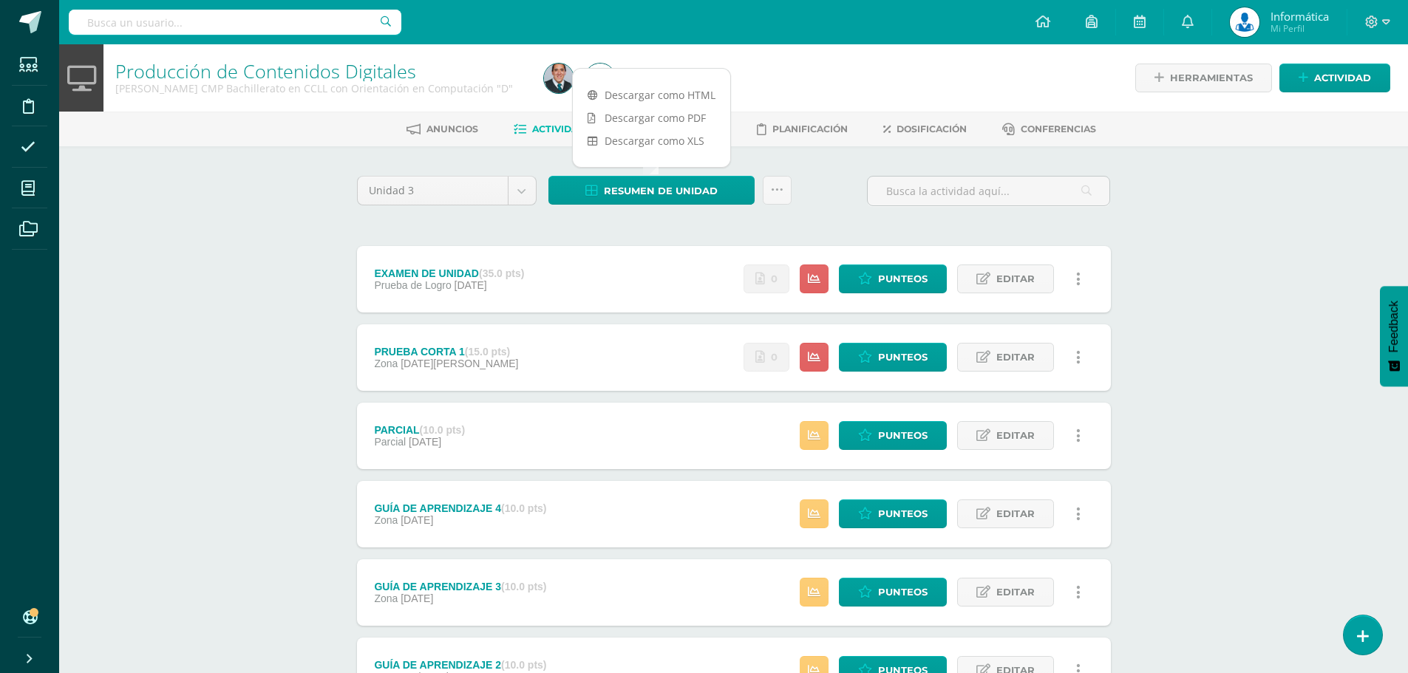
scroll to position [208, 0]
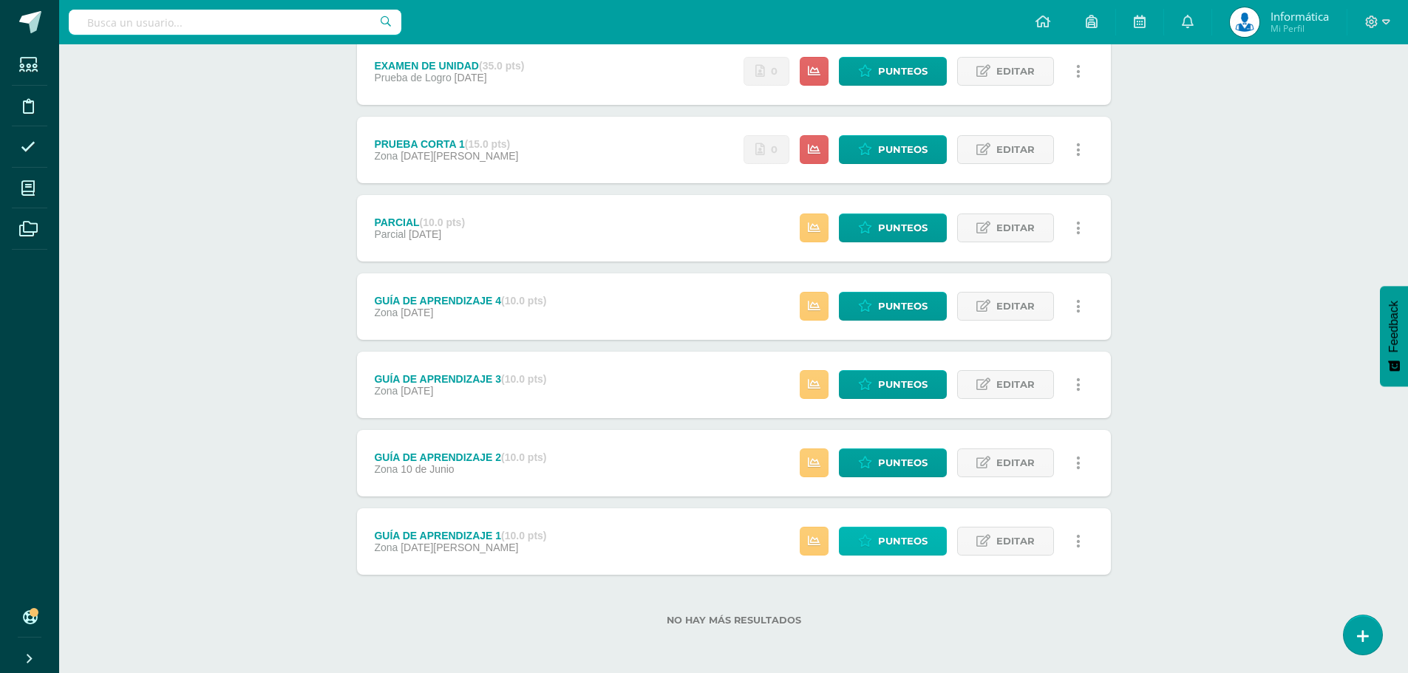
drag, startPoint x: 902, startPoint y: 537, endPoint x: 885, endPoint y: 546, distance: 19.2
click at [885, 546] on span "Punteos" at bounding box center [903, 541] width 50 height 27
click at [885, 543] on span "Punteos" at bounding box center [903, 541] width 50 height 27
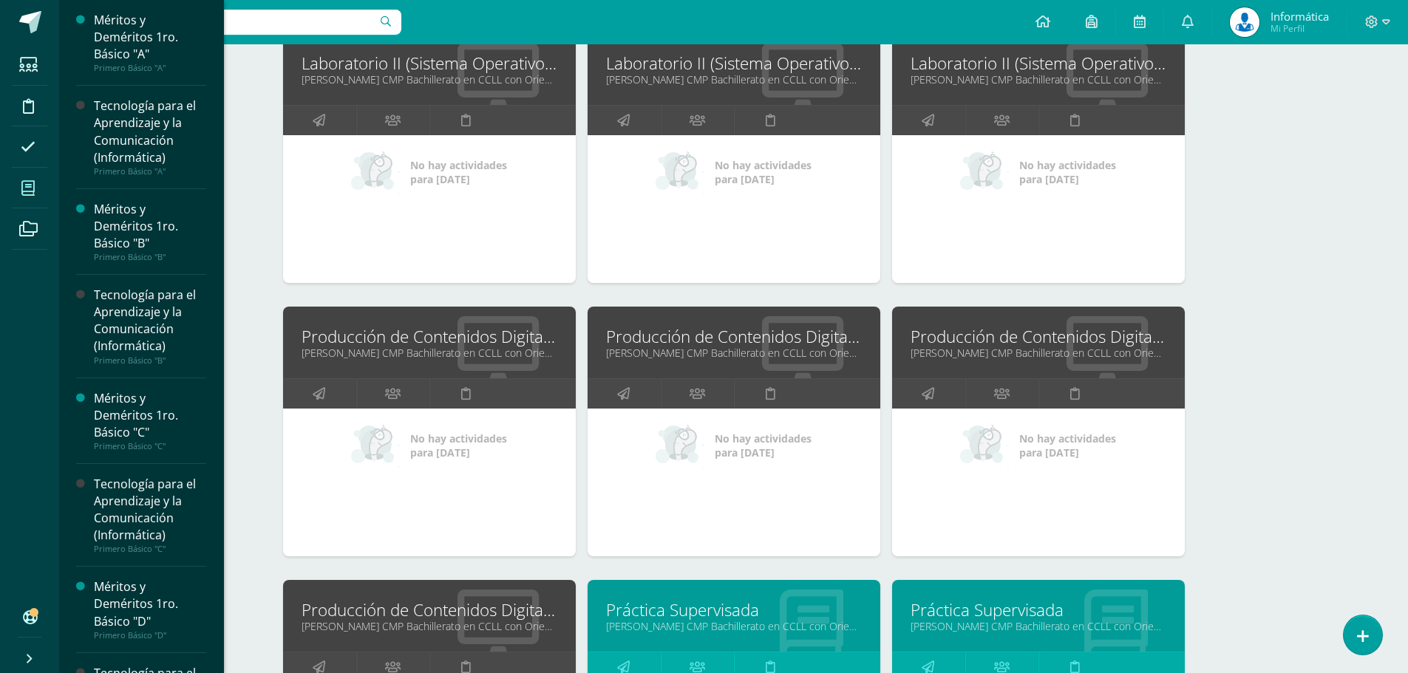
click at [21, 191] on span at bounding box center [28, 187] width 33 height 33
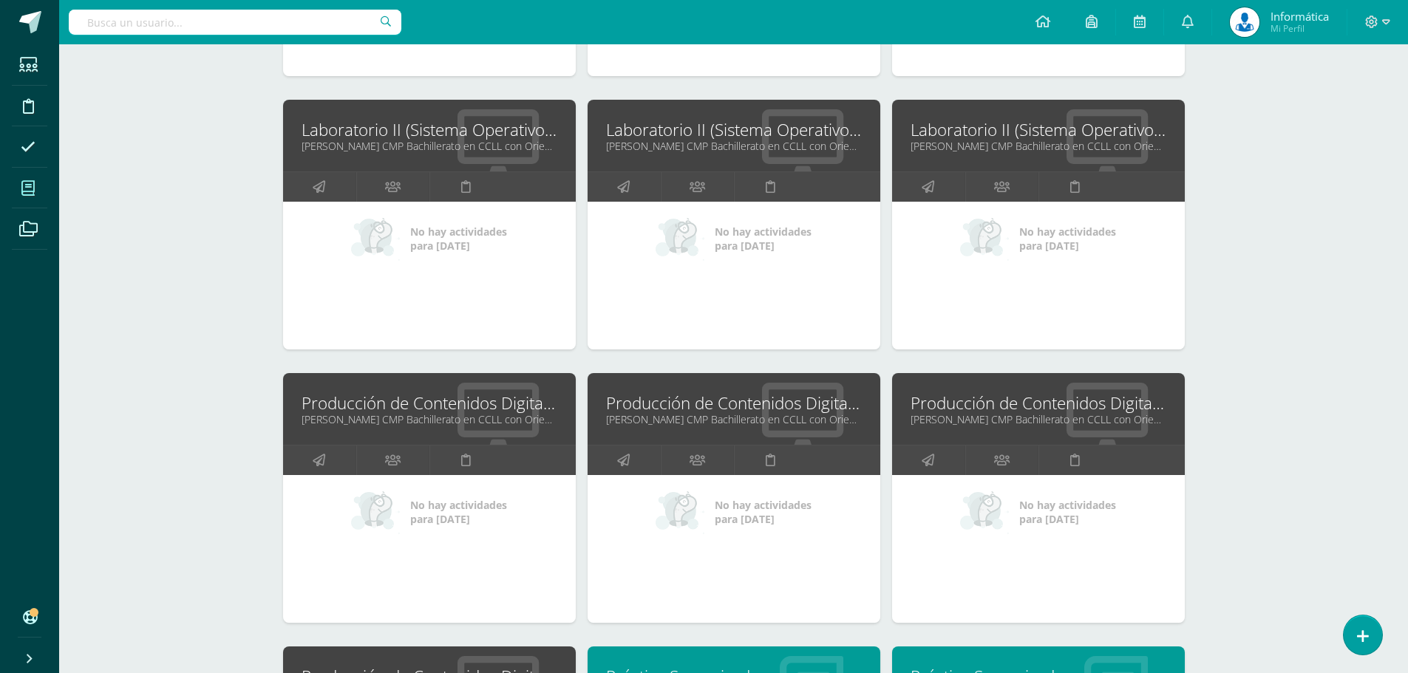
scroll to position [4077, 0]
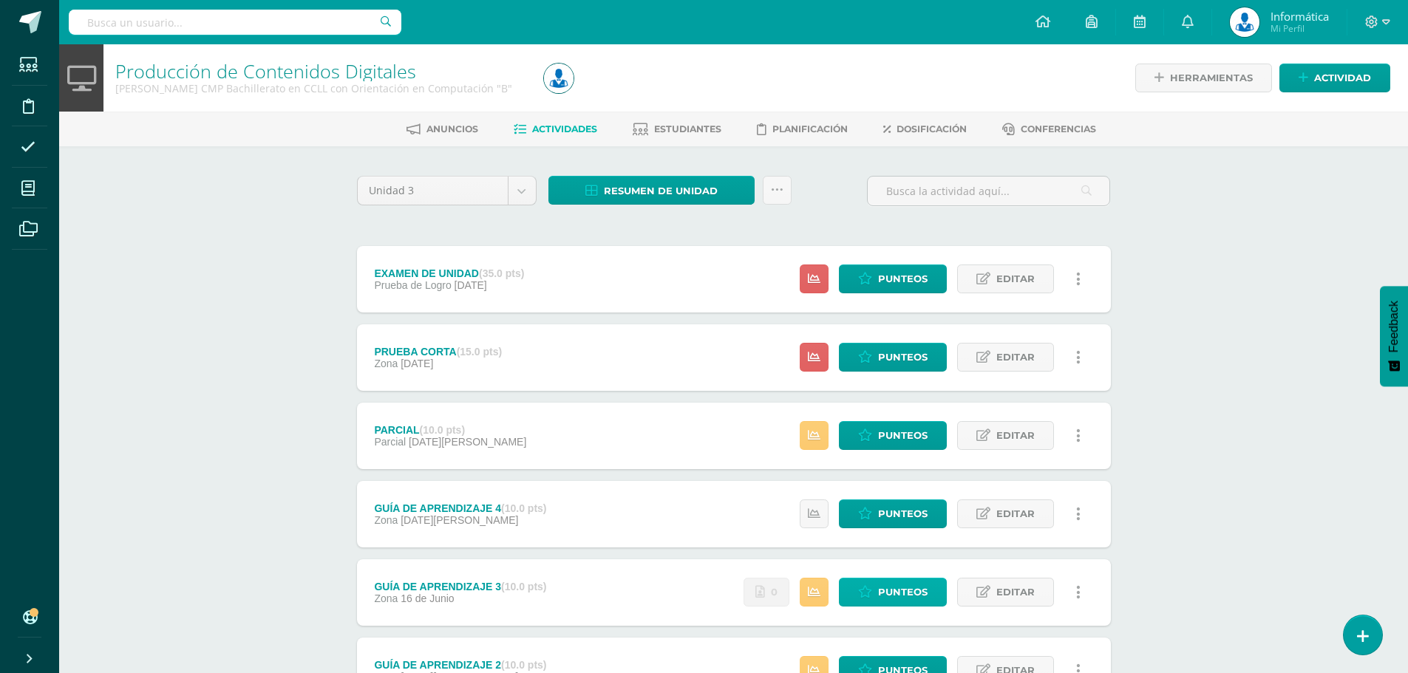
scroll to position [208, 0]
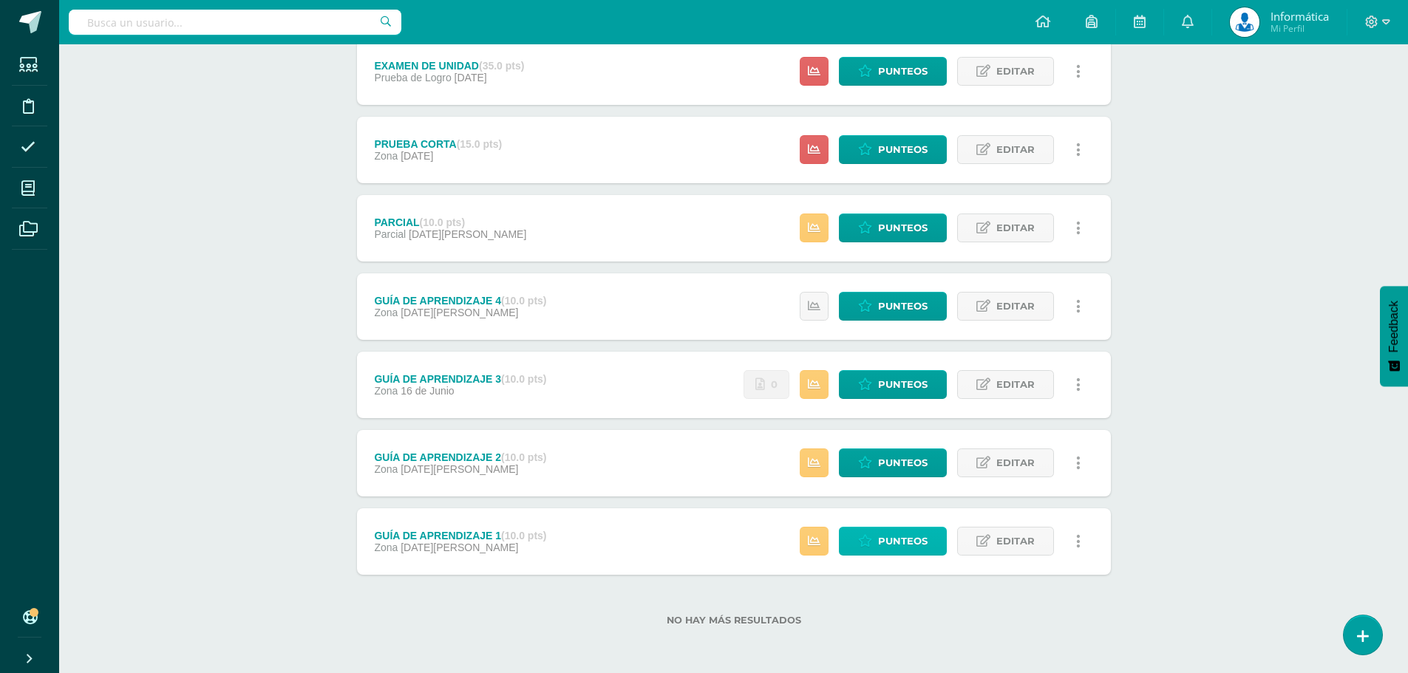
click at [903, 549] on span "Punteos" at bounding box center [903, 541] width 50 height 27
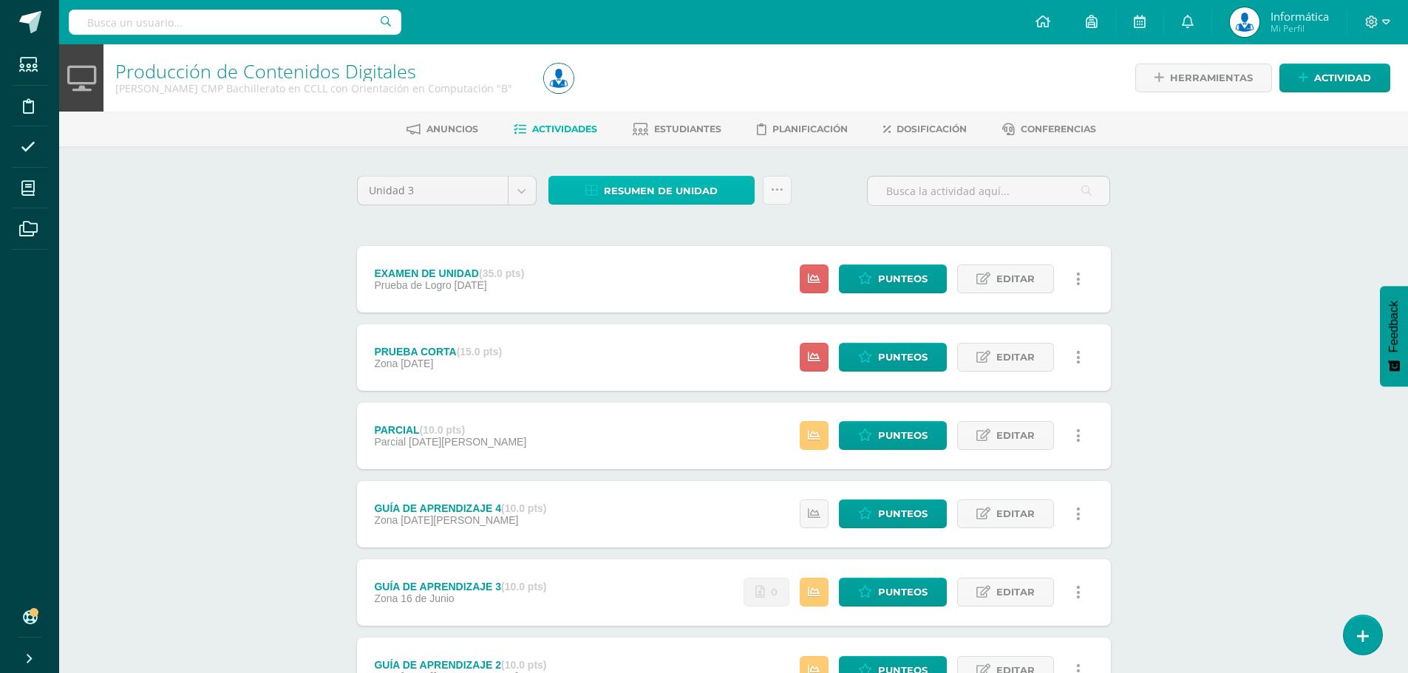
click at [661, 186] on span "Resumen de unidad" at bounding box center [661, 190] width 114 height 27
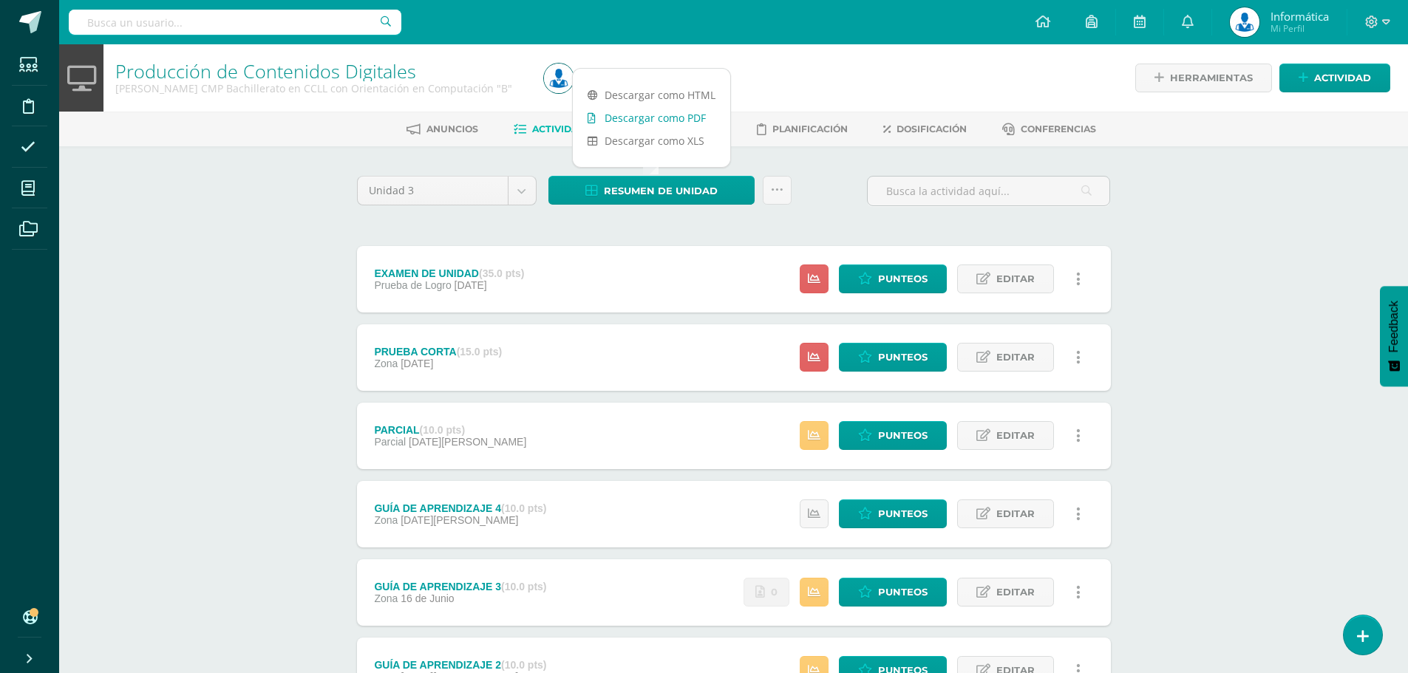
click at [673, 118] on link "Descargar como PDF" at bounding box center [651, 117] width 157 height 23
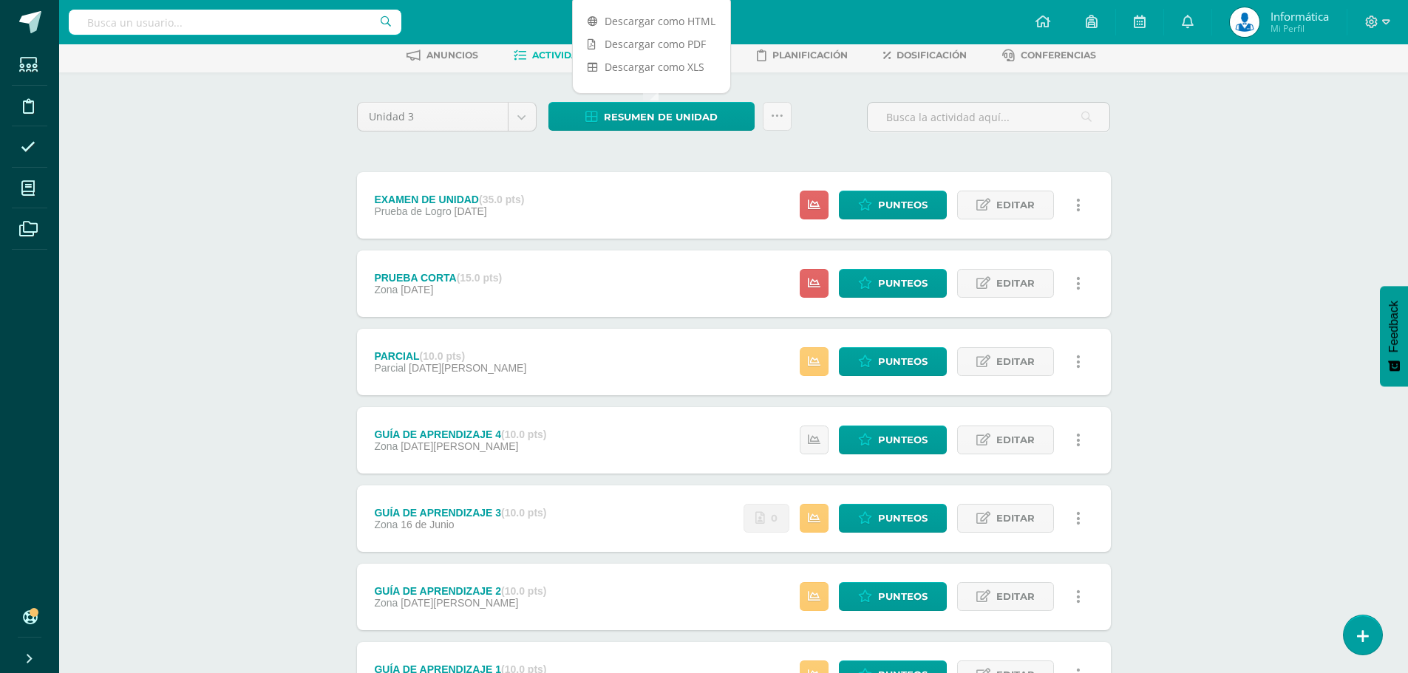
scroll to position [208, 0]
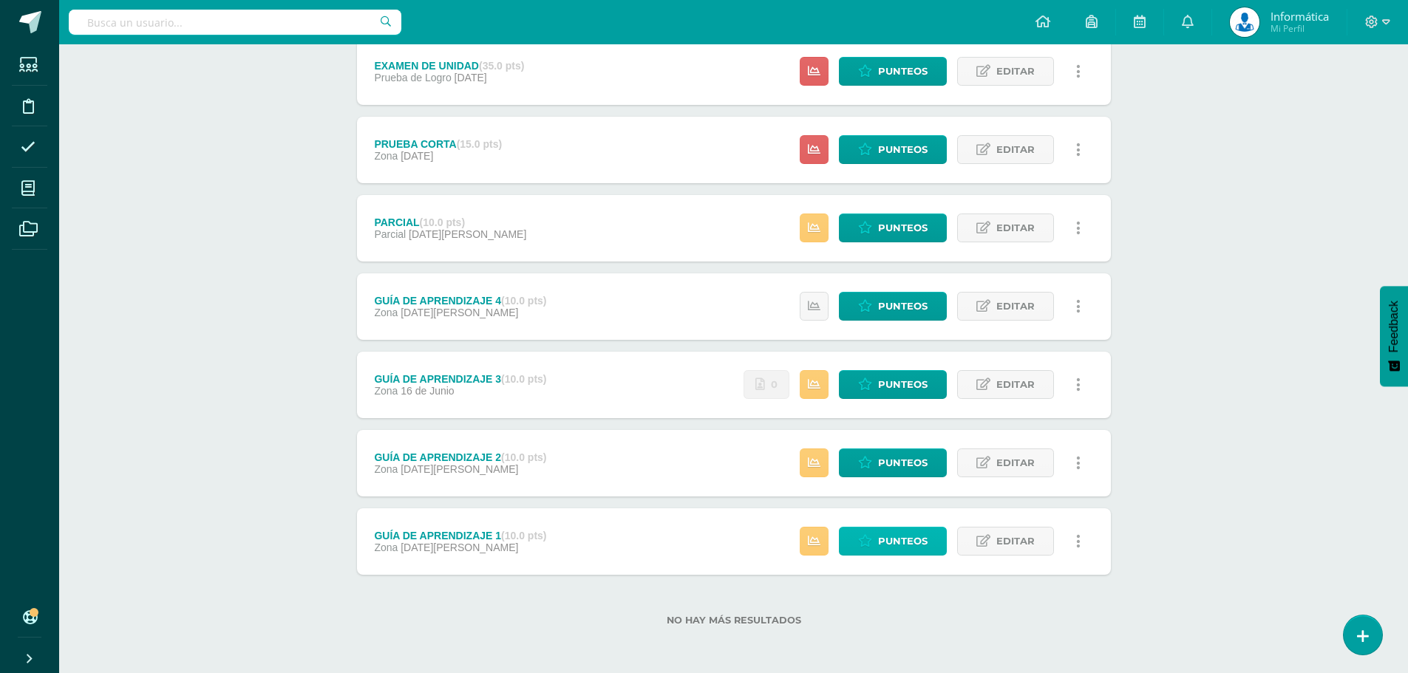
click at [912, 541] on span "Punteos" at bounding box center [903, 541] width 50 height 27
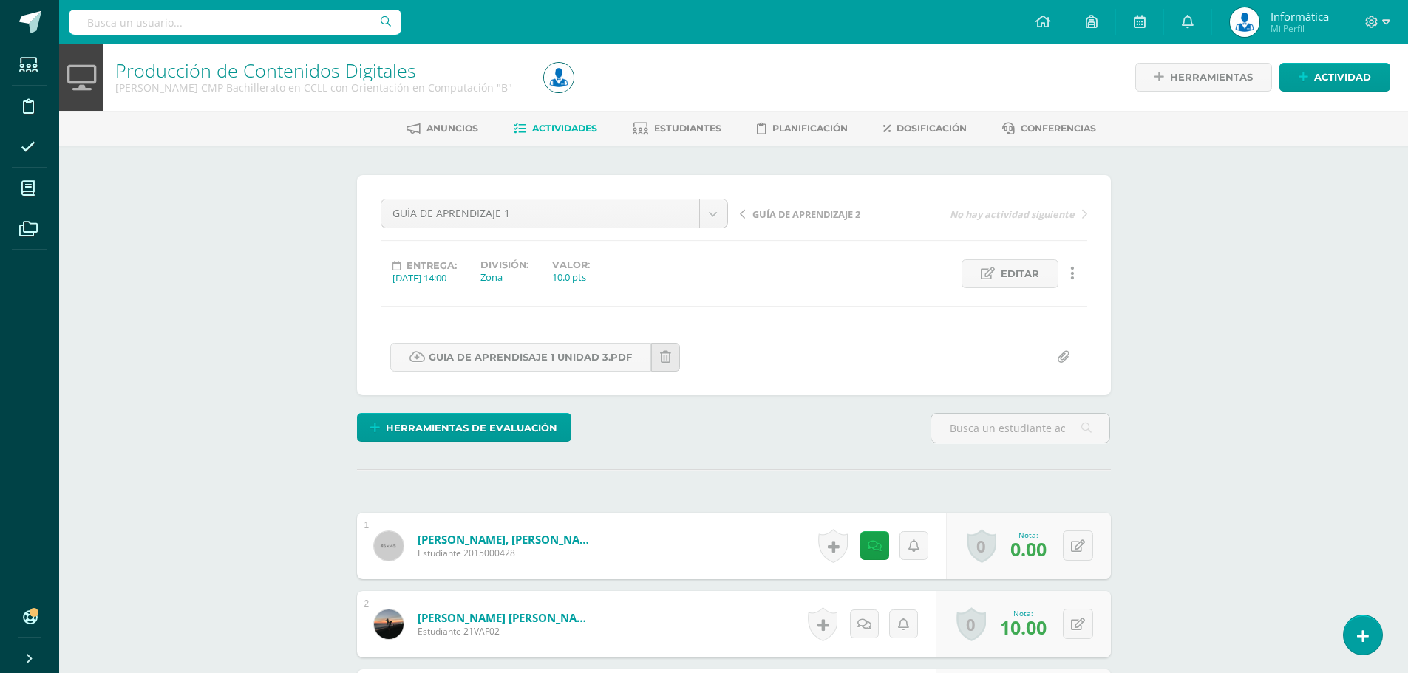
scroll to position [75, 0]
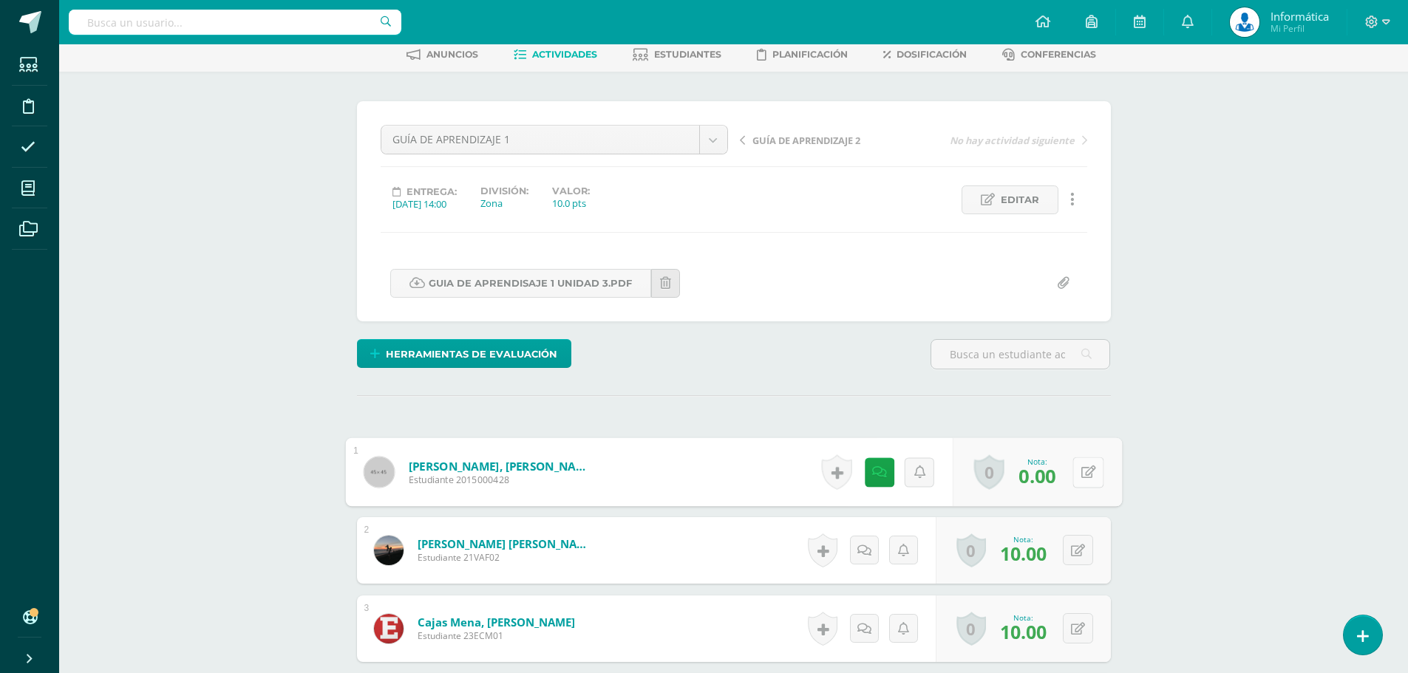
click at [1085, 475] on button at bounding box center [1087, 472] width 31 height 31
type input "8"
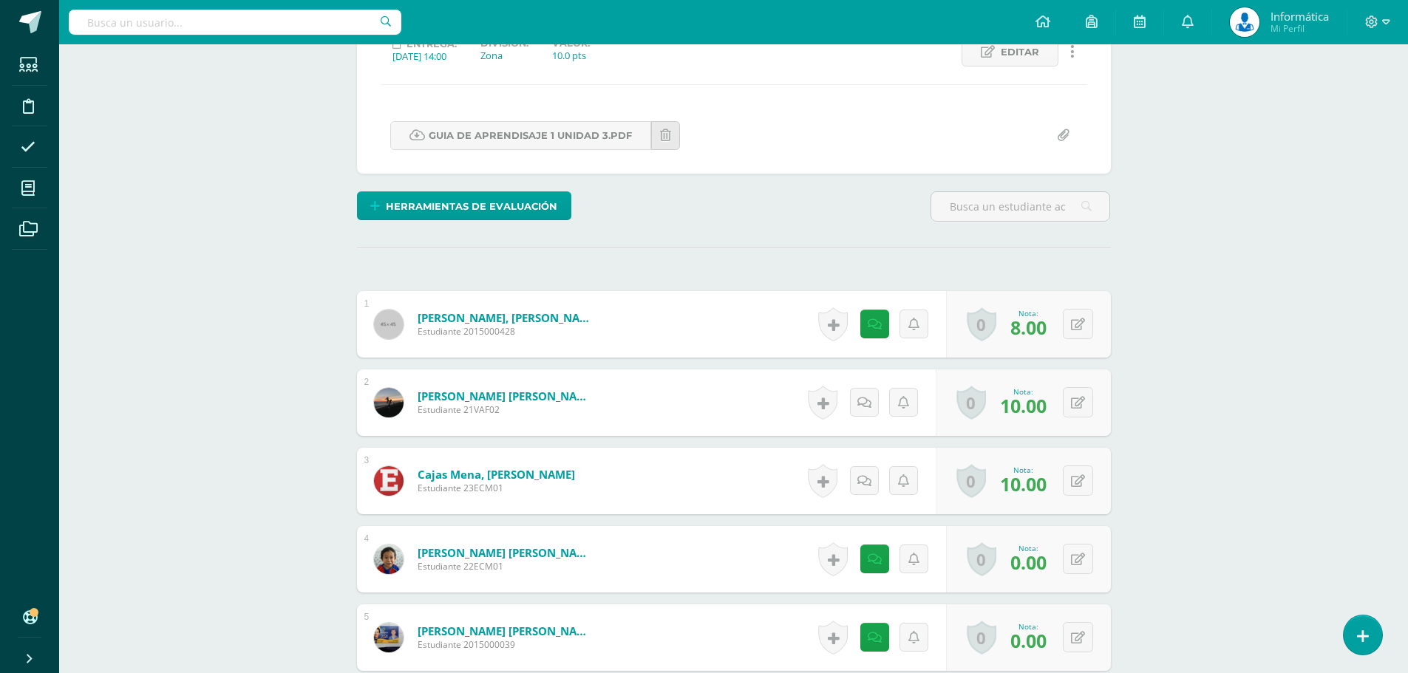
scroll to position [296, 0]
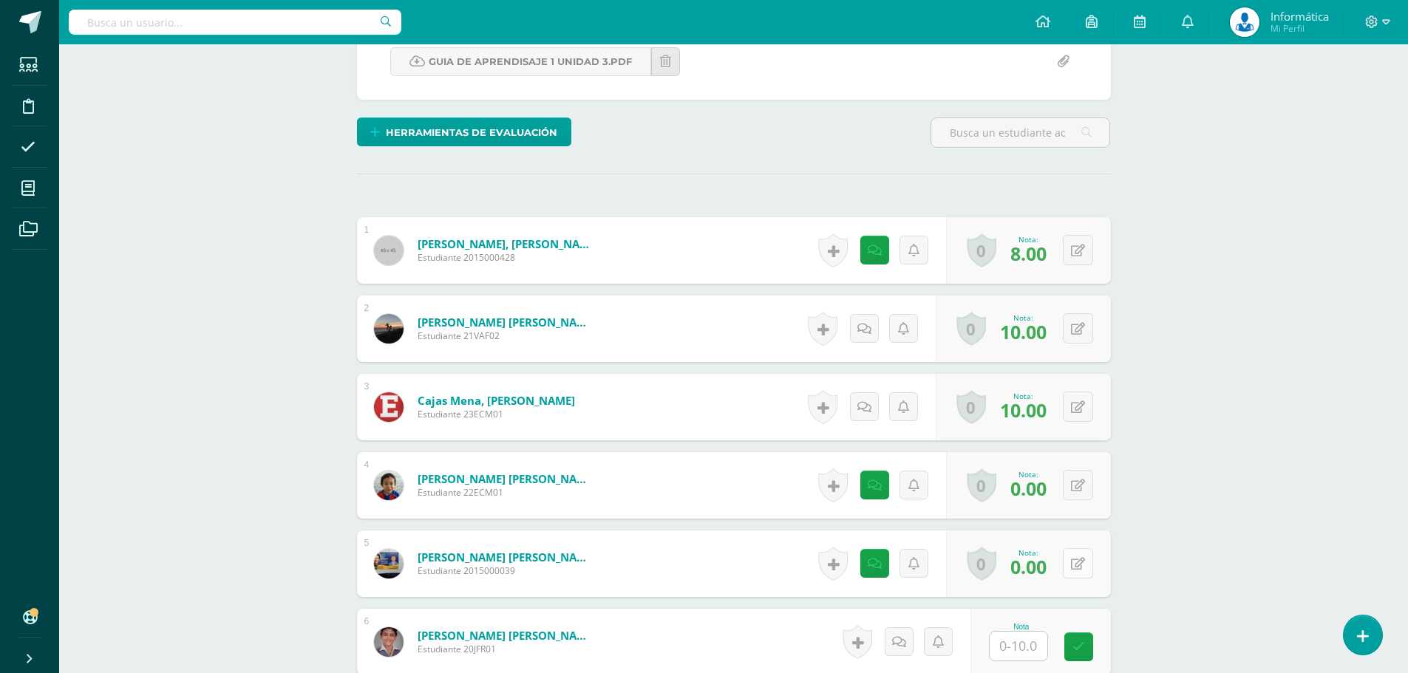
click at [1077, 563] on button at bounding box center [1078, 563] width 30 height 30
type input "10"
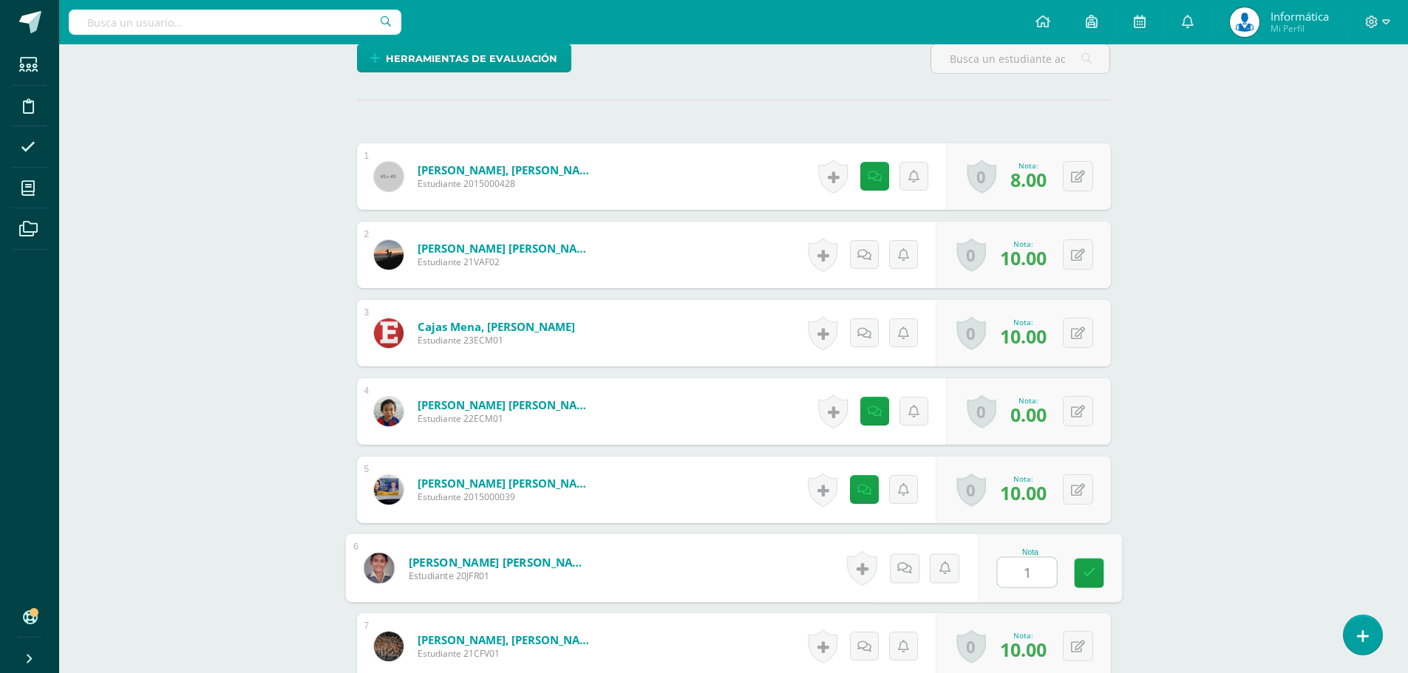
type input "10"
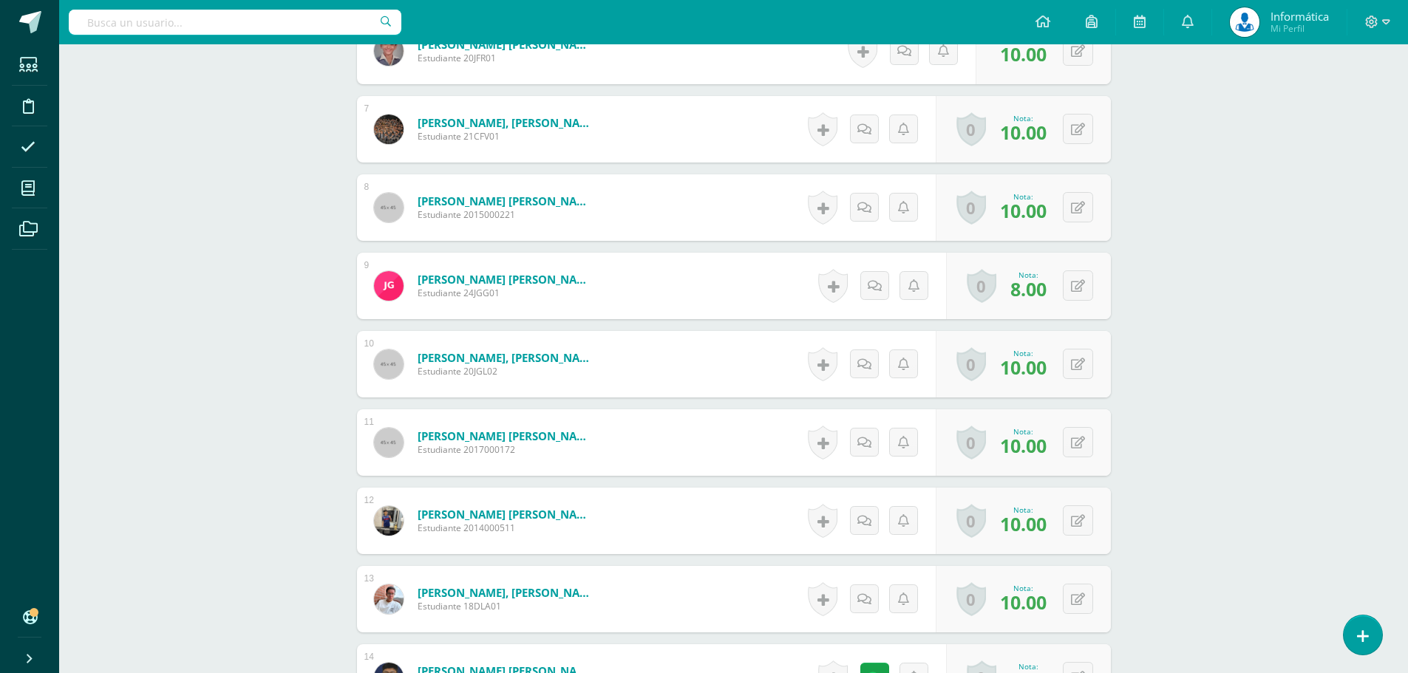
scroll to position [961, 0]
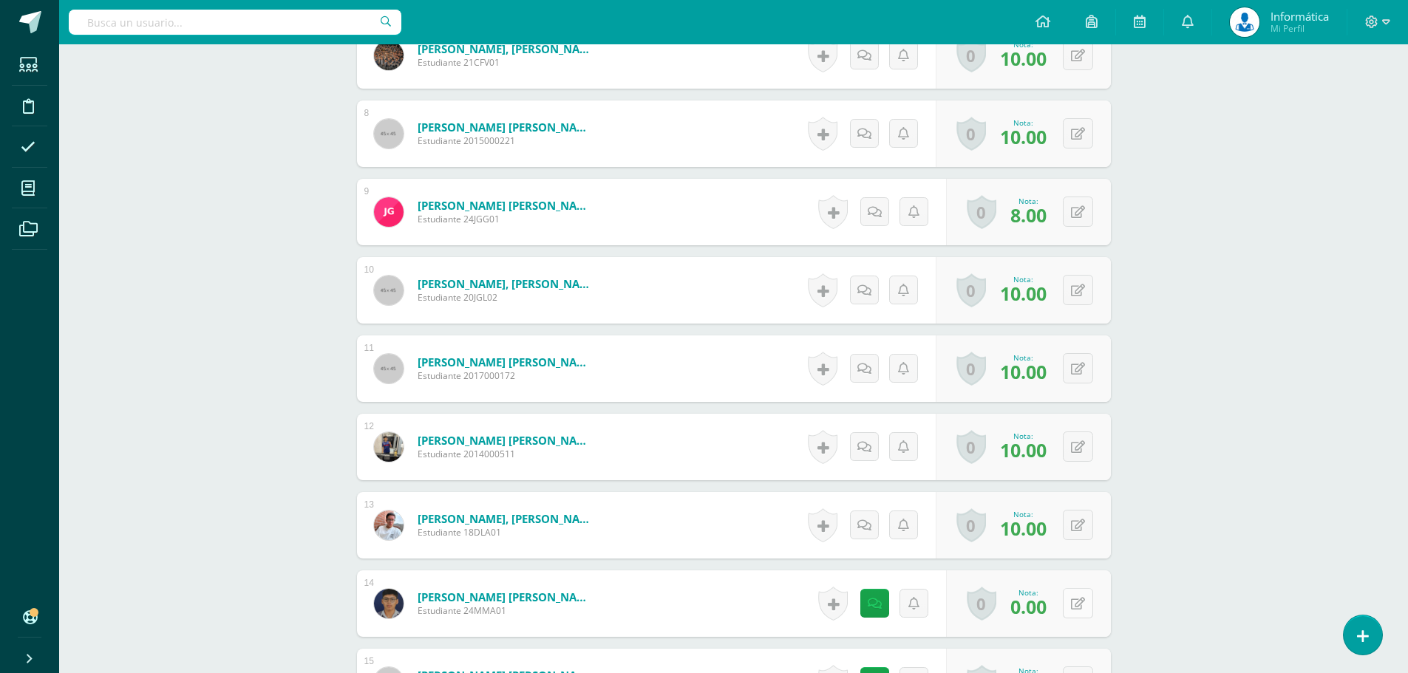
click at [1076, 602] on button at bounding box center [1078, 603] width 30 height 30
type input "10"
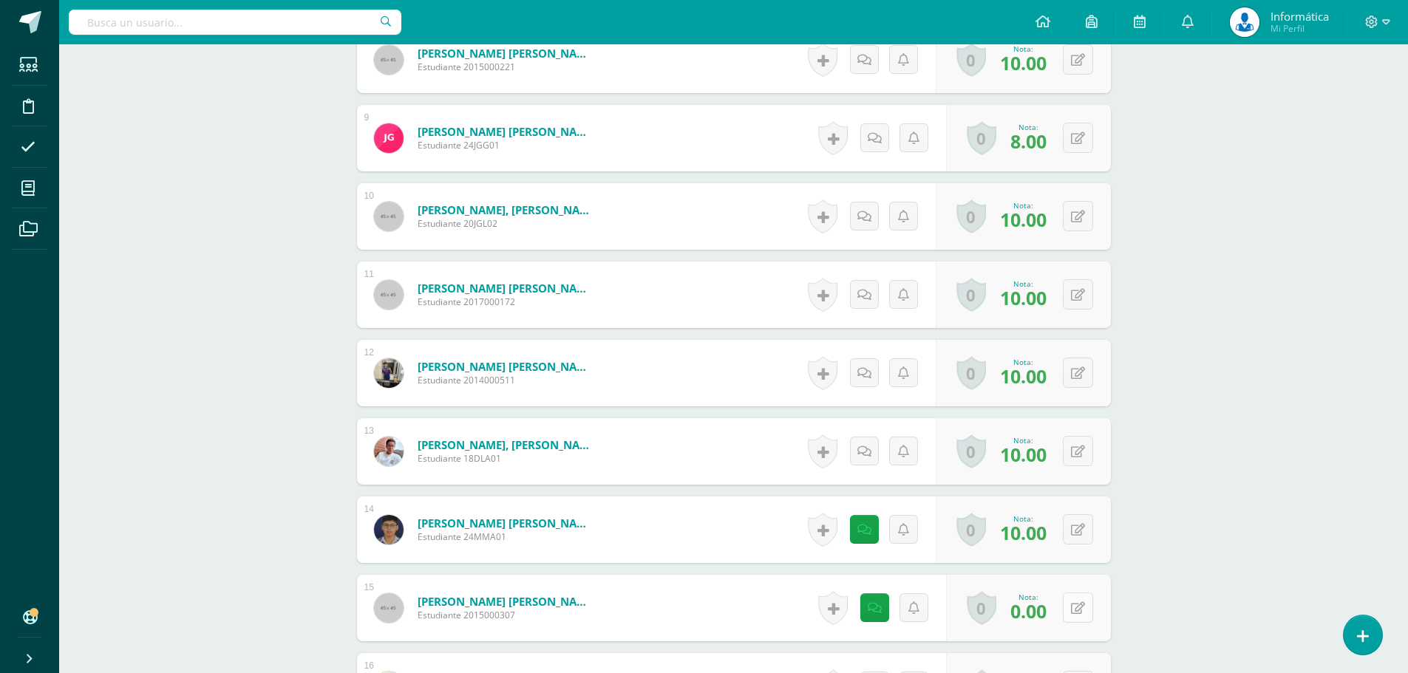
click at [1075, 612] on button at bounding box center [1078, 608] width 30 height 30
type input "10"
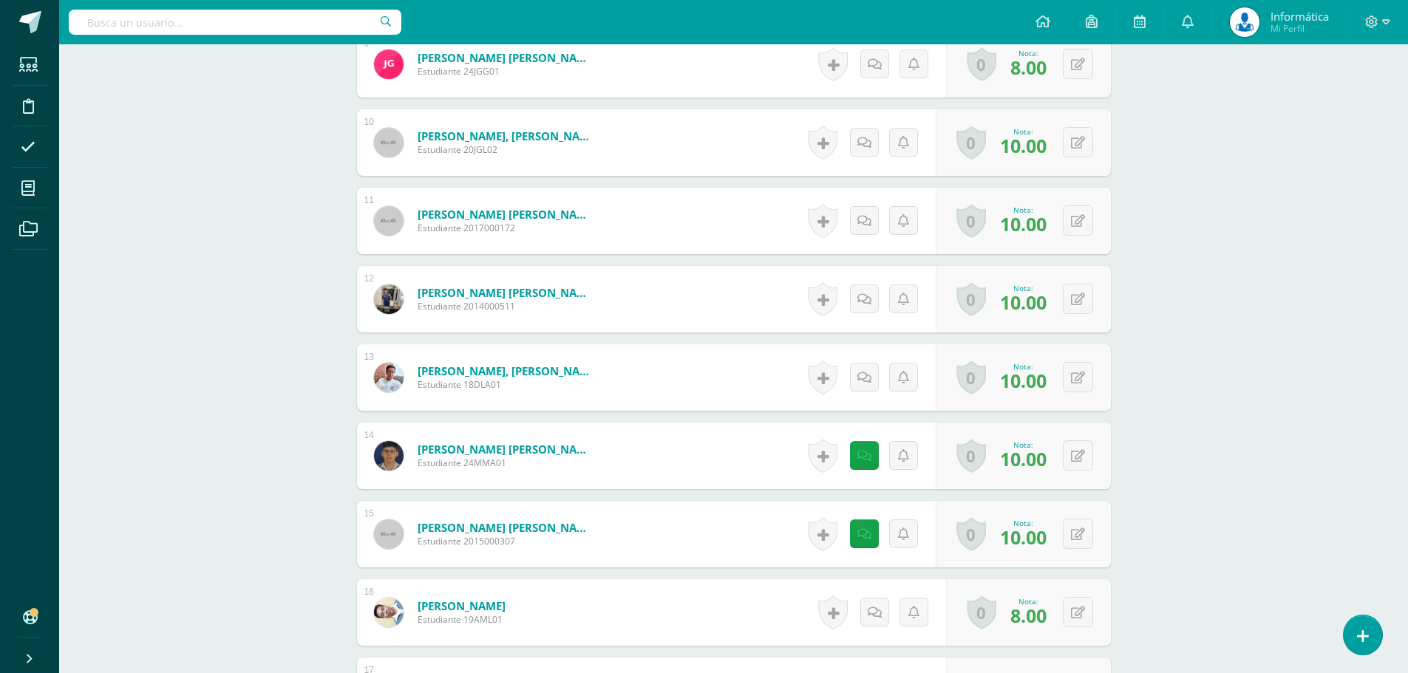
scroll to position [1183, 0]
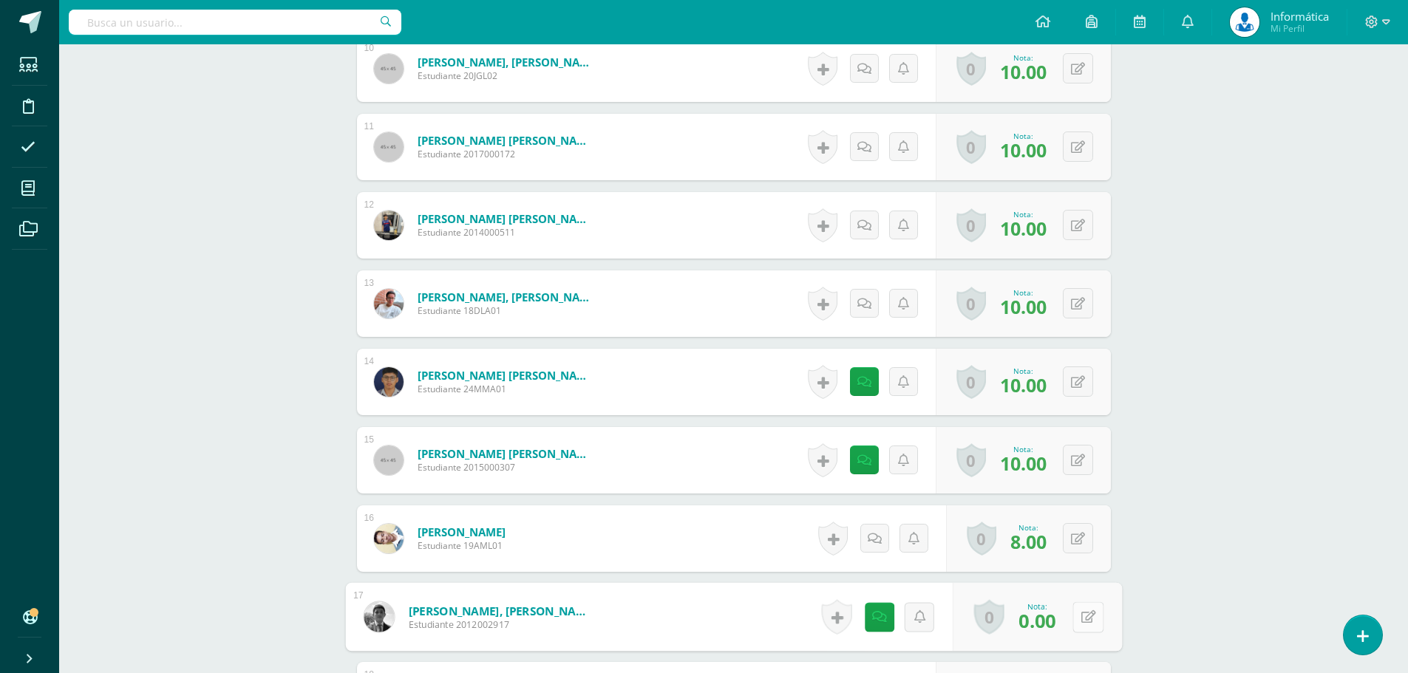
click at [1080, 619] on icon at bounding box center [1087, 616] width 15 height 13
type input "10"
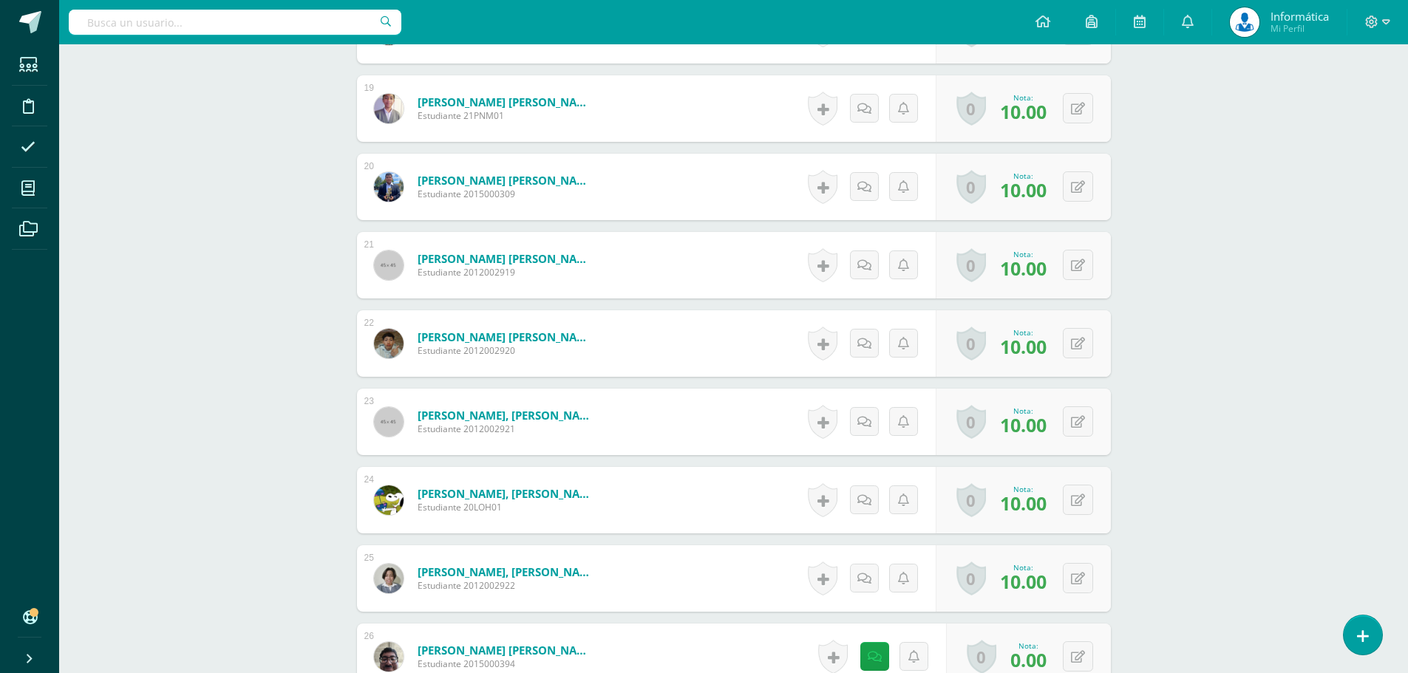
scroll to position [1922, 0]
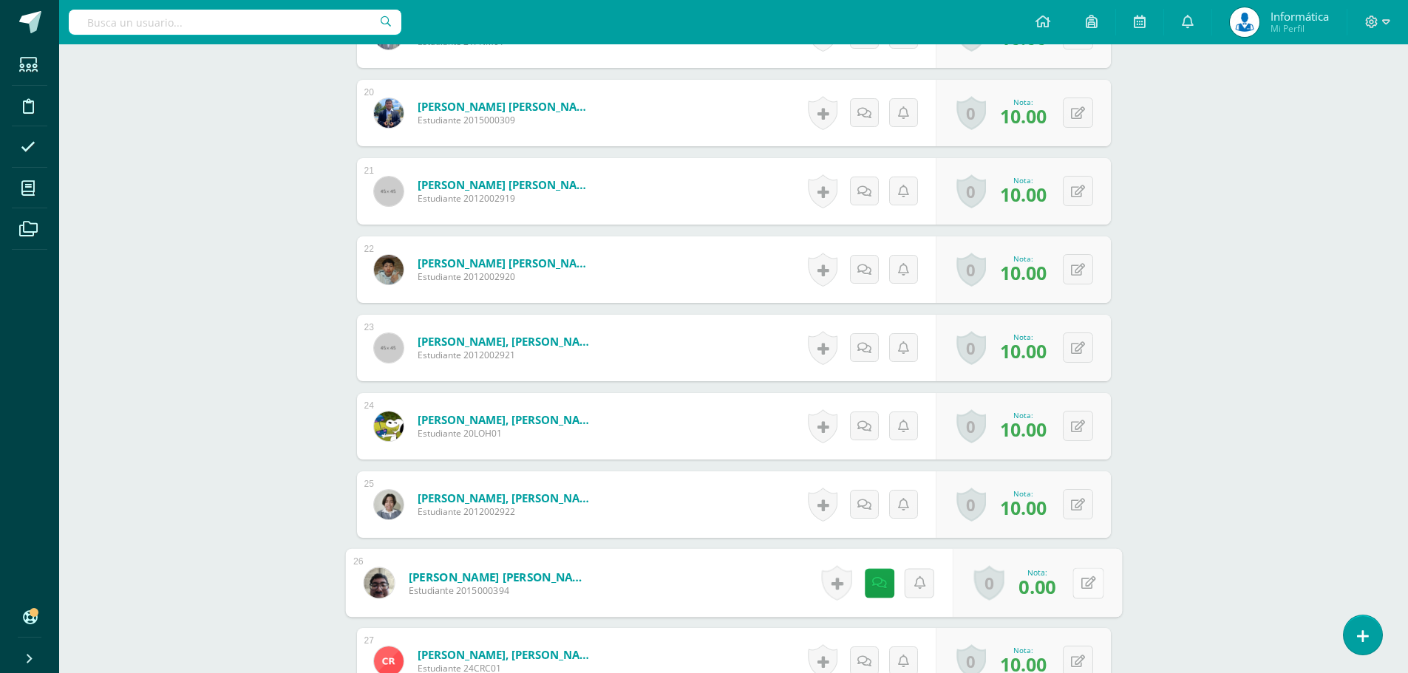
click at [1080, 585] on icon at bounding box center [1087, 582] width 15 height 13
type input "10"
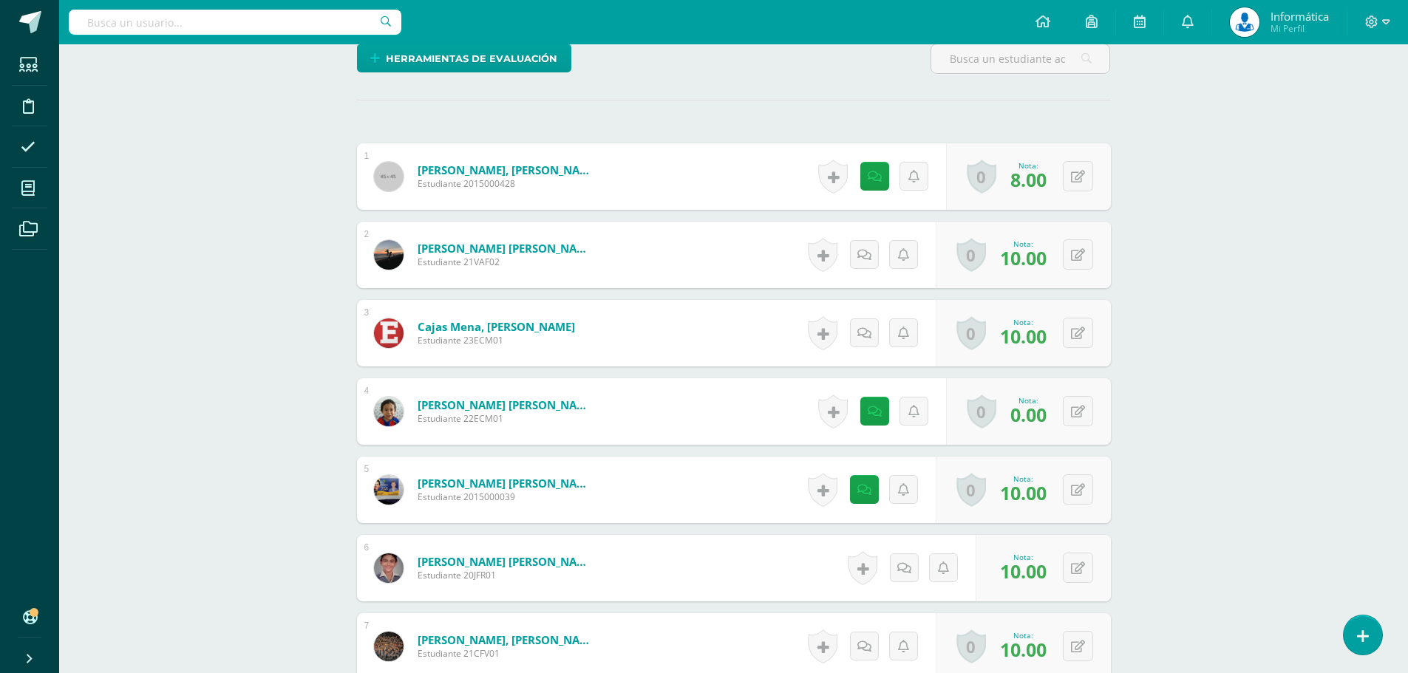
scroll to position [0, 0]
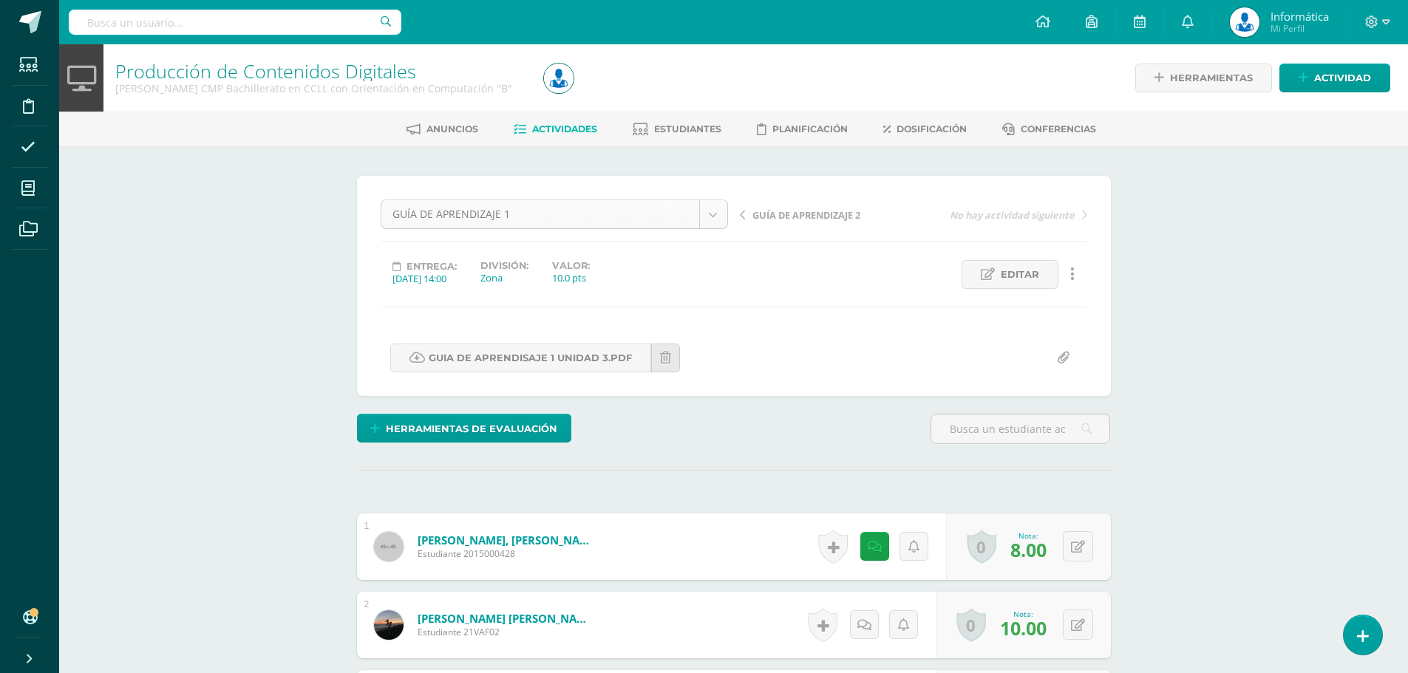
click at [717, 228] on div "GUÍA DE APRENDIZAJE 1" at bounding box center [554, 215] width 347 height 30
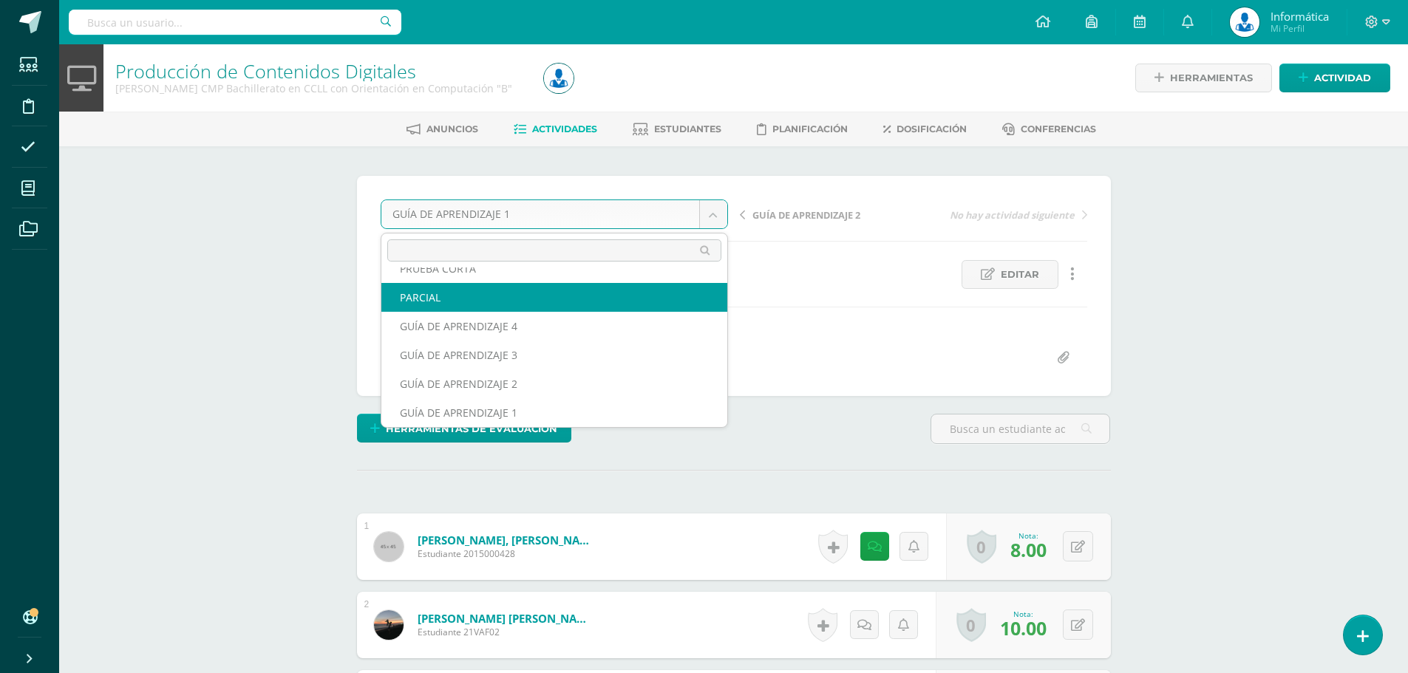
scroll to position [35, 0]
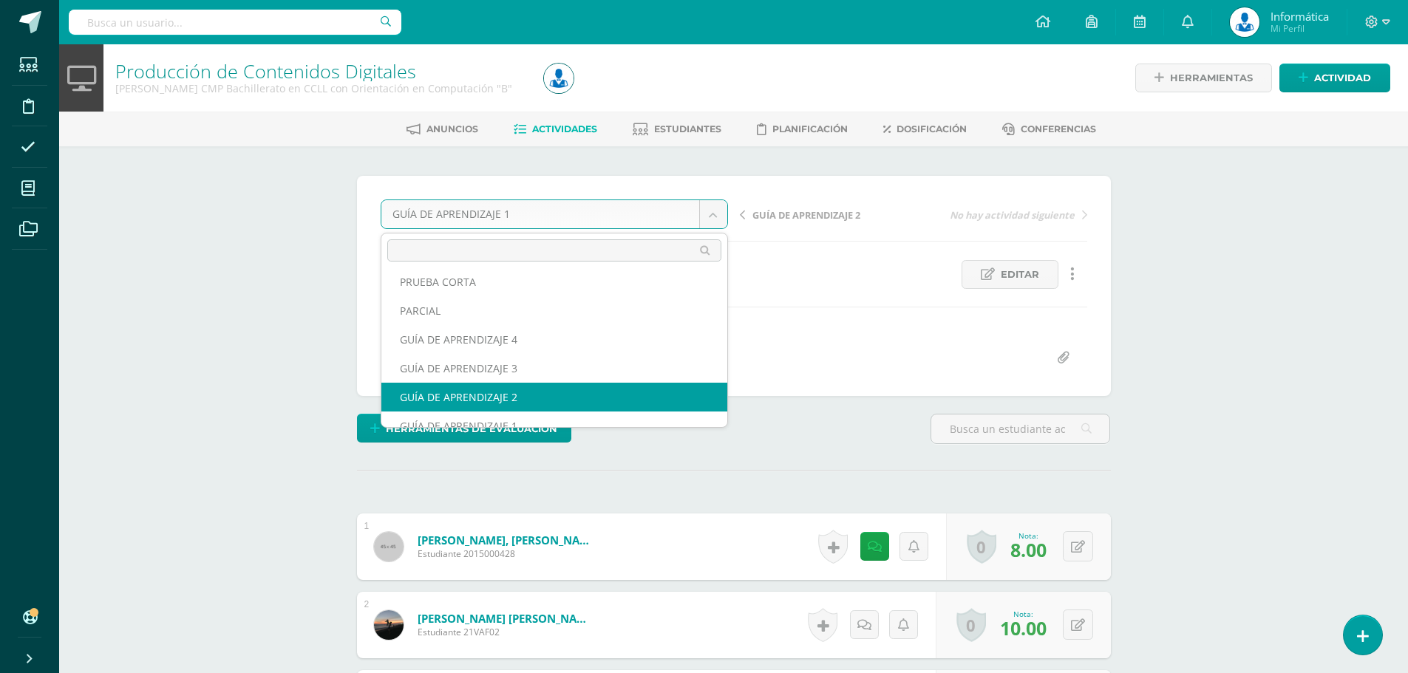
select select "/dashboard/teacher/grade-activity/174674/"
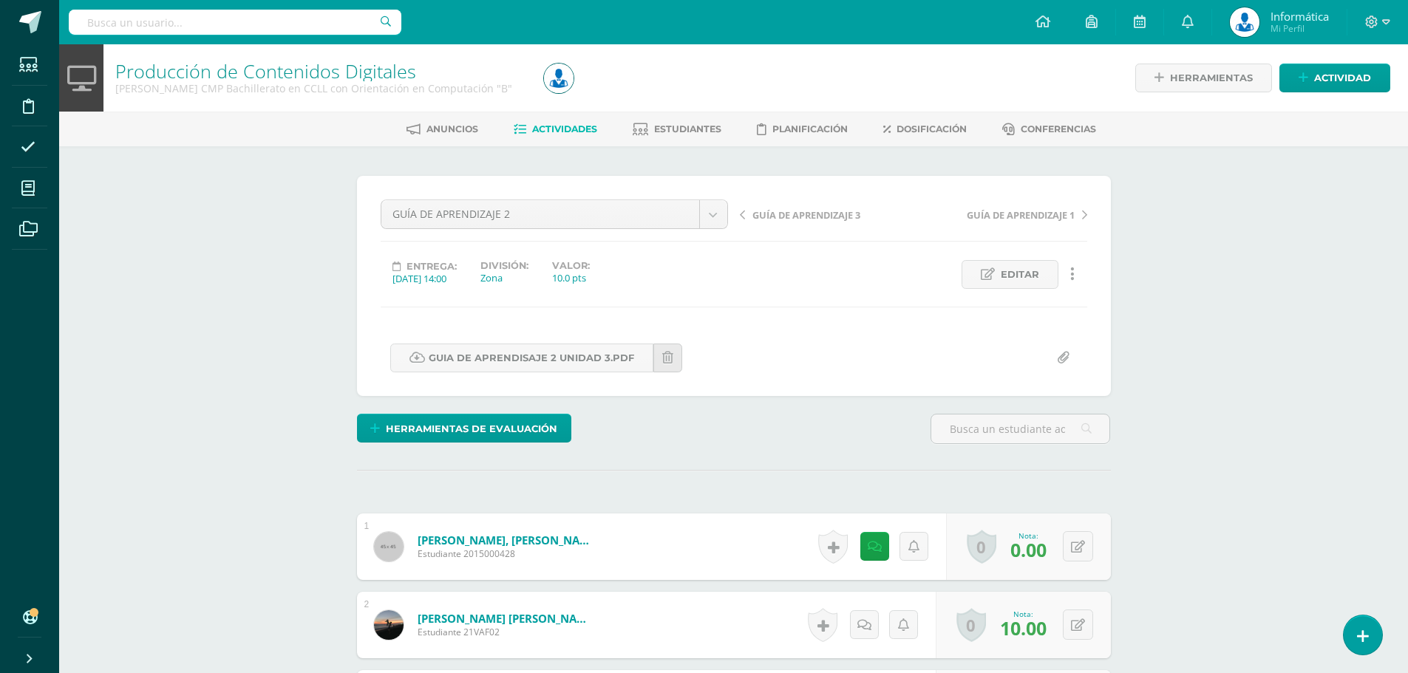
scroll to position [1, 0]
click at [1080, 545] on icon at bounding box center [1078, 546] width 14 height 13
type input "8"
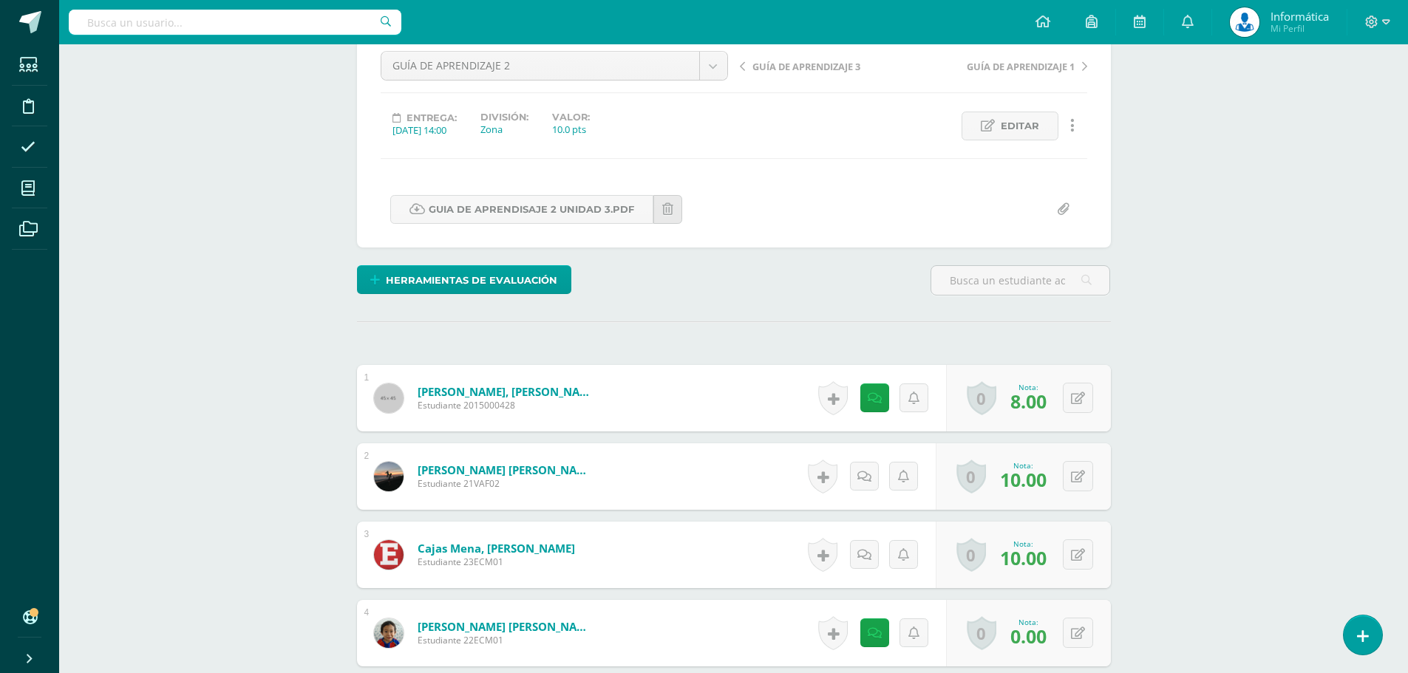
scroll to position [222, 0]
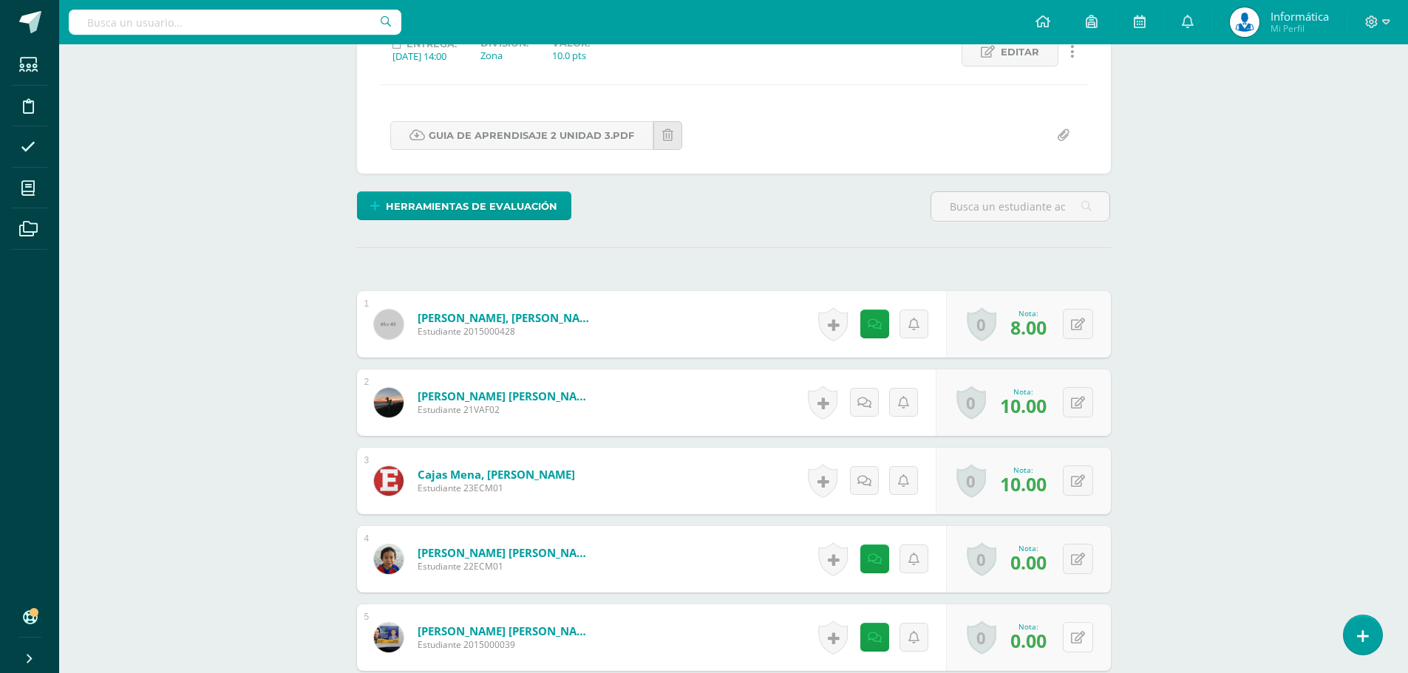
click at [1080, 632] on icon at bounding box center [1078, 638] width 14 height 13
type input "10"
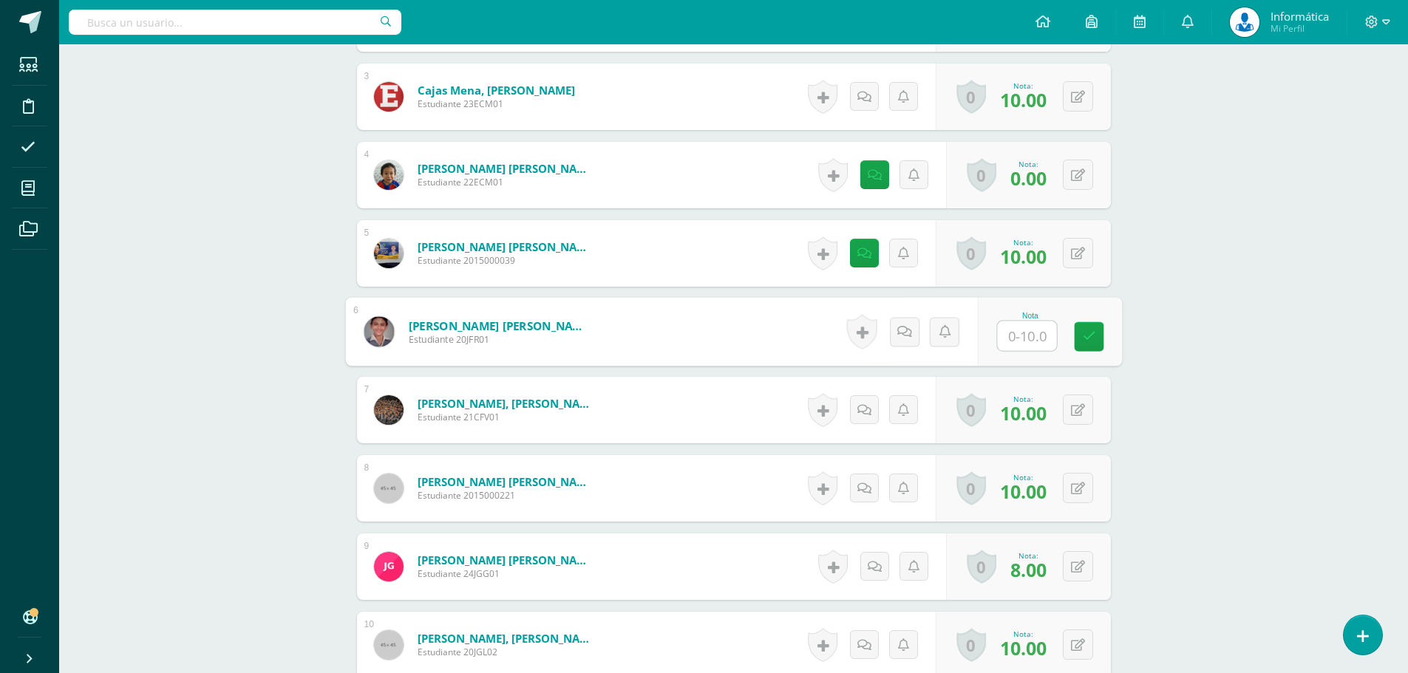
type input "8"
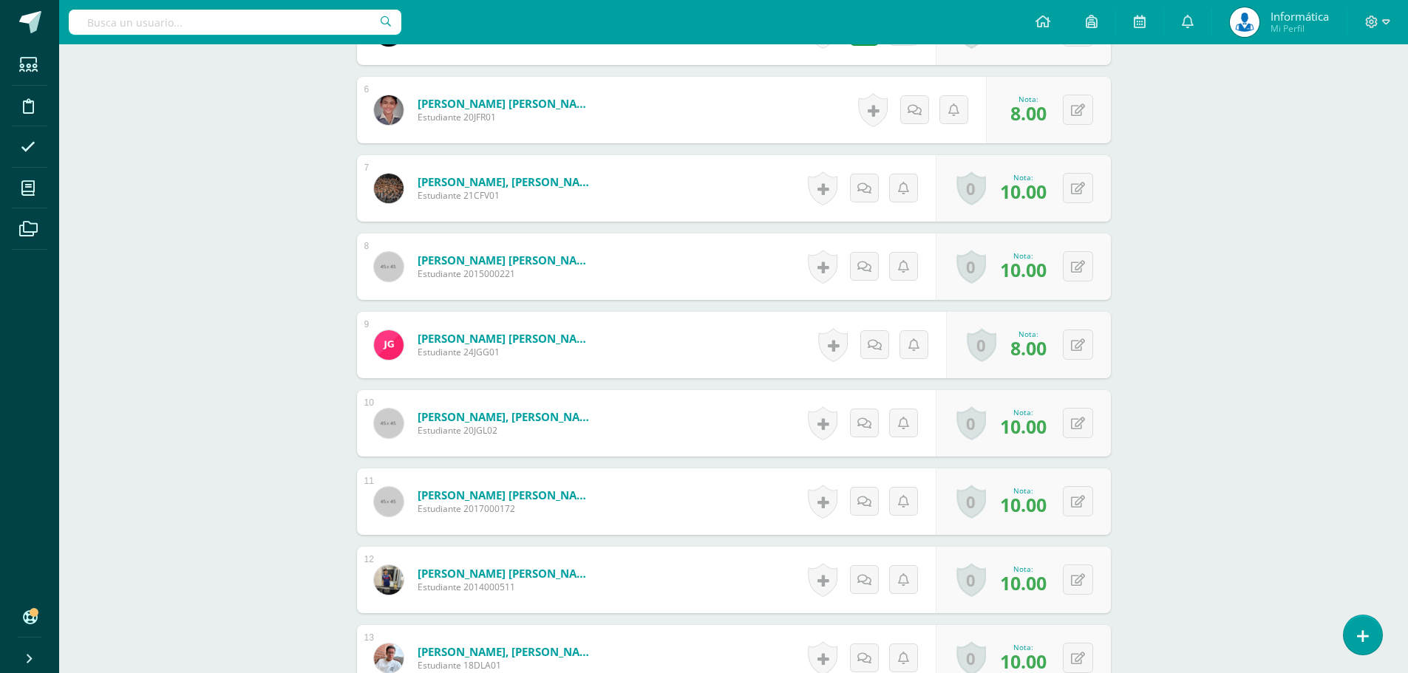
scroll to position [976, 0]
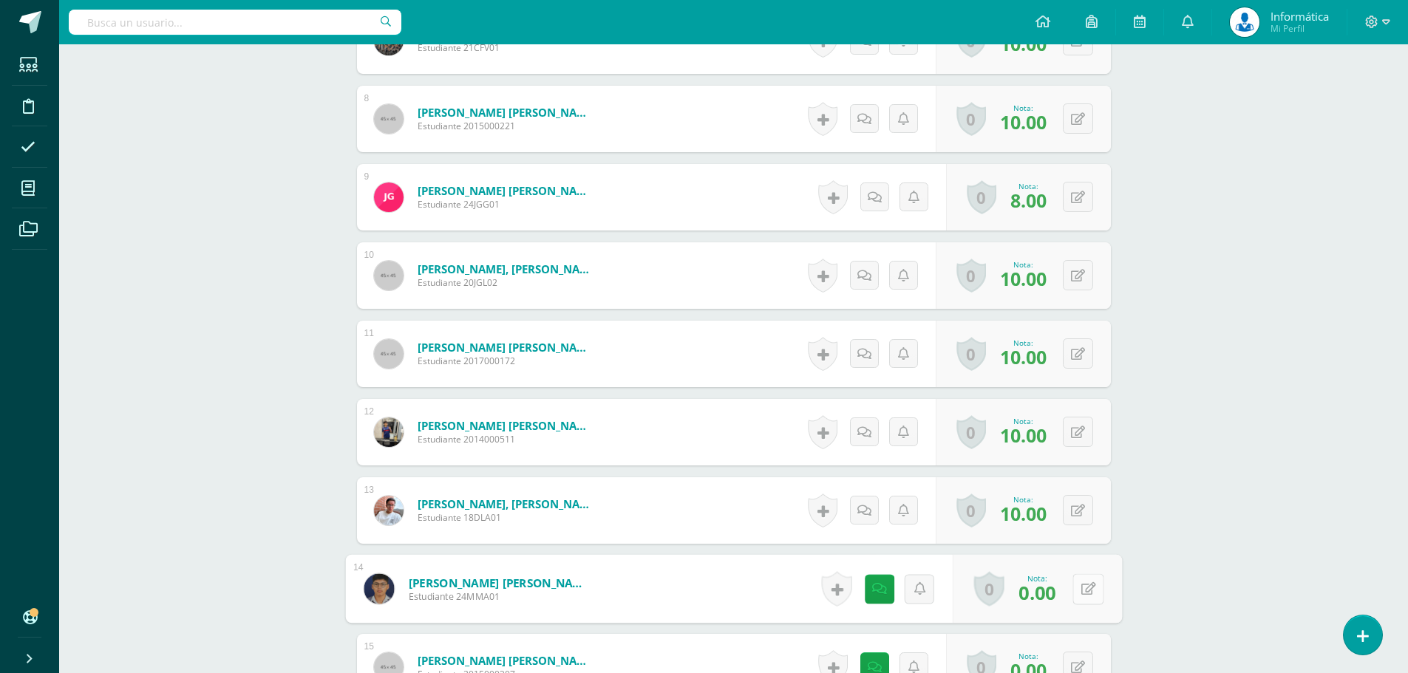
click at [1082, 587] on icon at bounding box center [1087, 588] width 15 height 13
type input "10"
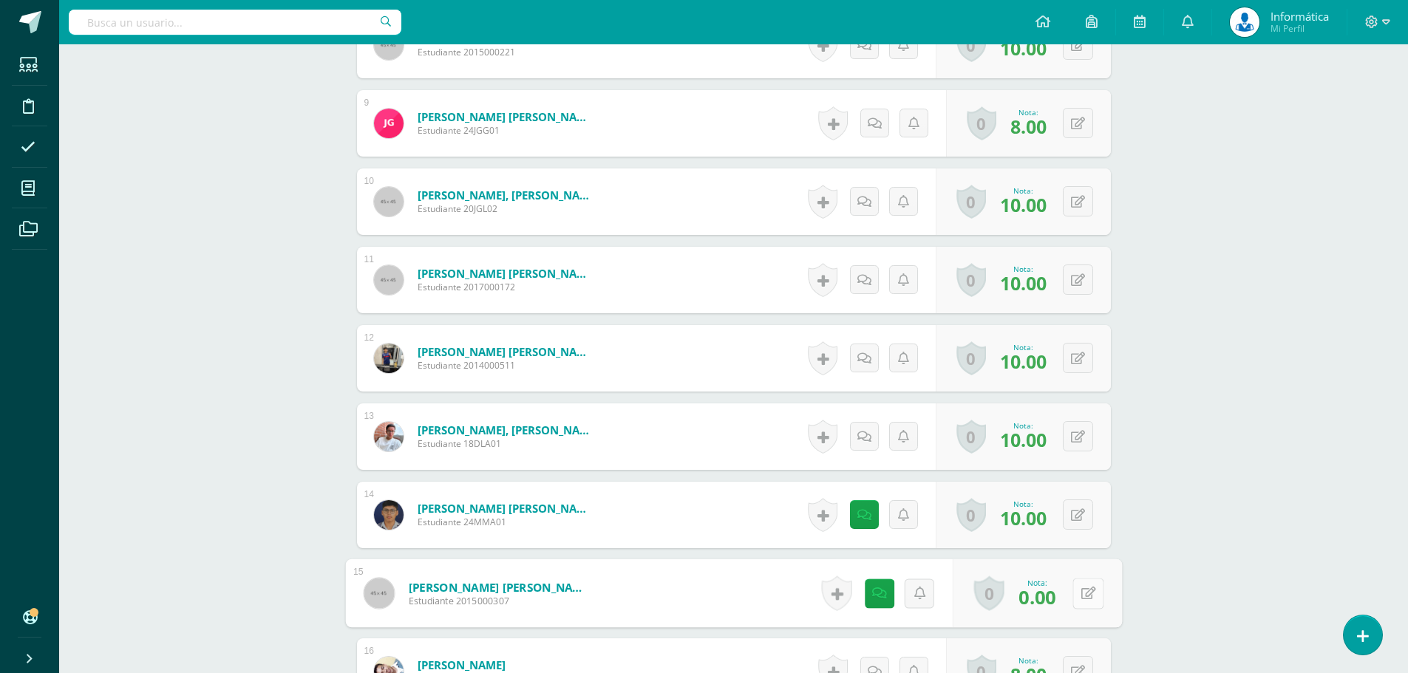
click at [1090, 585] on button at bounding box center [1087, 593] width 31 height 31
type input "10"
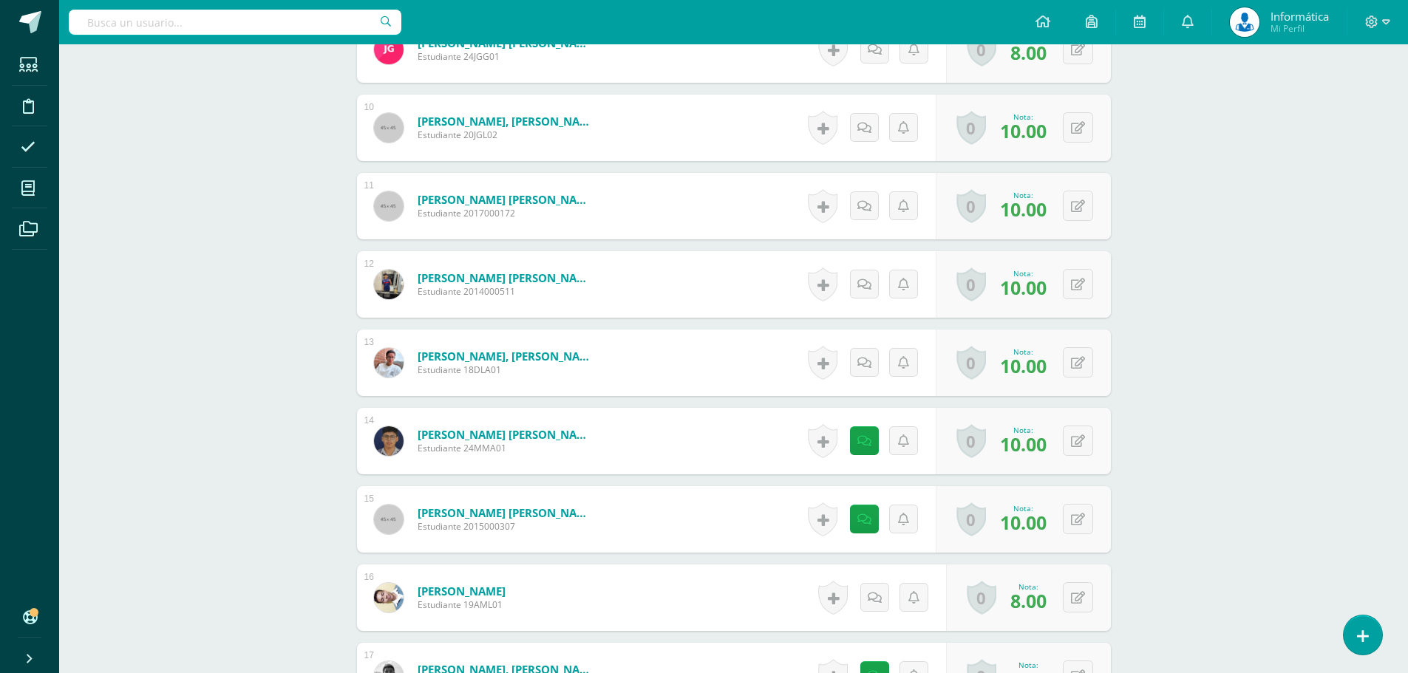
scroll to position [1198, 0]
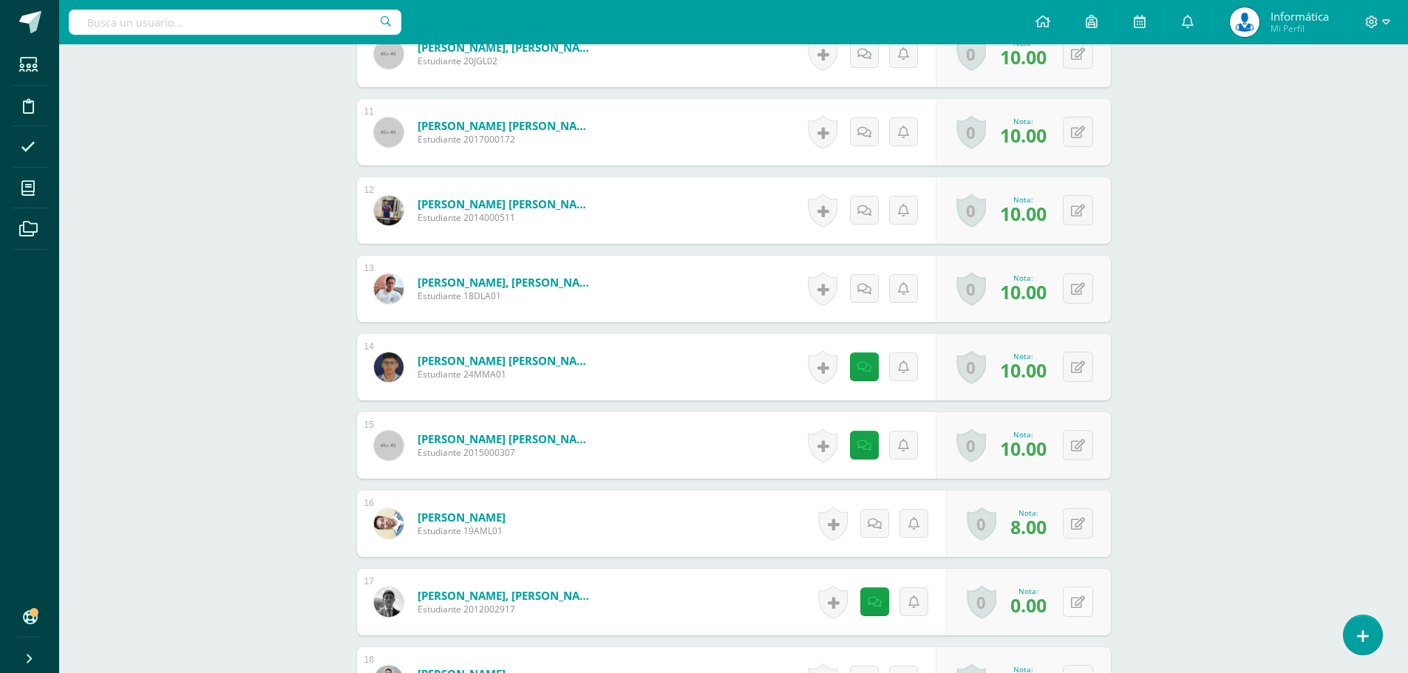
click at [1079, 601] on icon at bounding box center [1078, 602] width 14 height 13
type input "10"
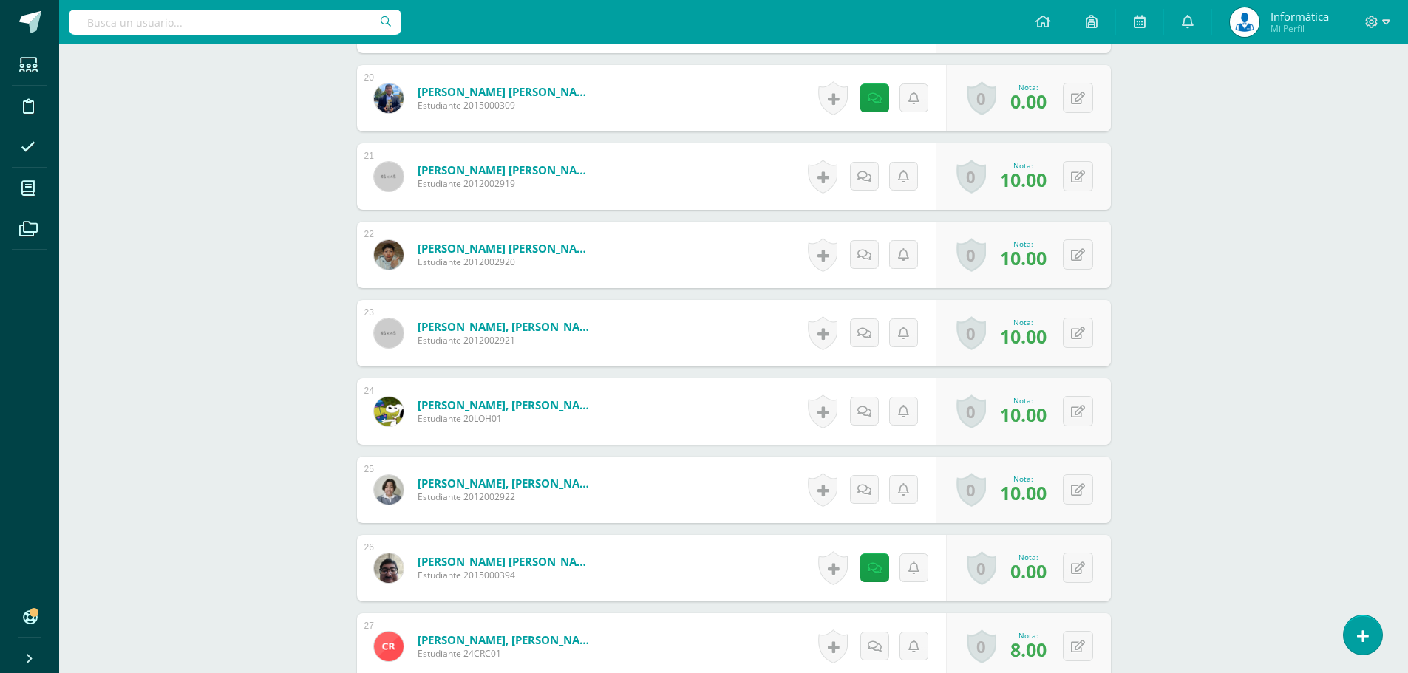
scroll to position [2011, 0]
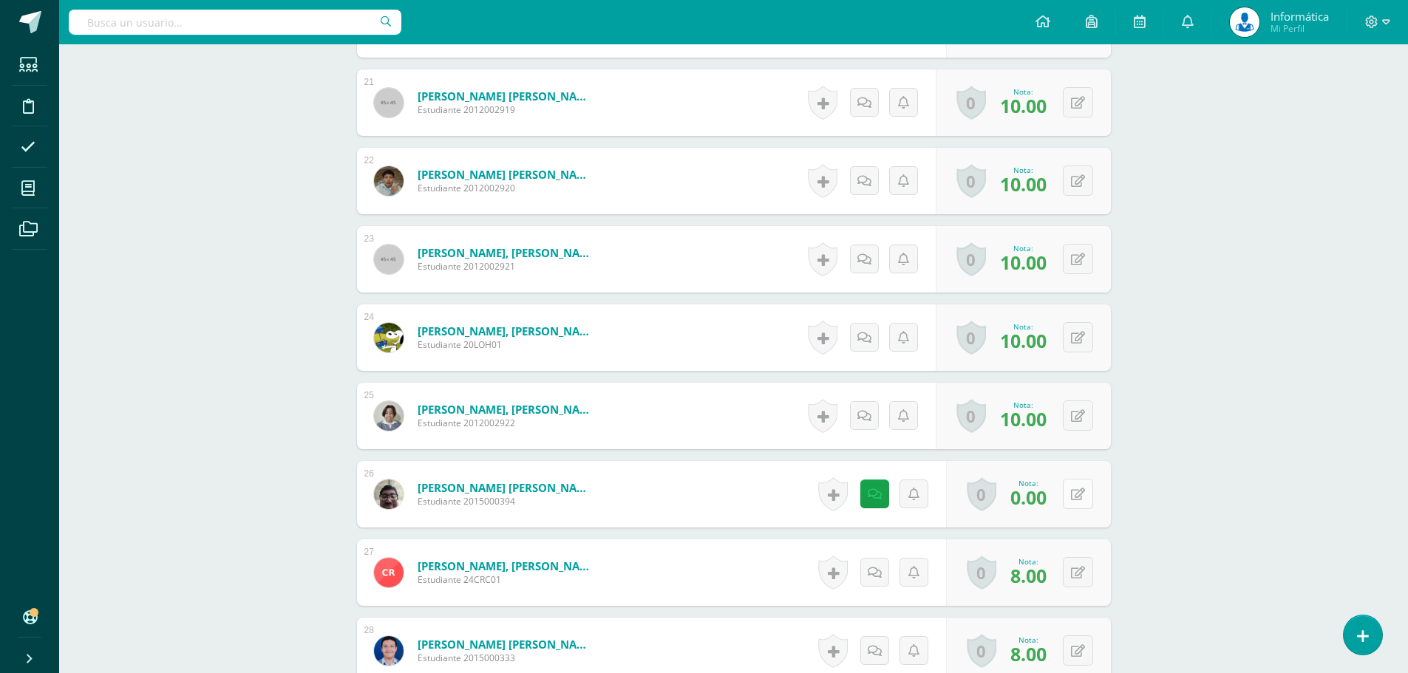
click at [1080, 496] on icon at bounding box center [1078, 494] width 14 height 13
type input "0"
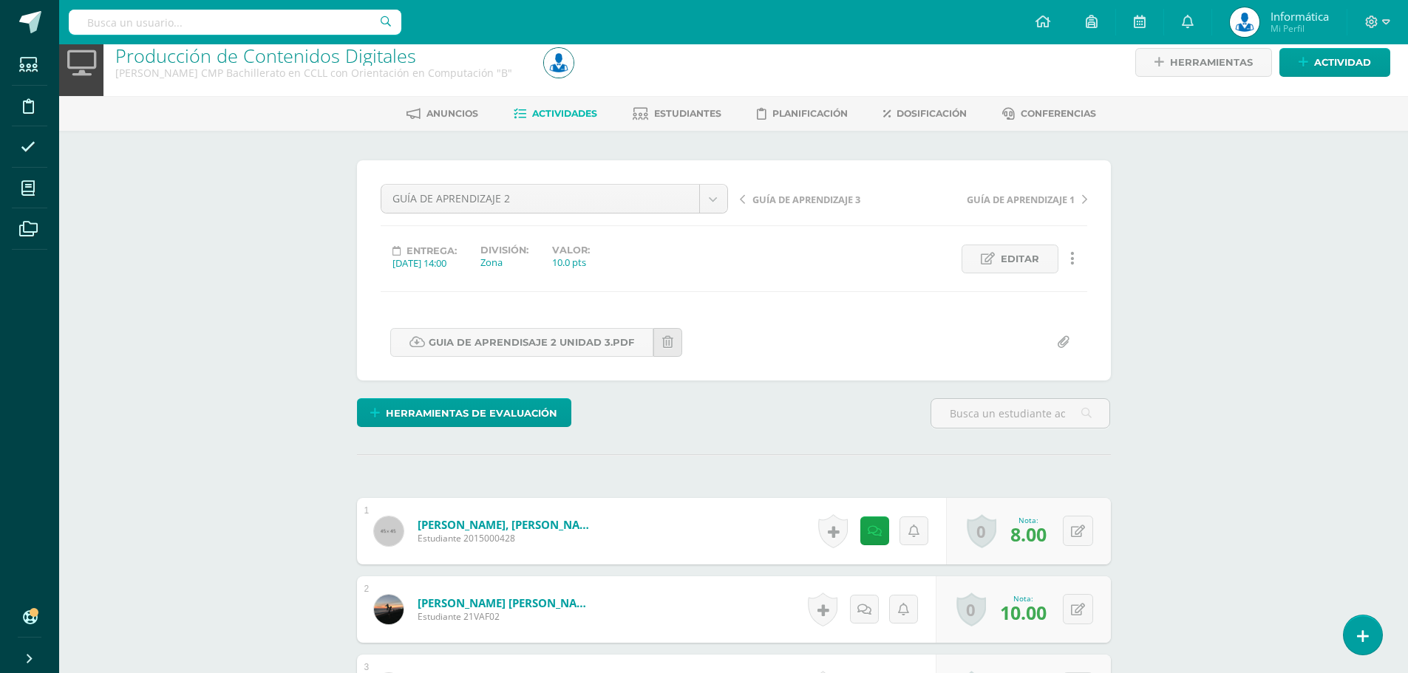
scroll to position [0, 0]
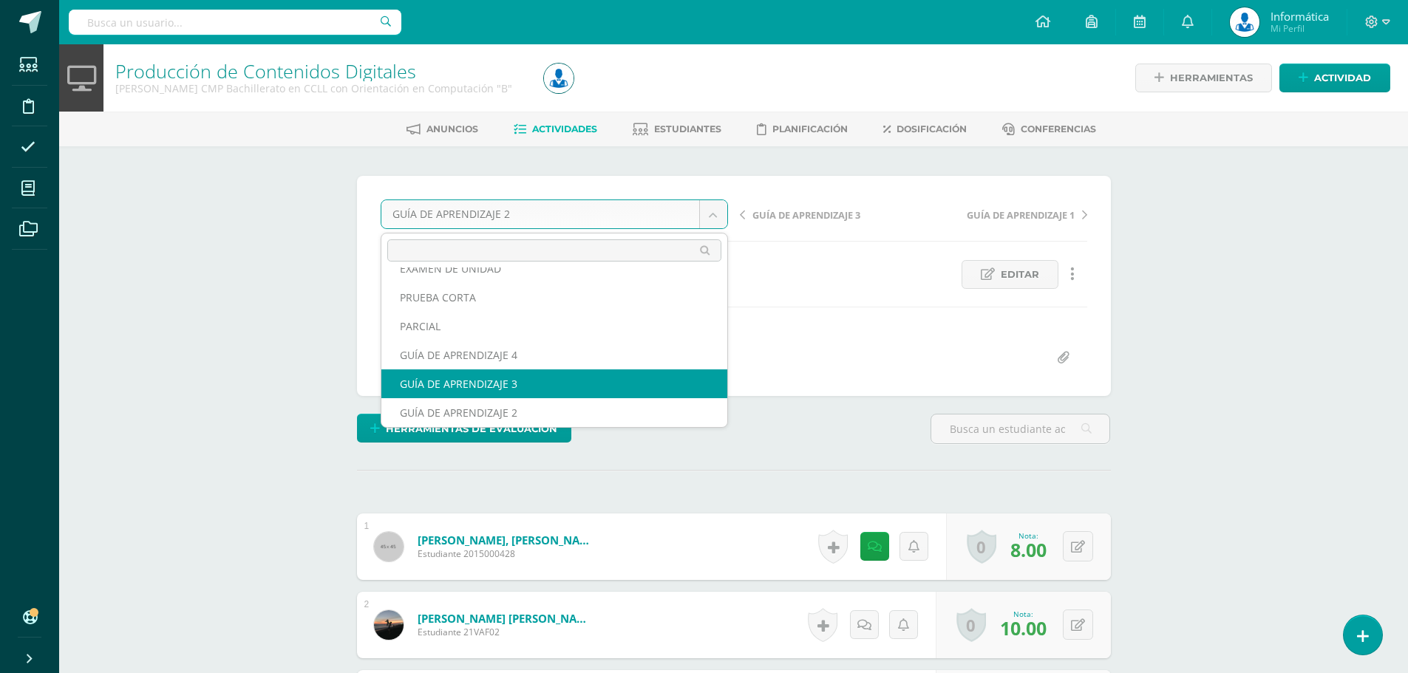
select select "/dashboard/teacher/grade-activity/175338/"
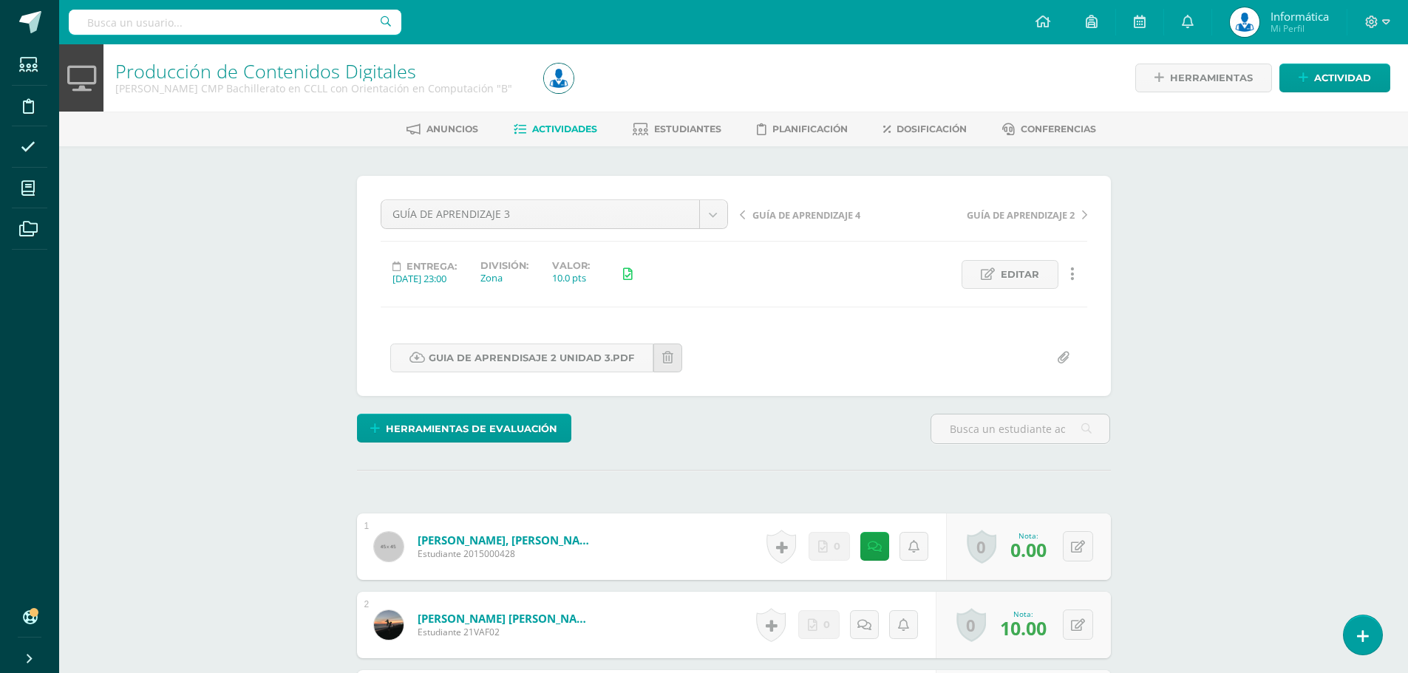
scroll to position [1, 0]
click at [1076, 548] on button at bounding box center [1087, 546] width 31 height 31
type input "8"
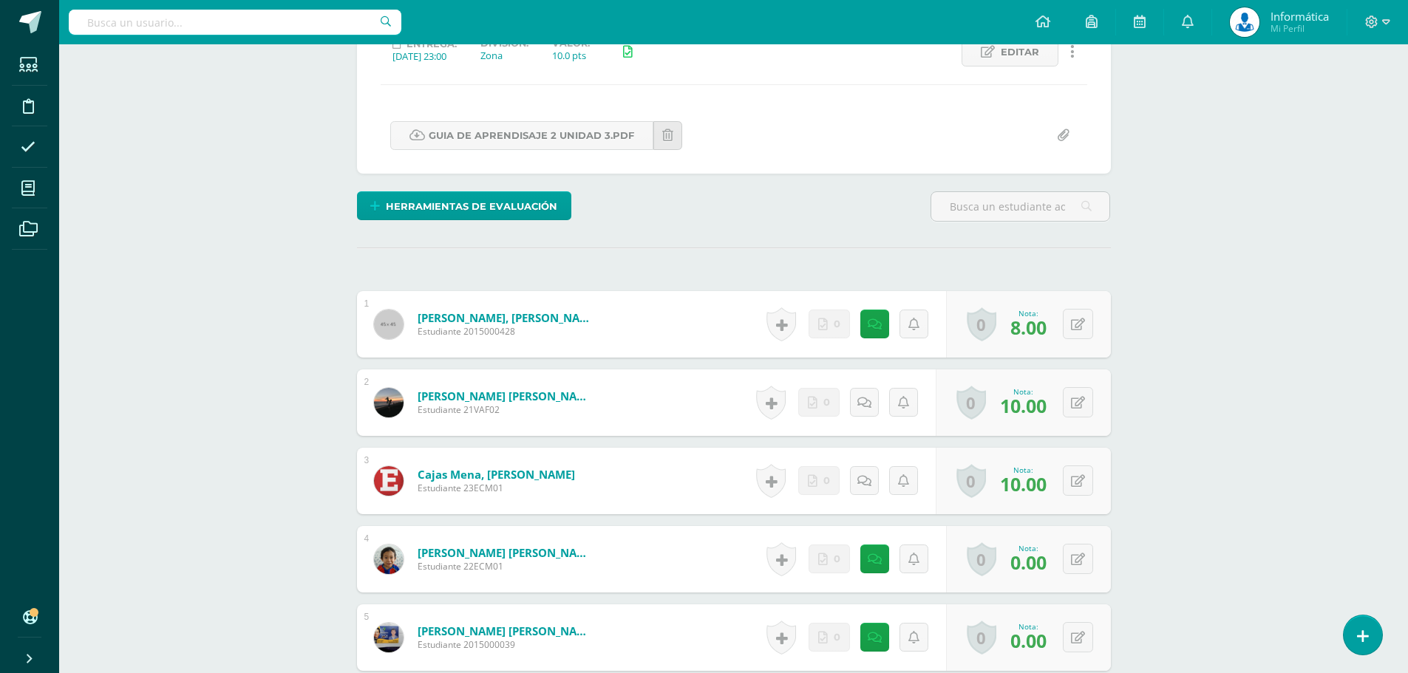
scroll to position [296, 0]
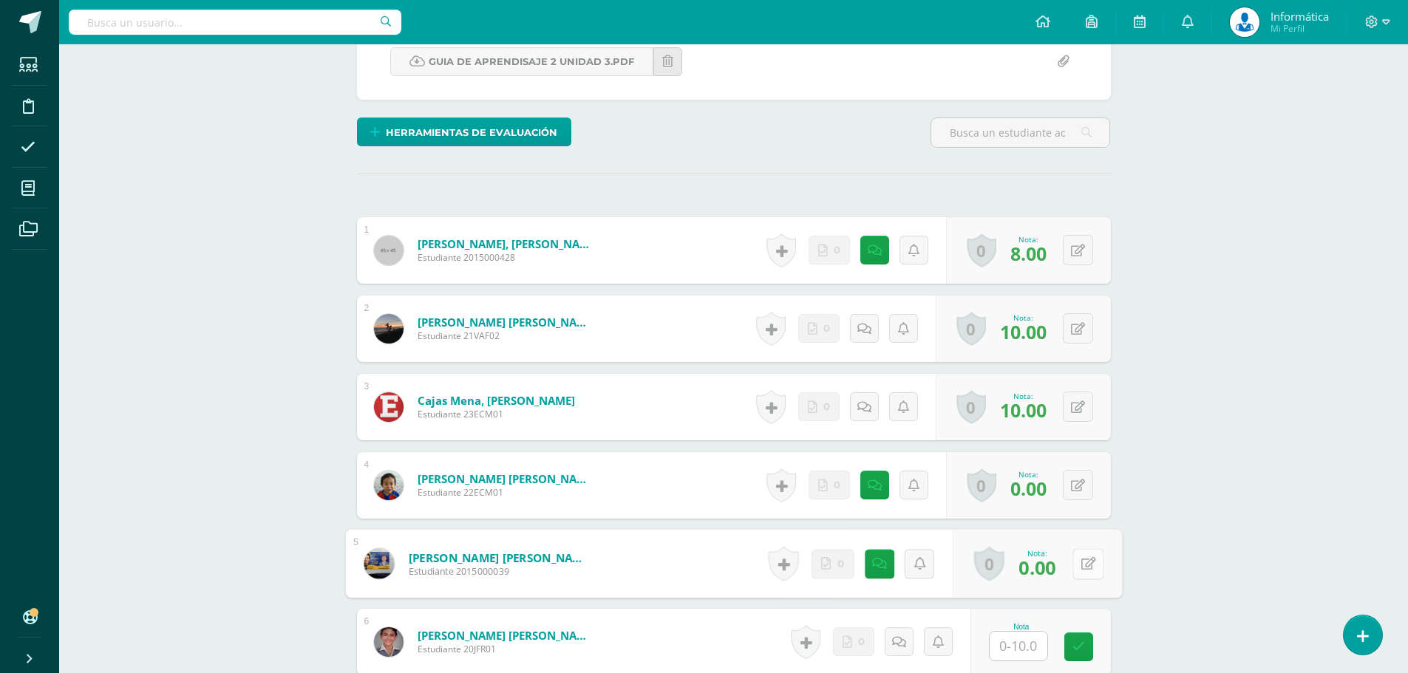
click at [1078, 562] on button at bounding box center [1087, 563] width 31 height 31
type input "10"
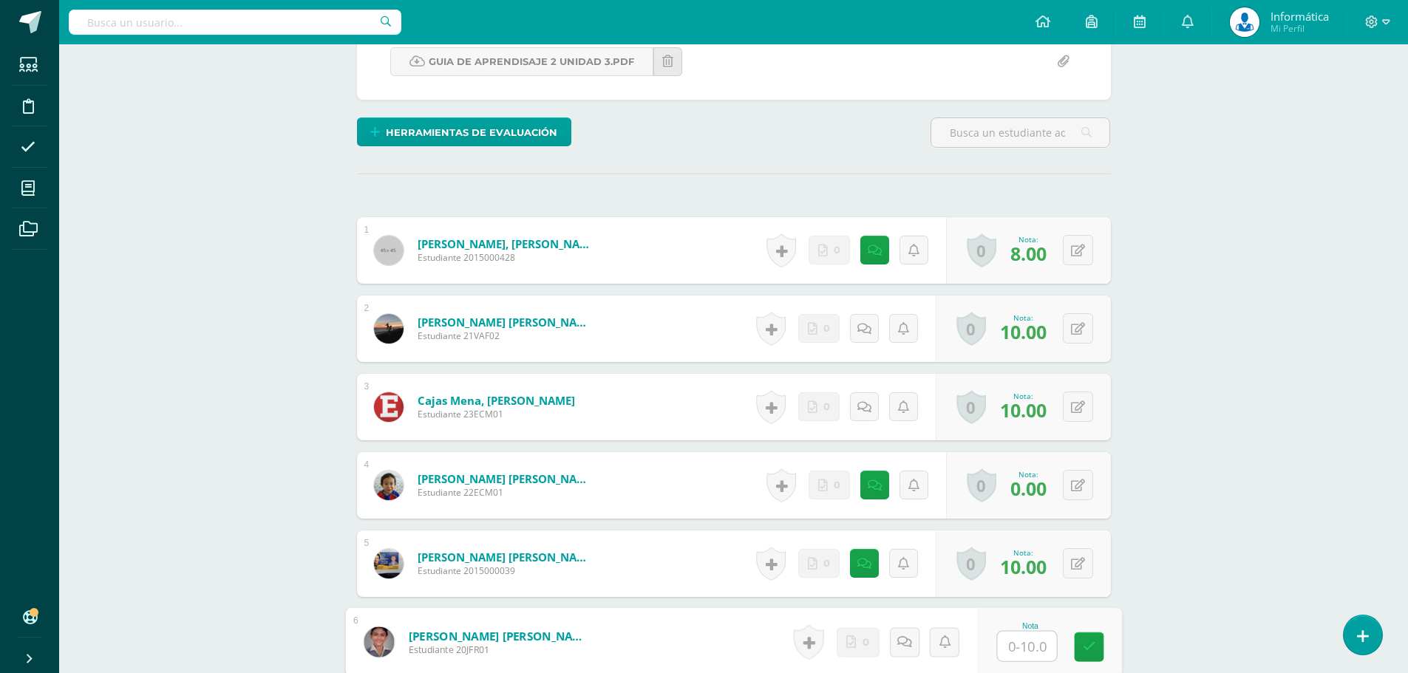
type input "8"
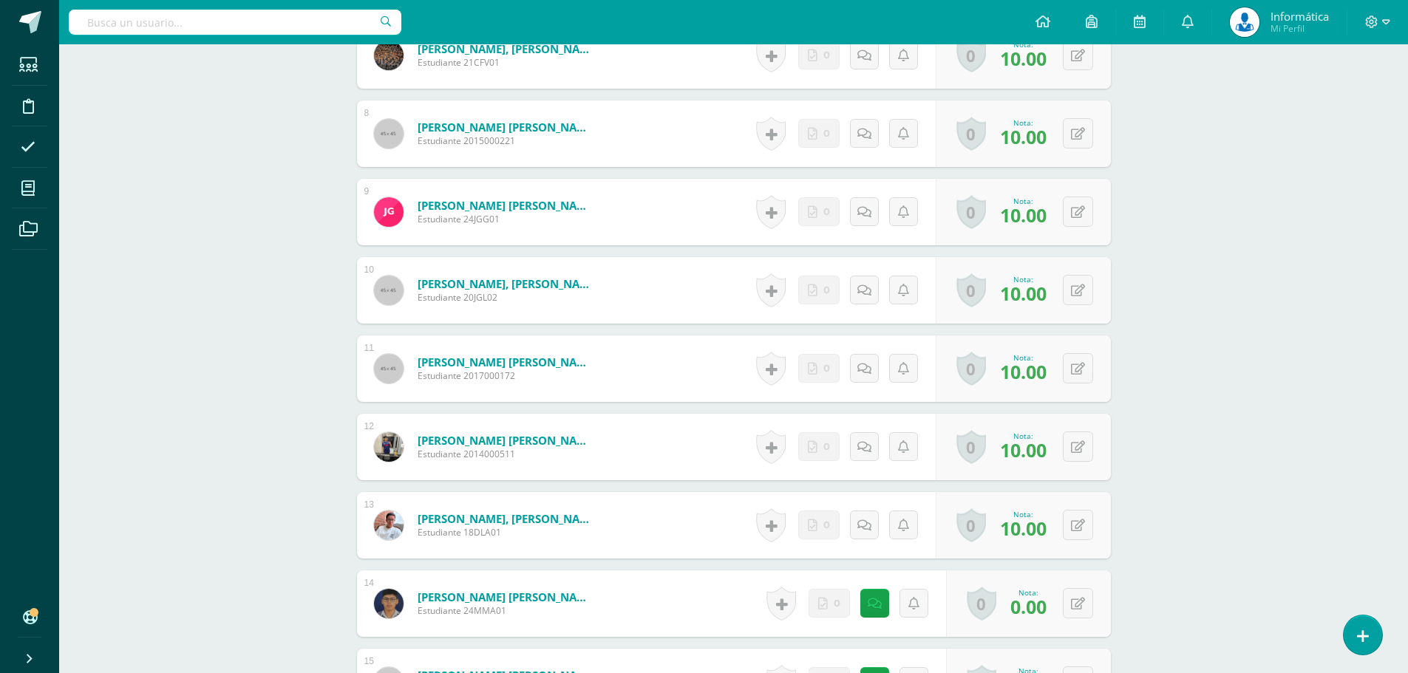
scroll to position [1035, 0]
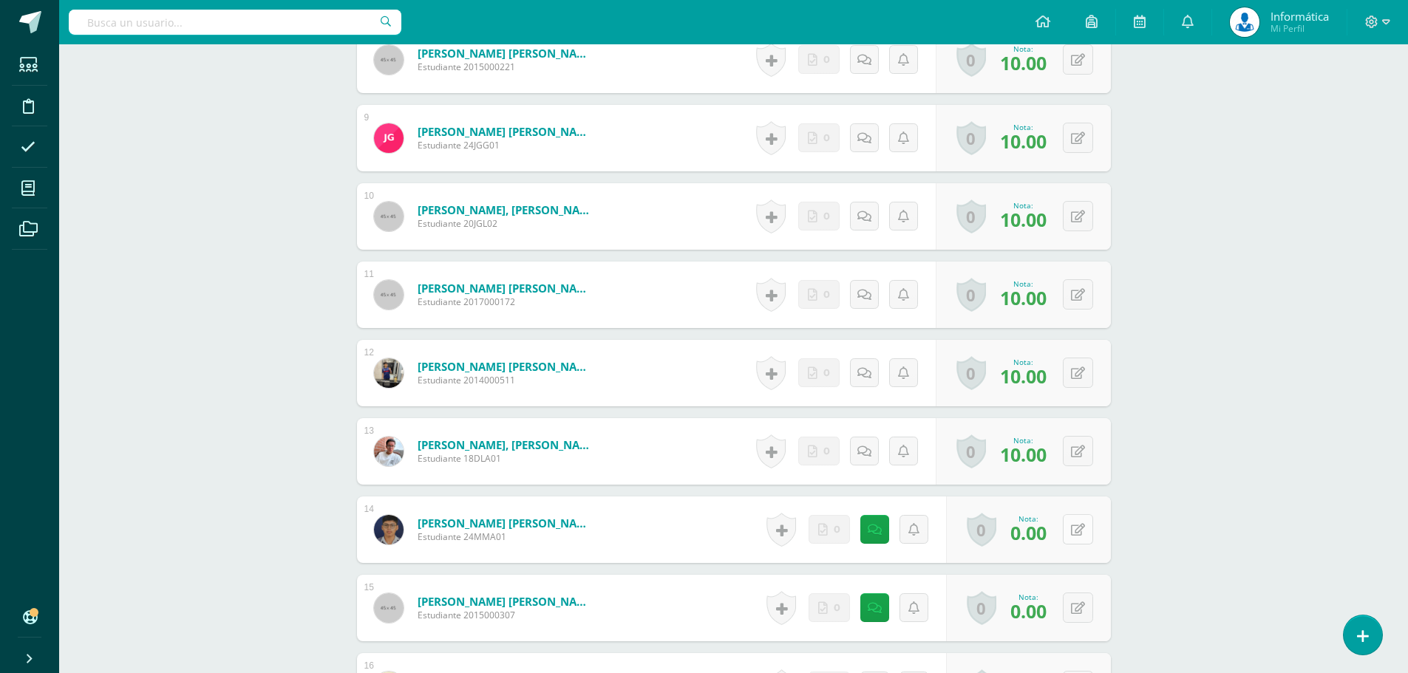
click at [1075, 528] on button at bounding box center [1078, 529] width 30 height 30
type input "10"
click at [1084, 610] on button at bounding box center [1087, 608] width 31 height 31
type input "10"
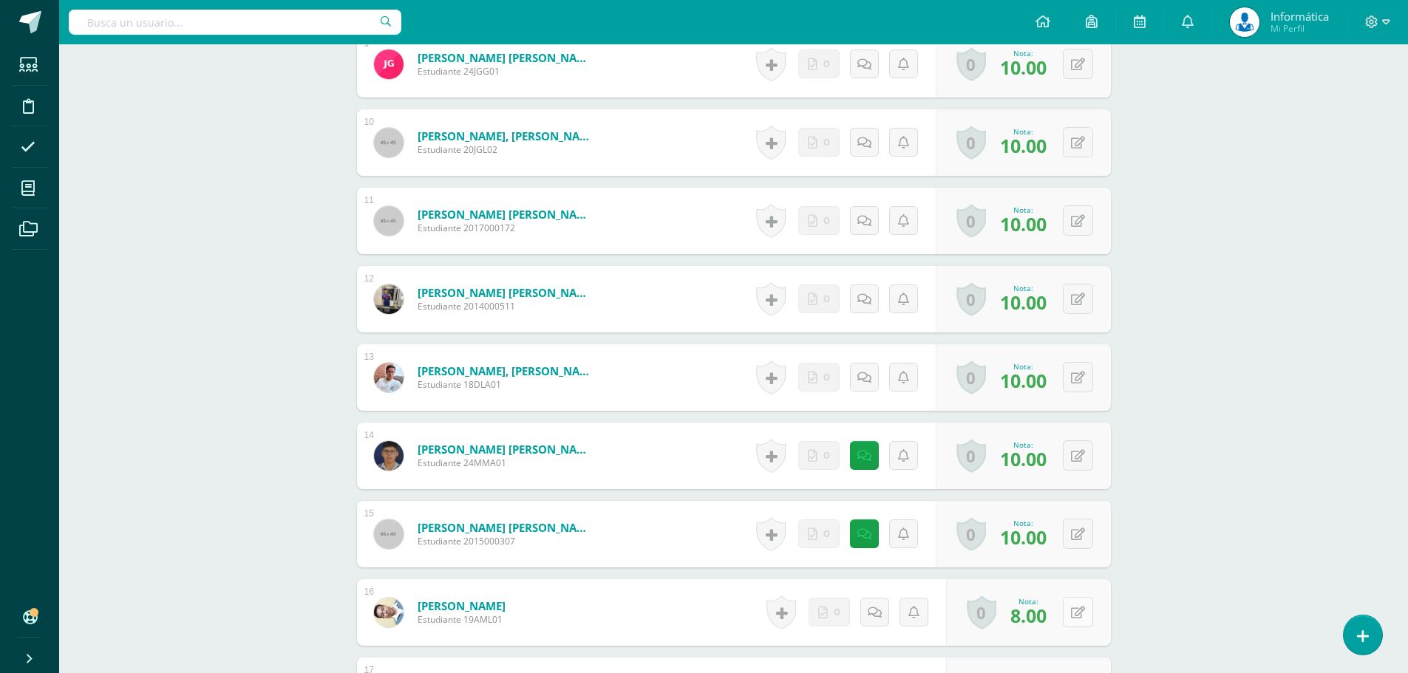
scroll to position [1183, 0]
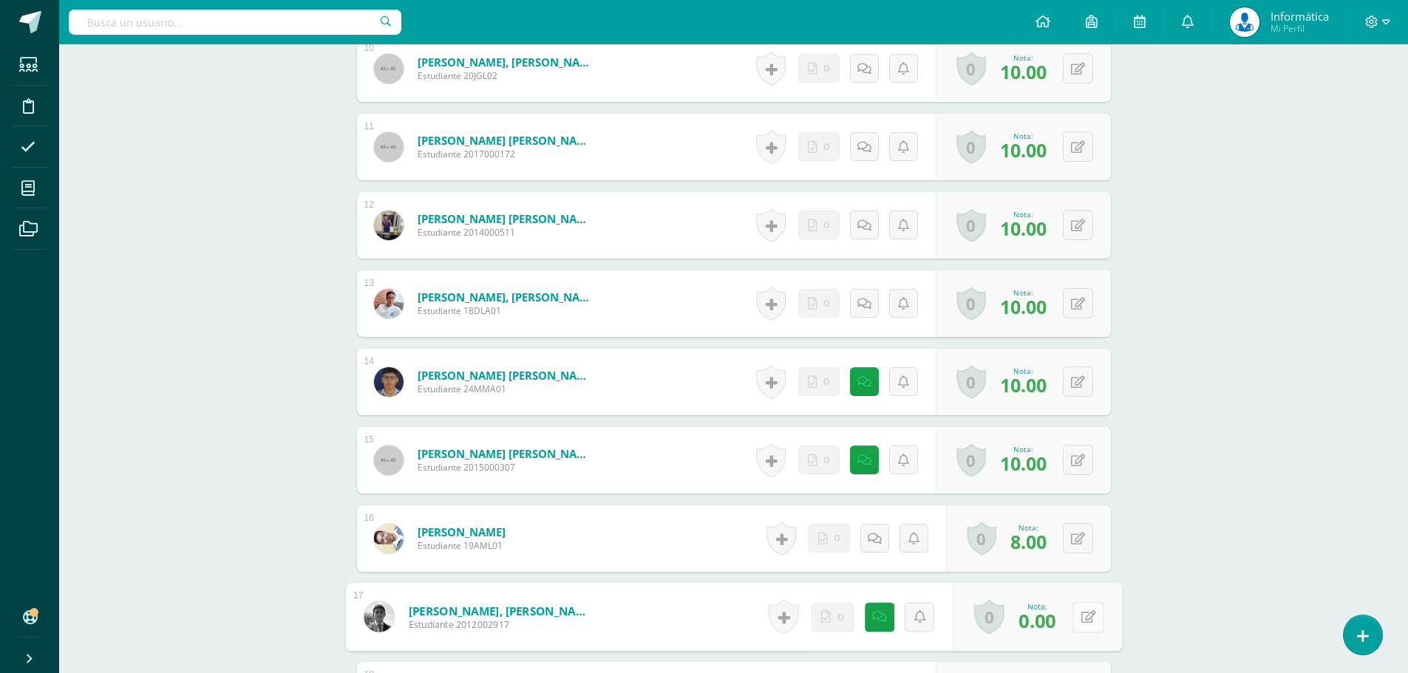
click at [1084, 620] on button at bounding box center [1087, 617] width 31 height 31
type input "10"
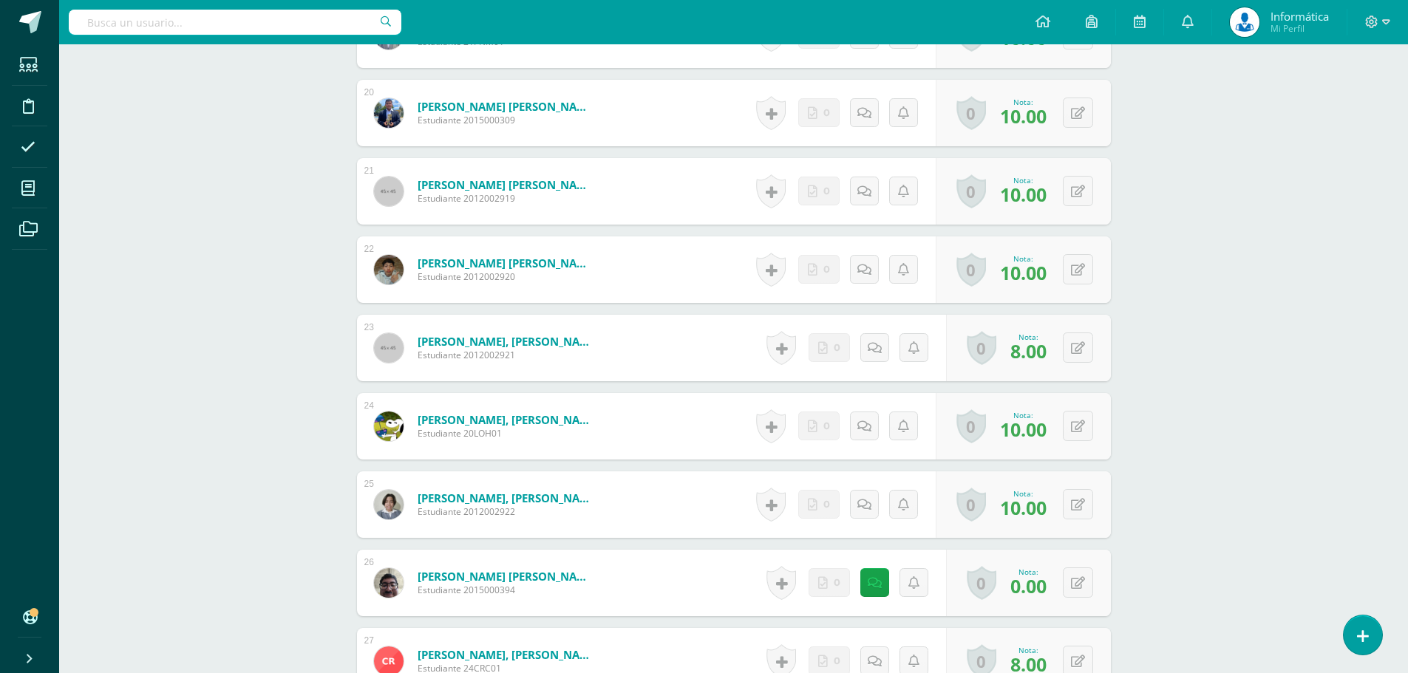
scroll to position [1996, 0]
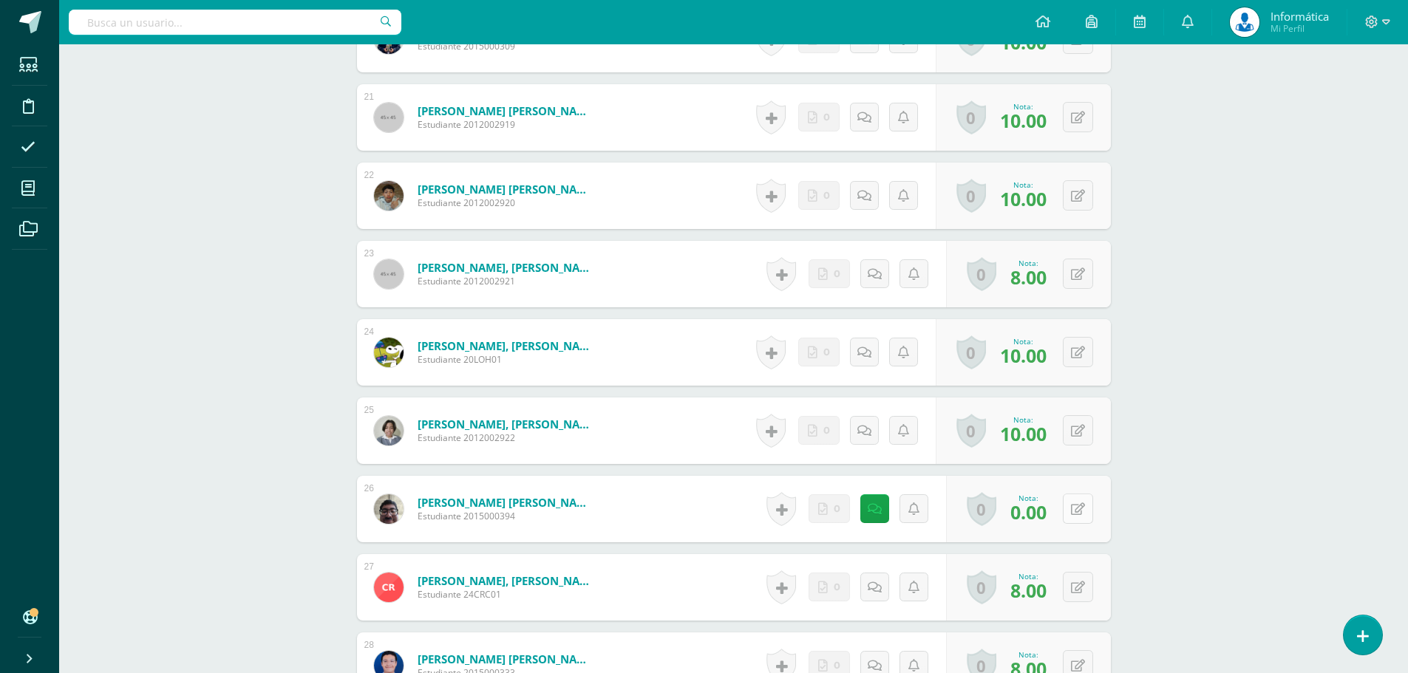
click at [1075, 506] on button at bounding box center [1078, 509] width 30 height 30
type input "10"
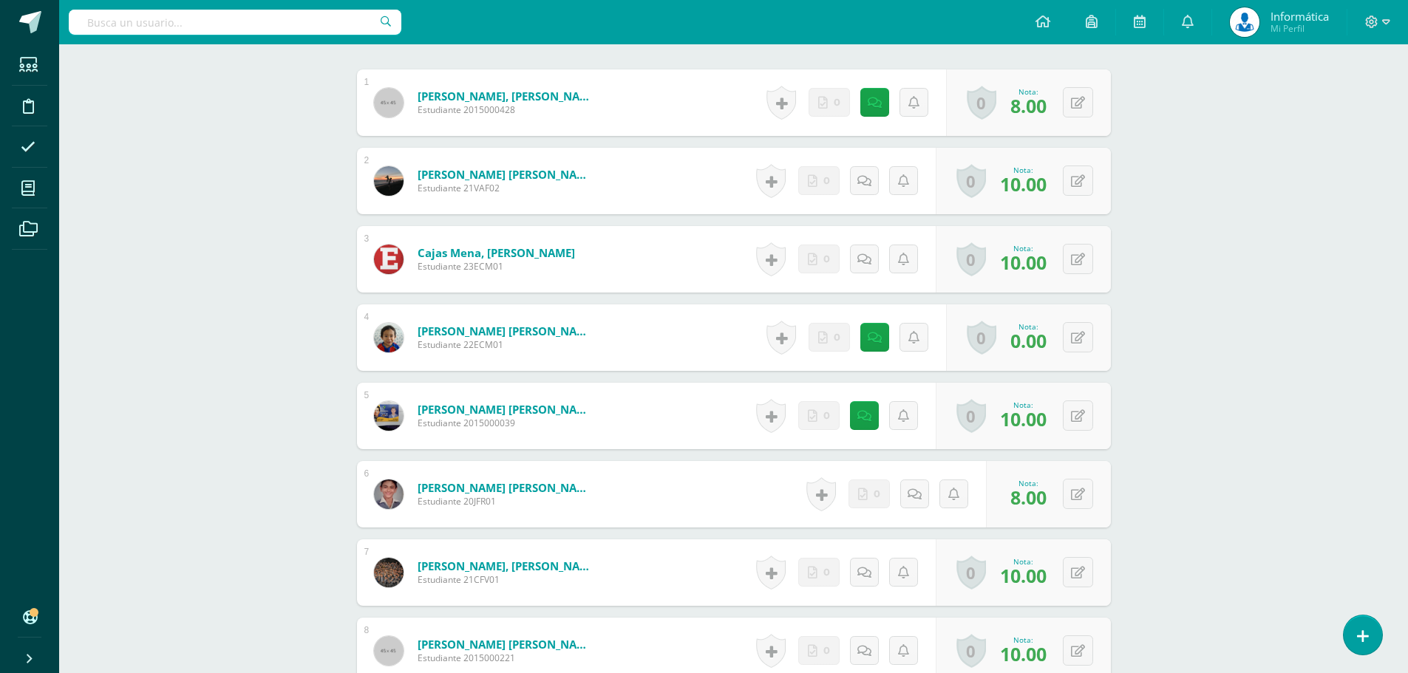
scroll to position [1, 0]
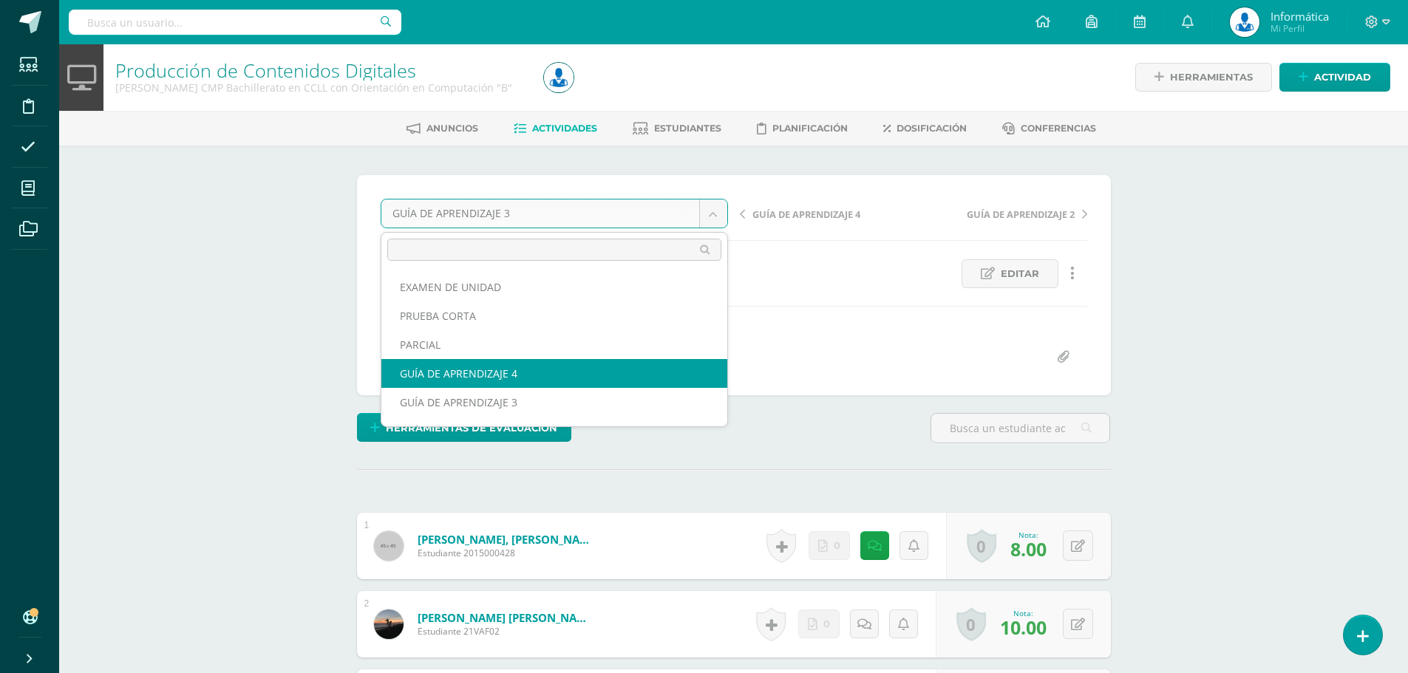
select select "/dashboard/teacher/grade-activity/176366/"
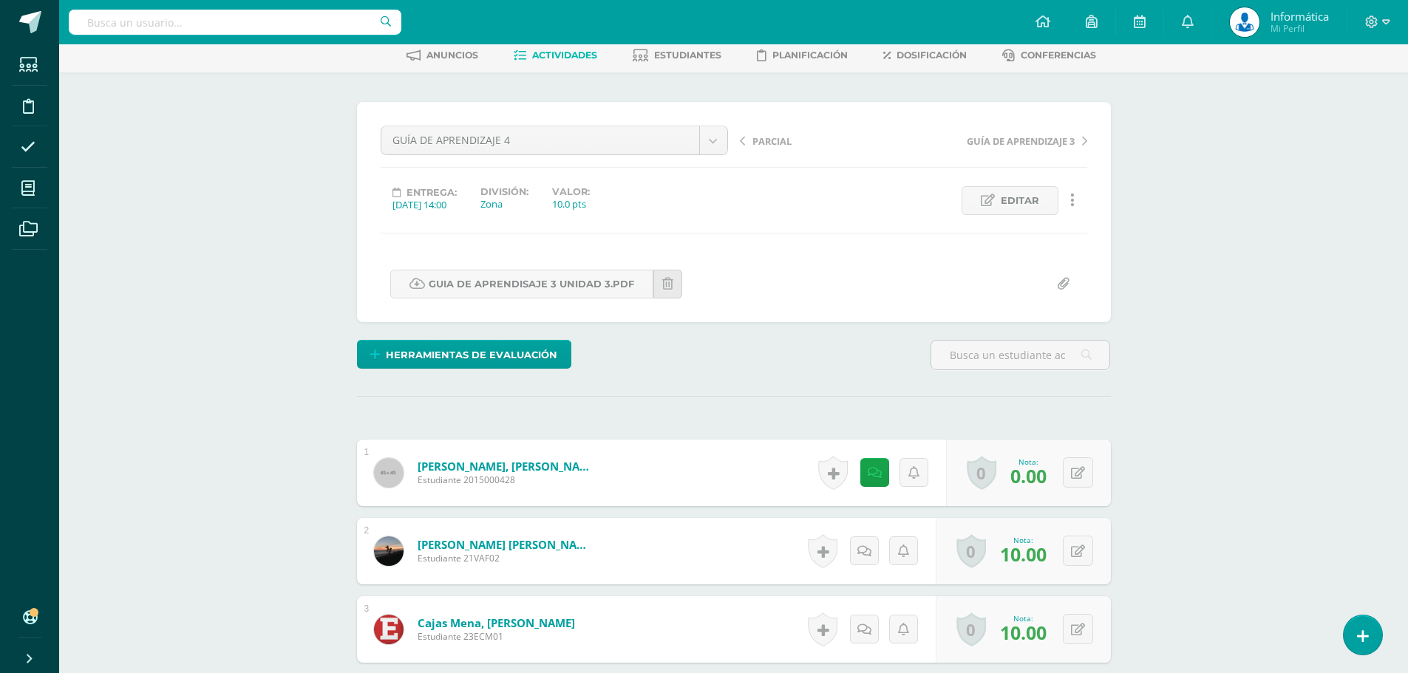
scroll to position [148, 0]
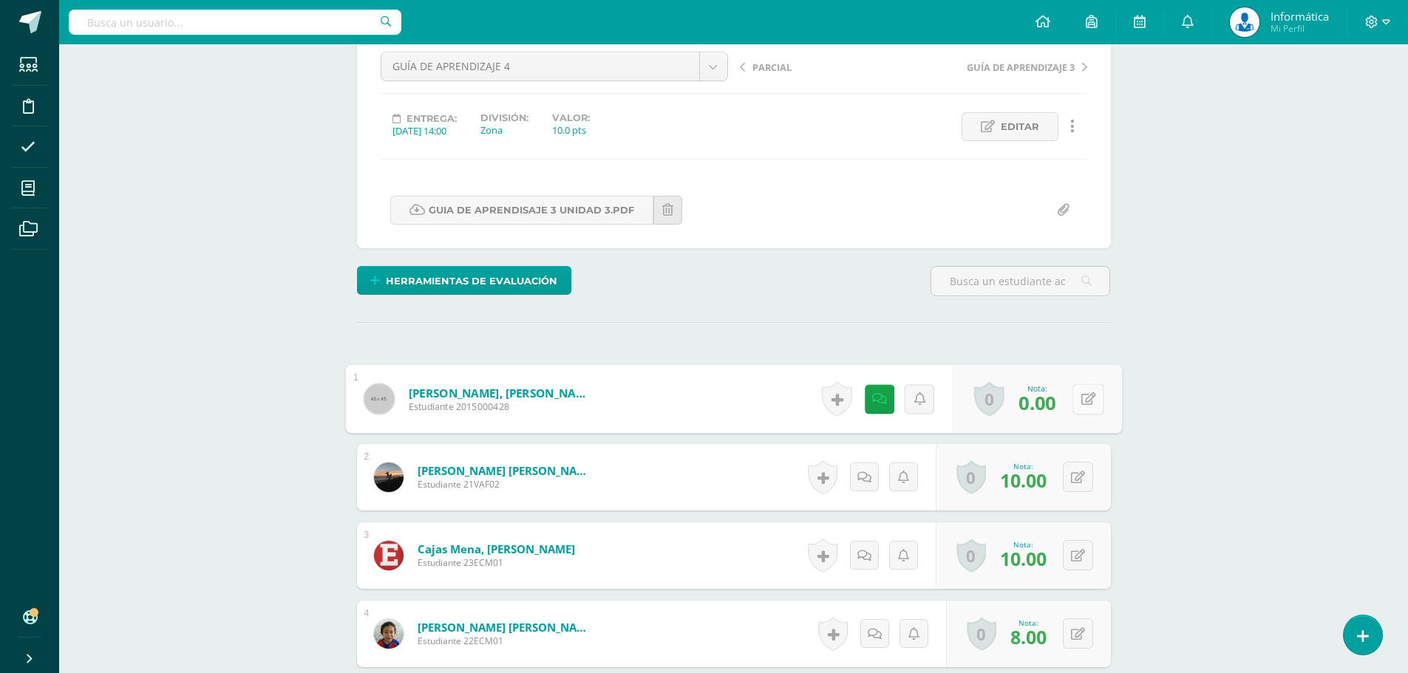
click at [1083, 394] on icon at bounding box center [1087, 398] width 15 height 13
type input "8"
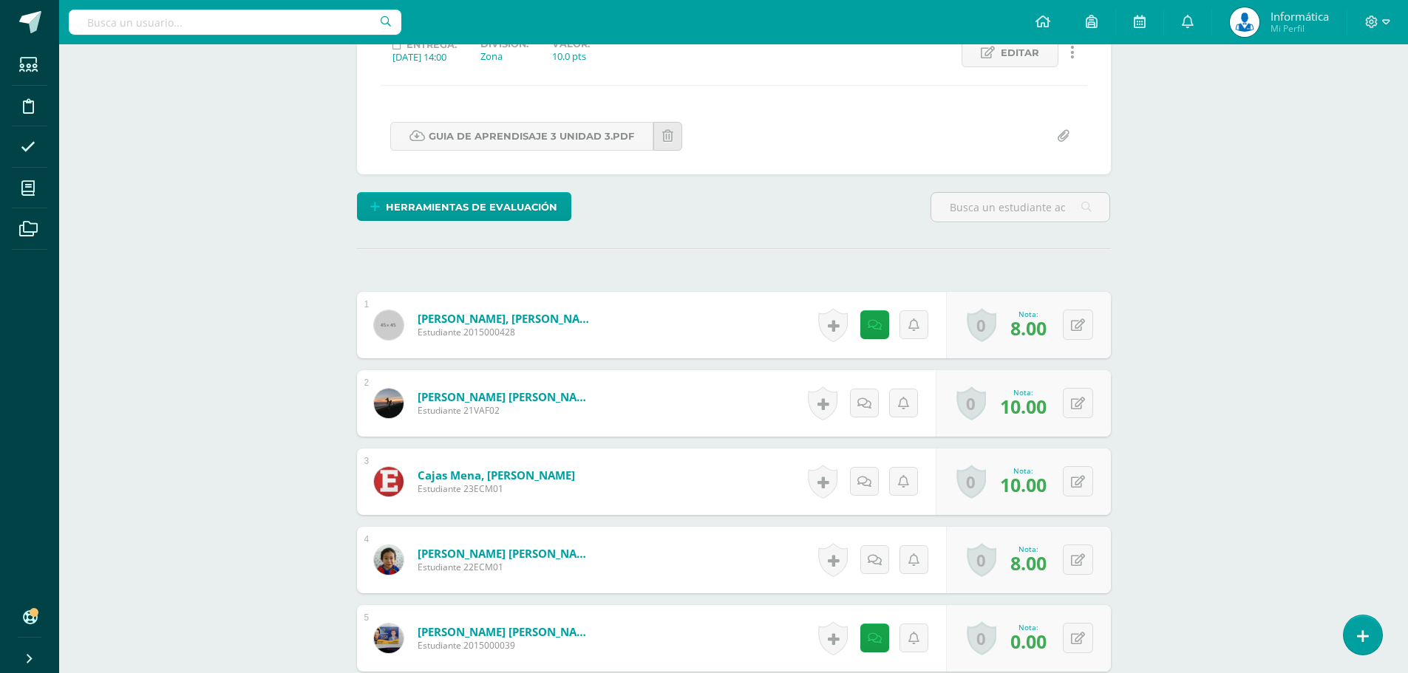
scroll to position [296, 0]
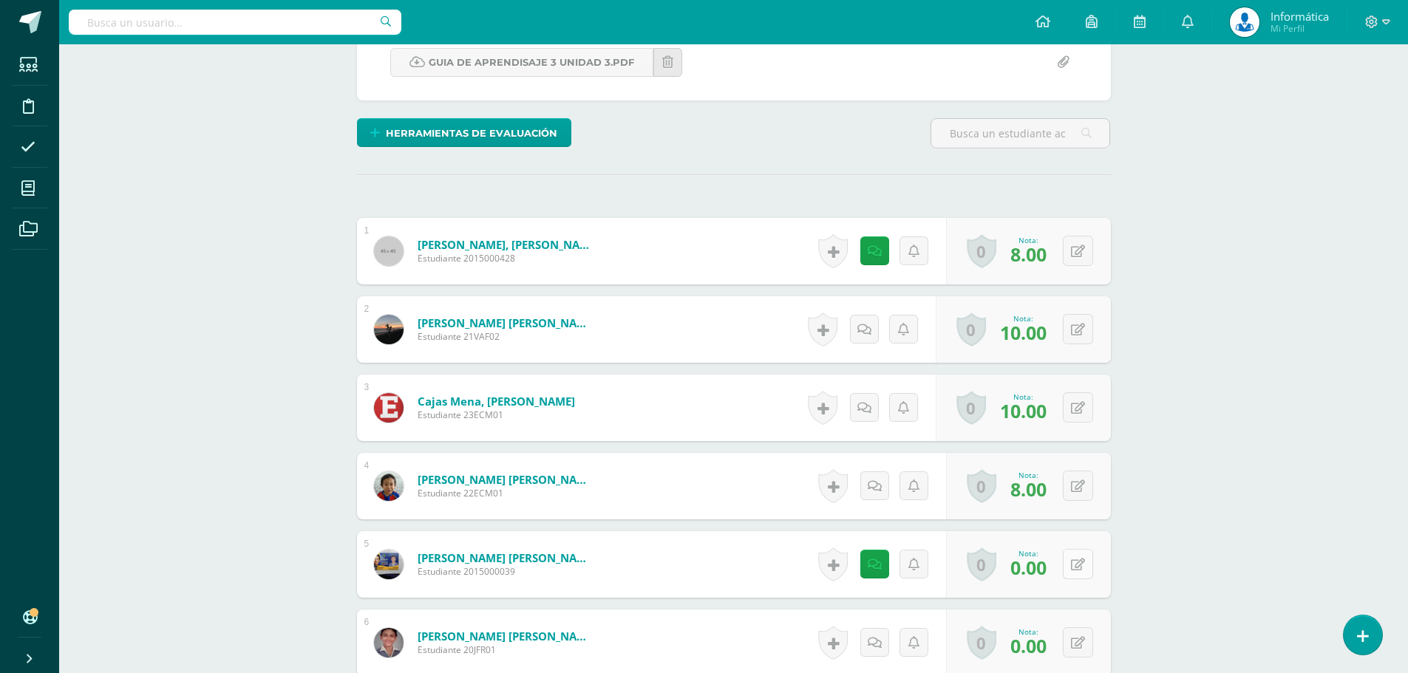
click at [1085, 569] on button at bounding box center [1078, 564] width 30 height 30
type input "10"
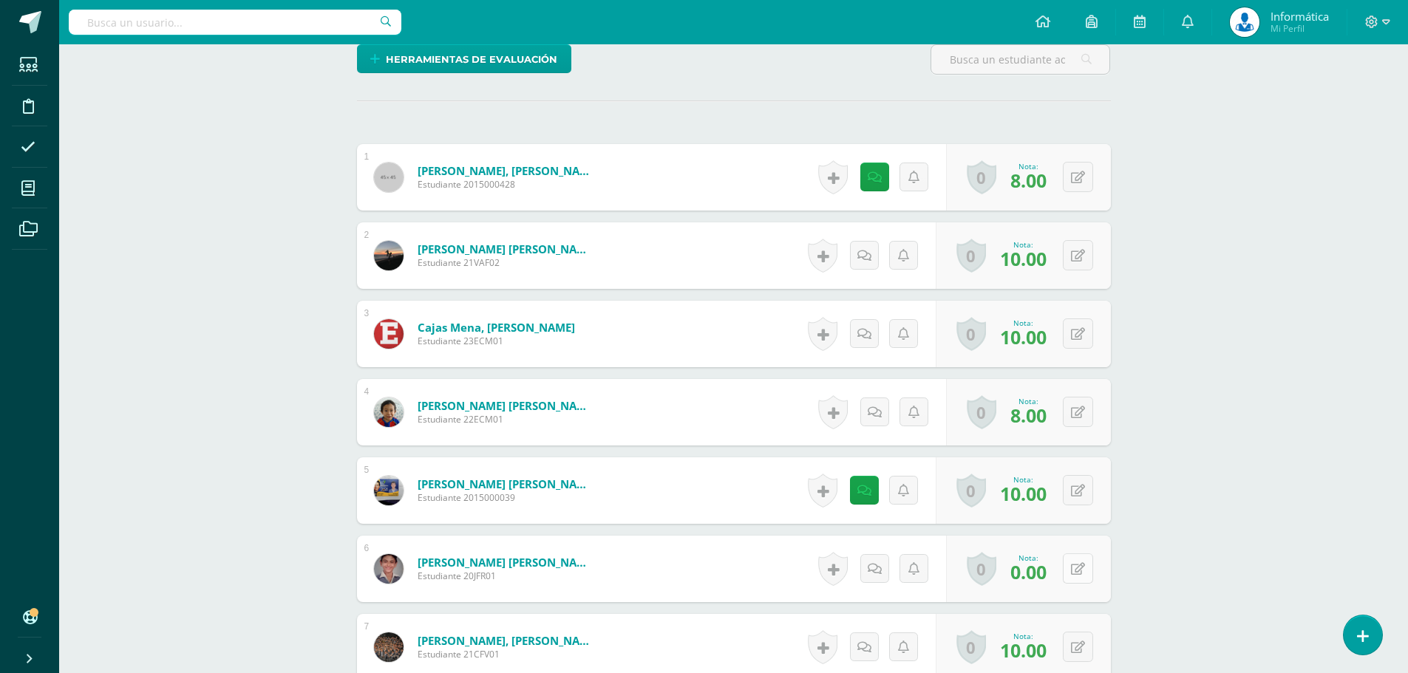
click at [1072, 571] on button at bounding box center [1078, 569] width 30 height 30
type input "8"
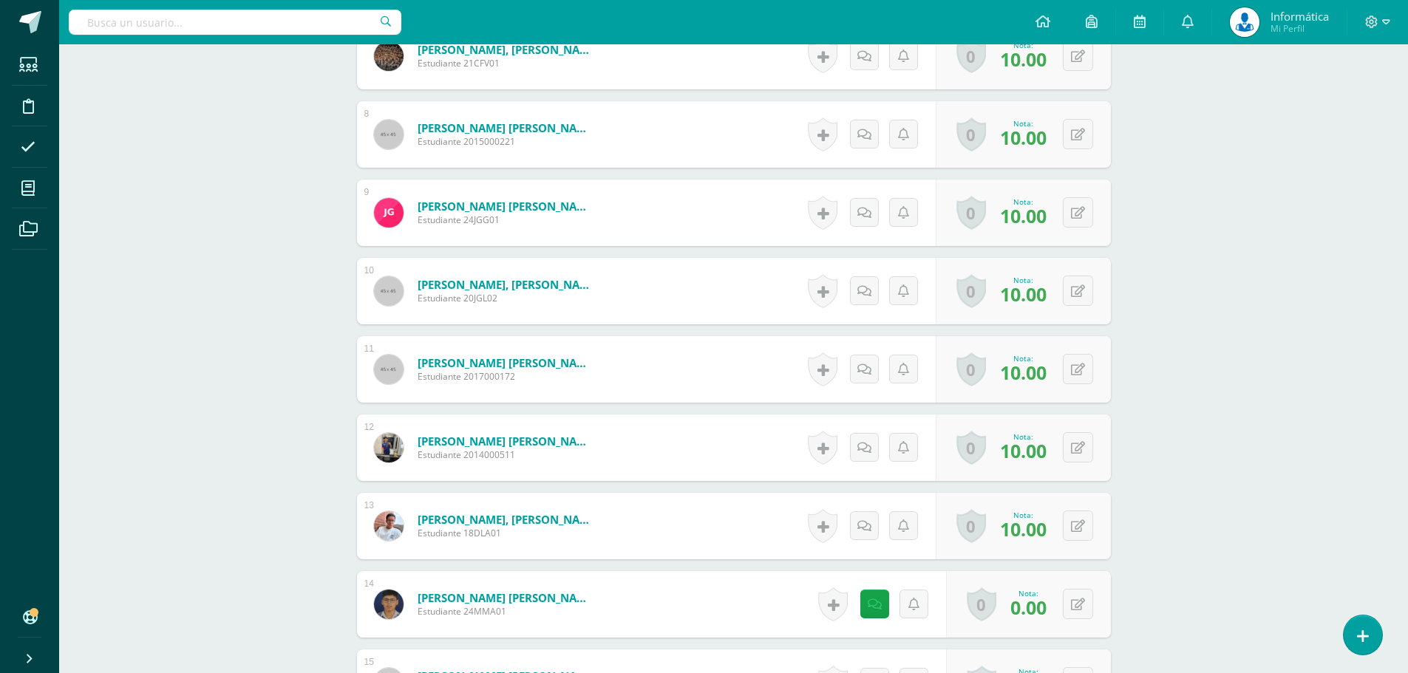
scroll to position [1035, 0]
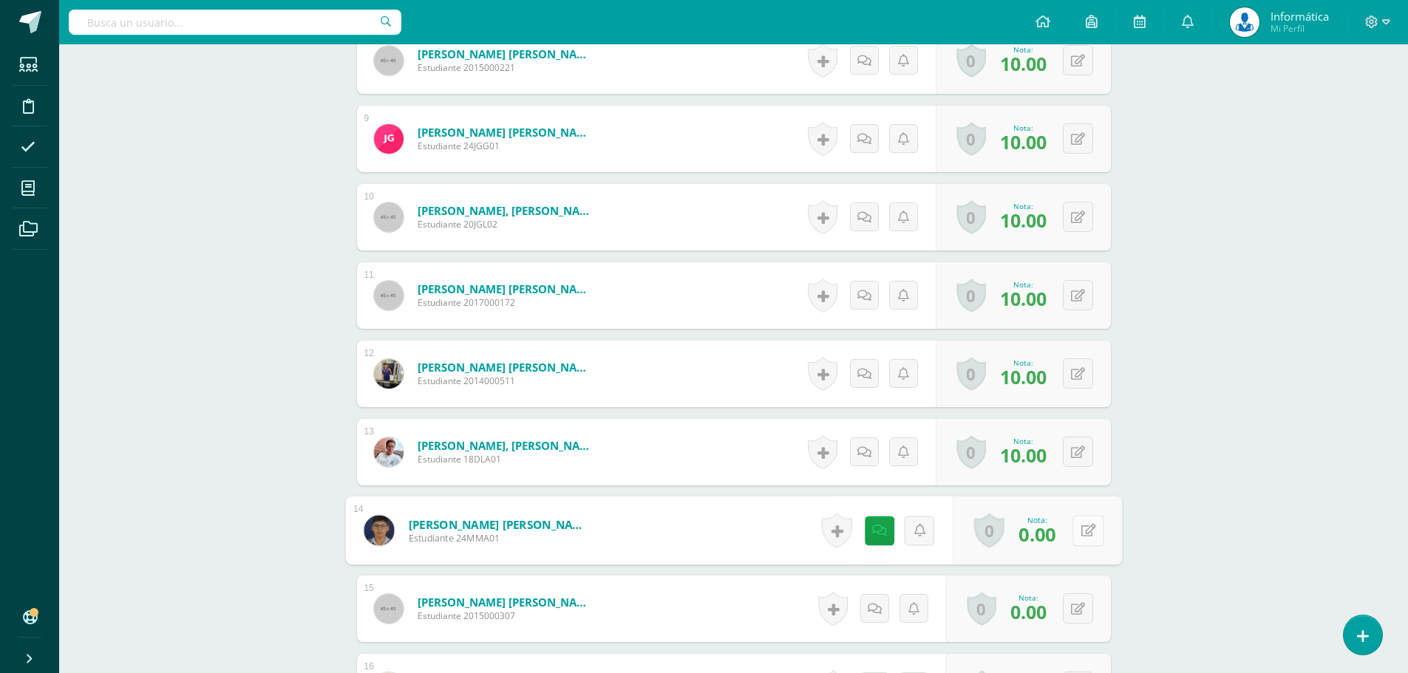
click at [1086, 534] on button at bounding box center [1087, 530] width 31 height 31
type input "10"
click at [1087, 608] on button at bounding box center [1087, 608] width 31 height 31
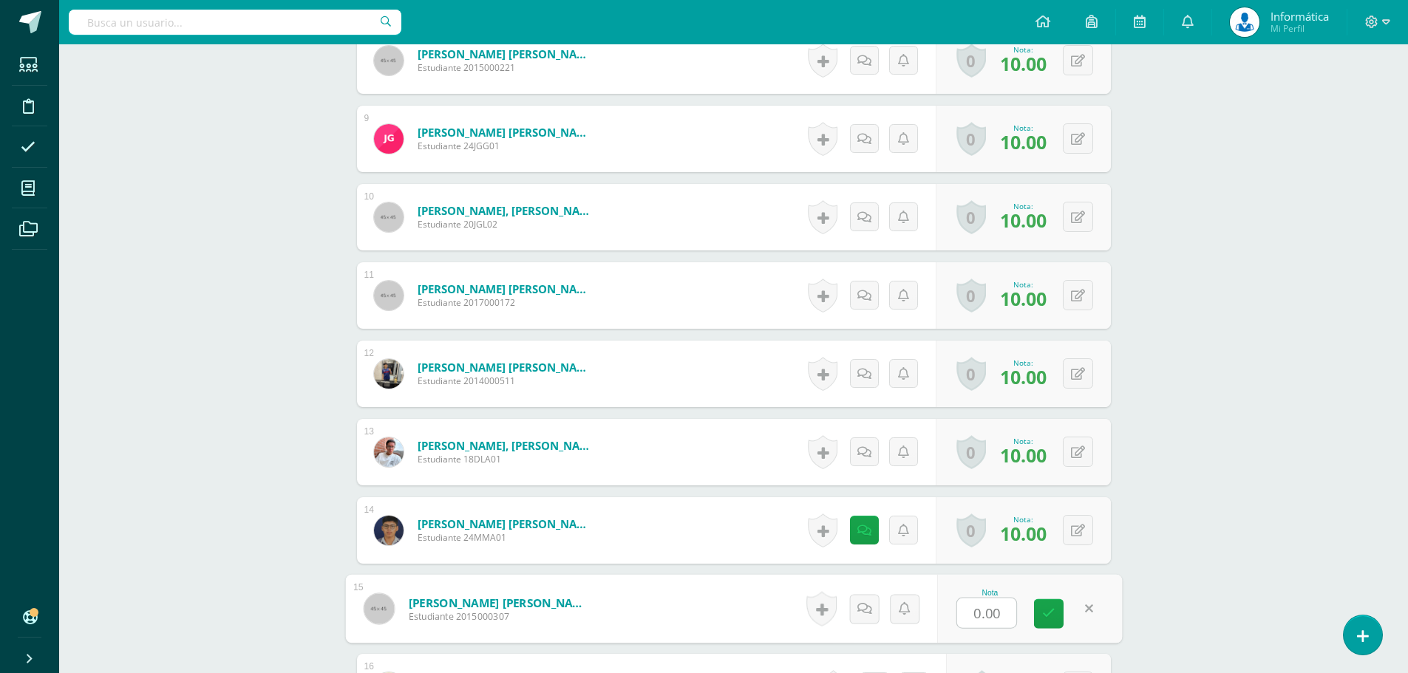
type input "8"
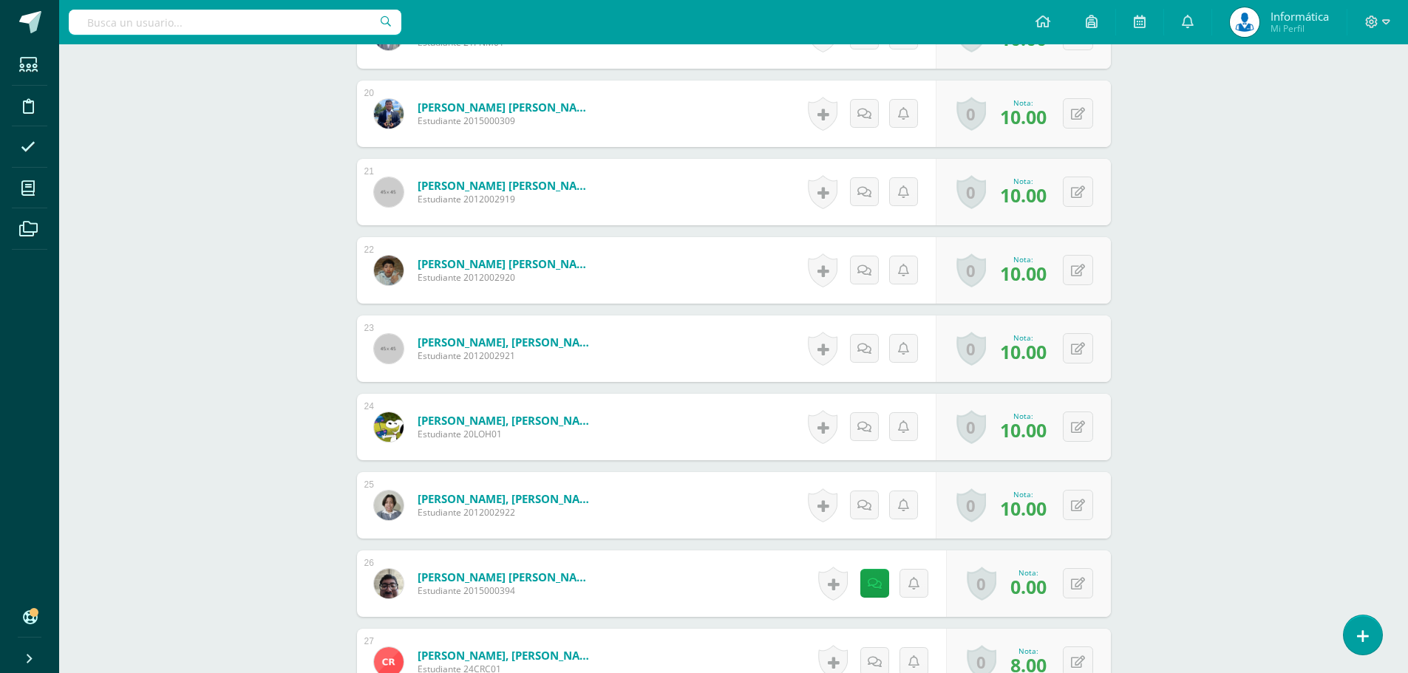
scroll to position [1995, 0]
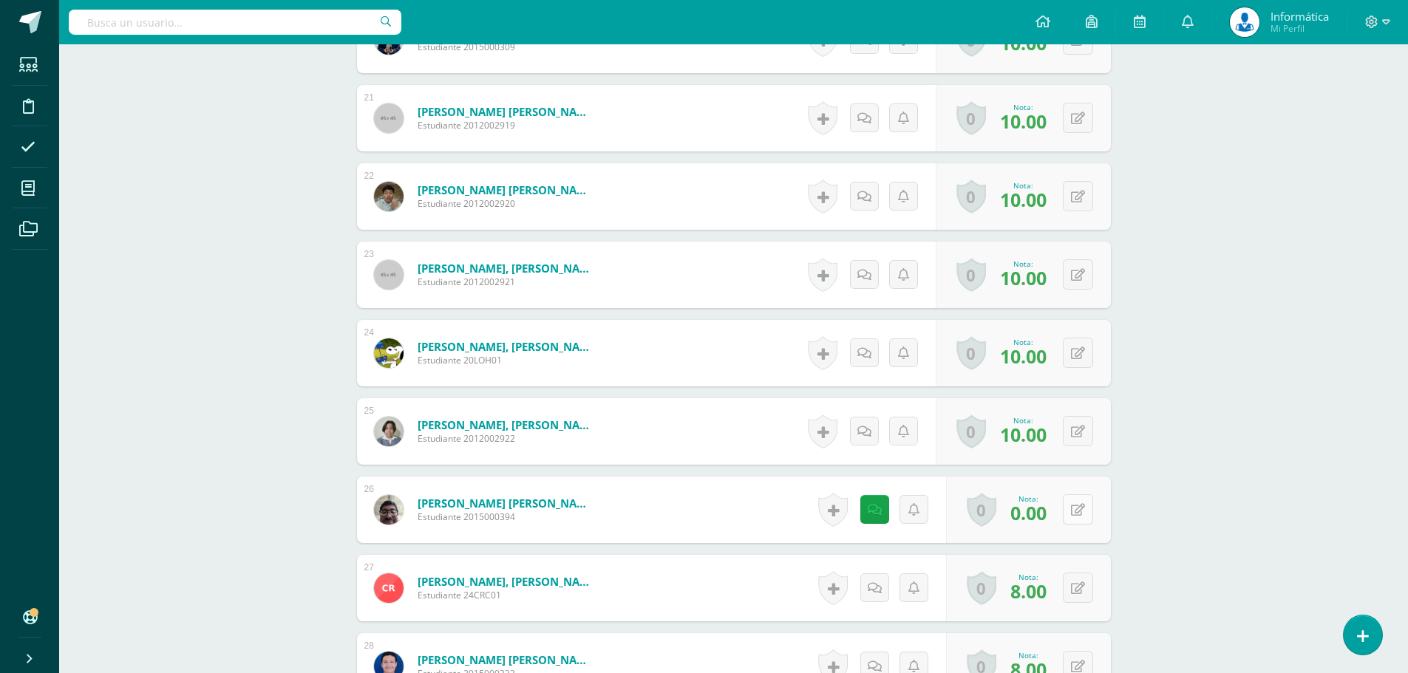
click at [1084, 509] on button at bounding box center [1078, 509] width 30 height 30
type input "10"
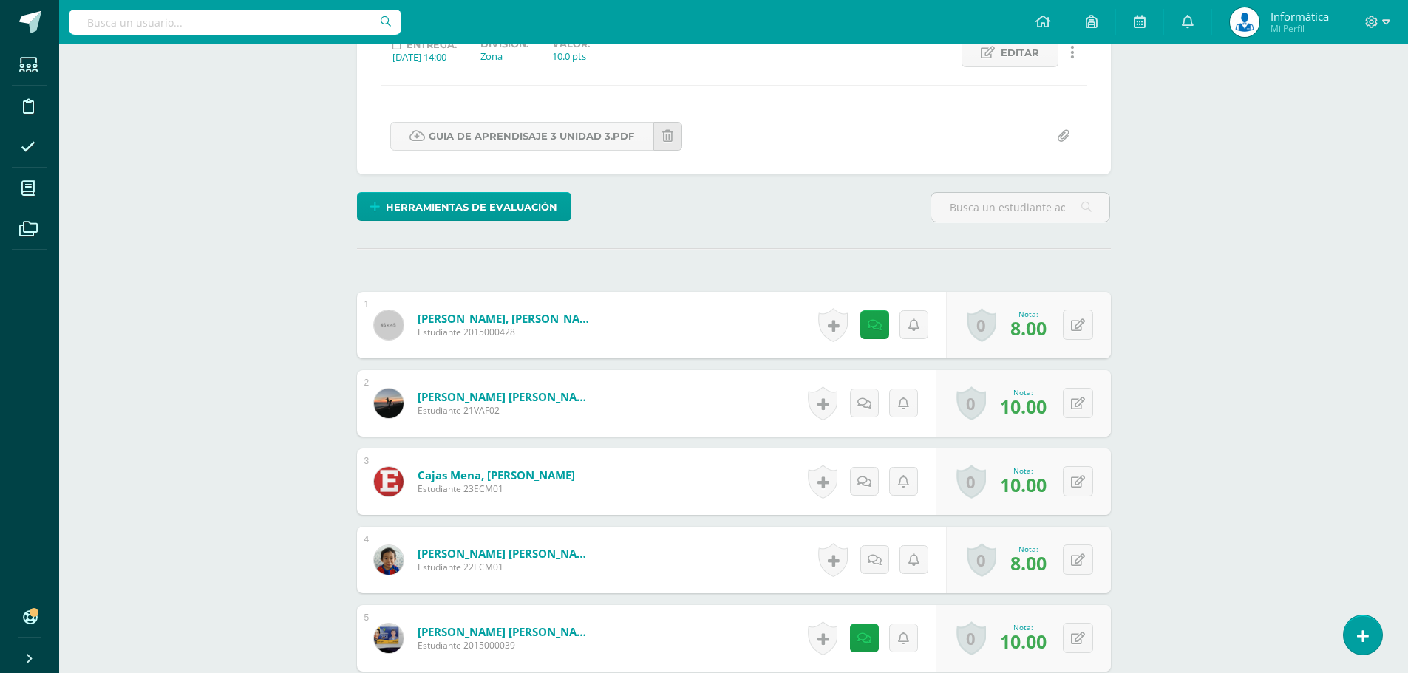
scroll to position [0, 0]
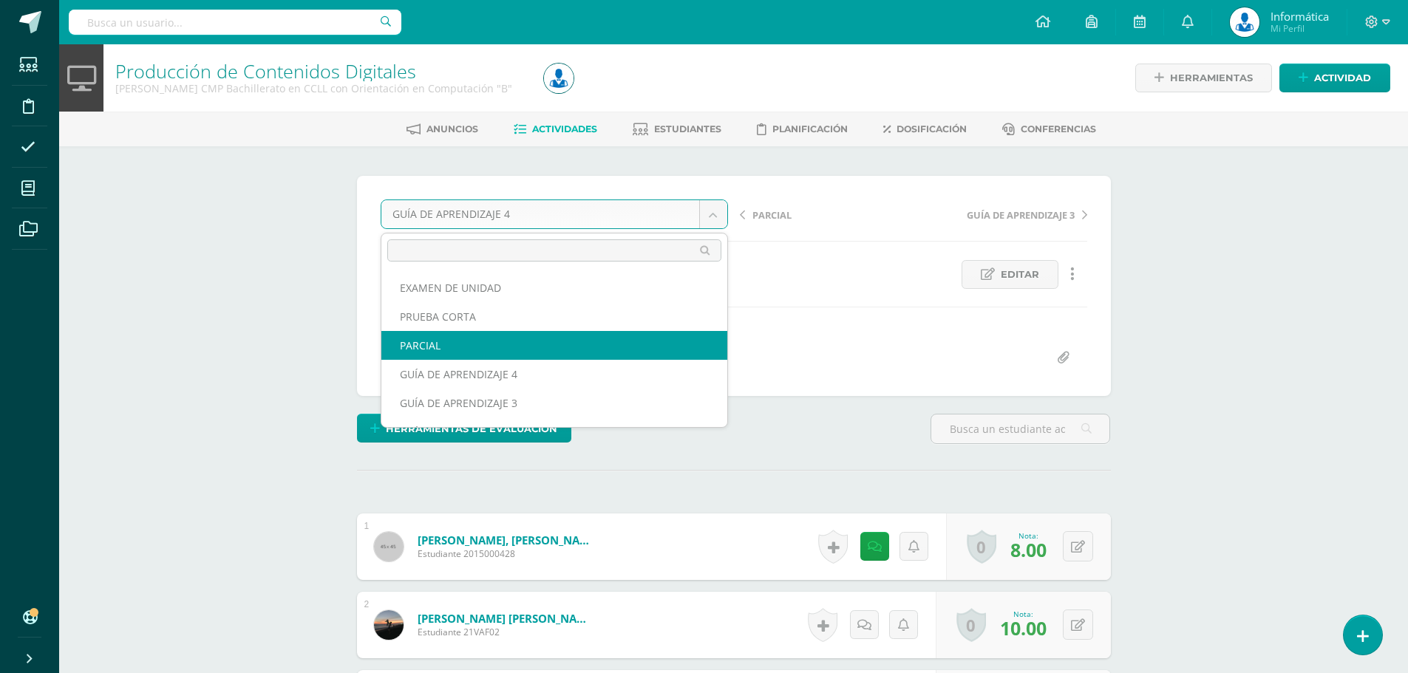
select select "/dashboard/teacher/grade-activity/176367/"
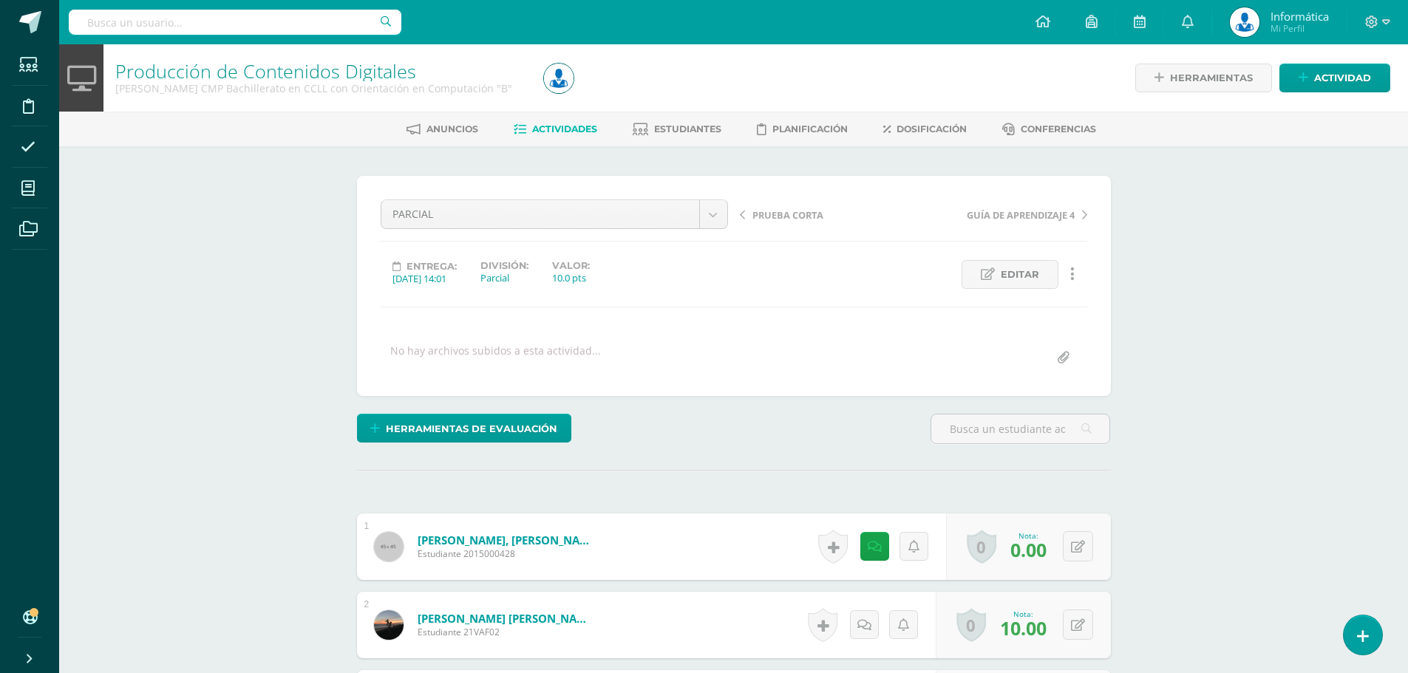
scroll to position [222, 0]
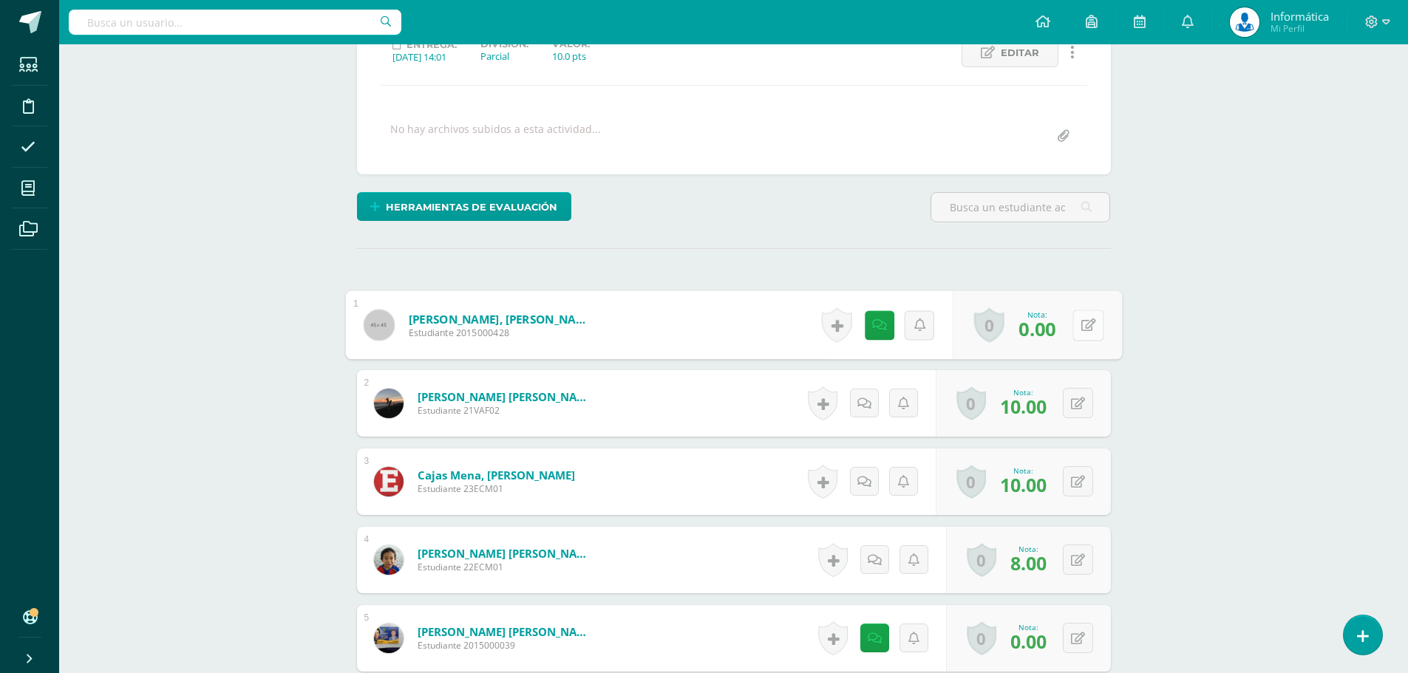
click at [1087, 328] on button at bounding box center [1087, 325] width 31 height 31
type input "8"
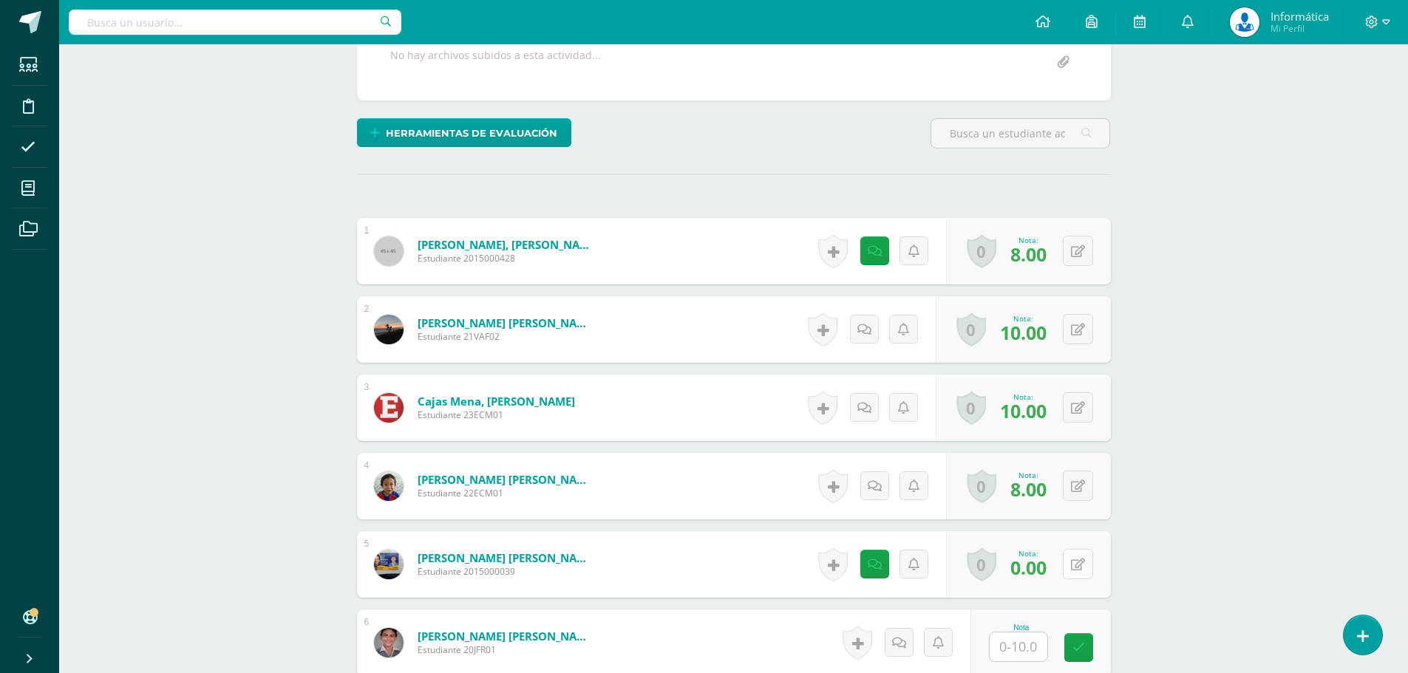
click at [1075, 563] on button at bounding box center [1078, 564] width 30 height 30
type input "8"
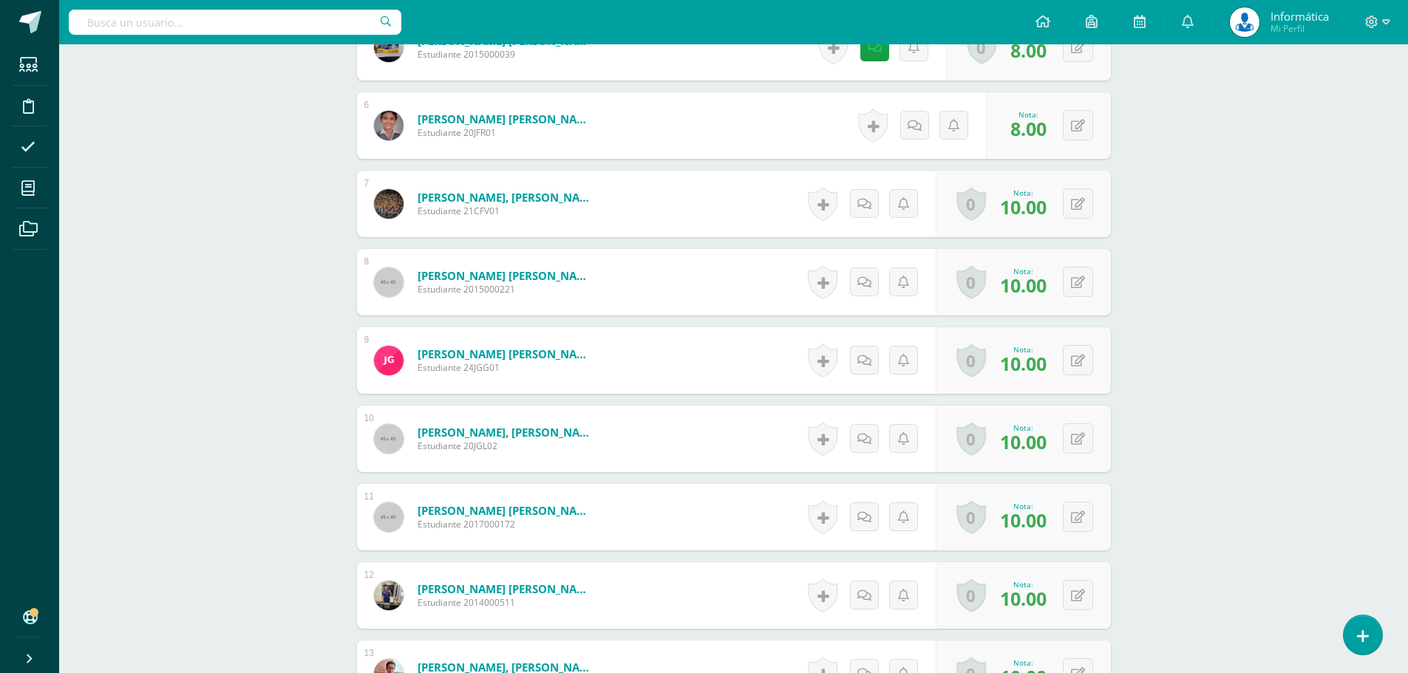
scroll to position [961, 0]
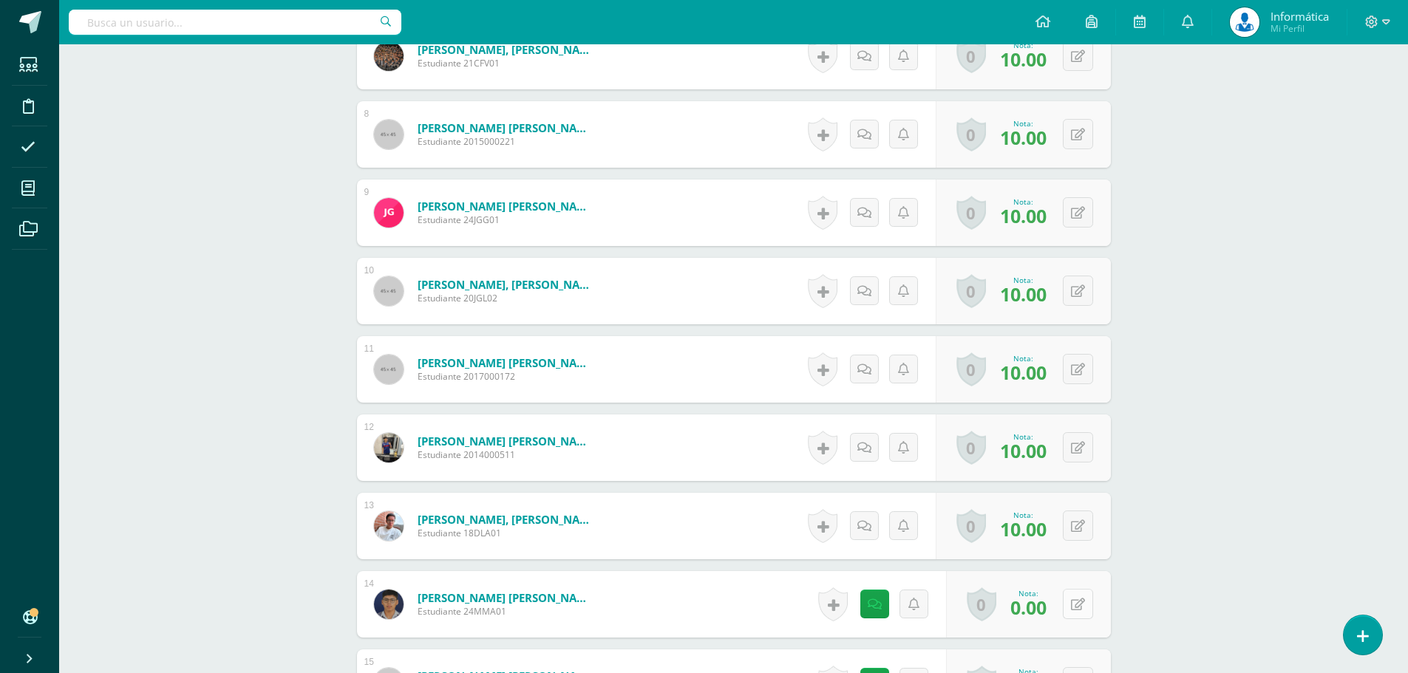
click at [1082, 602] on icon at bounding box center [1078, 605] width 14 height 13
type input "10"
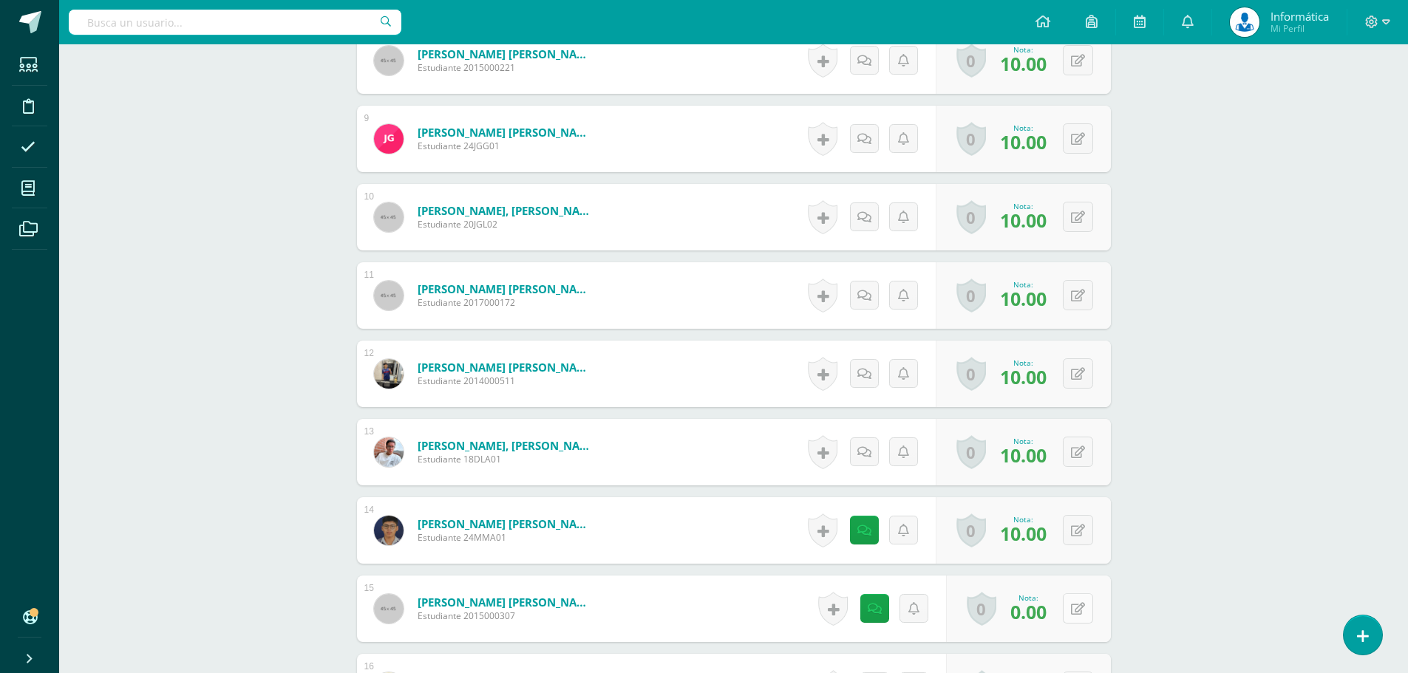
click at [1084, 608] on button at bounding box center [1078, 608] width 30 height 30
type input "8"
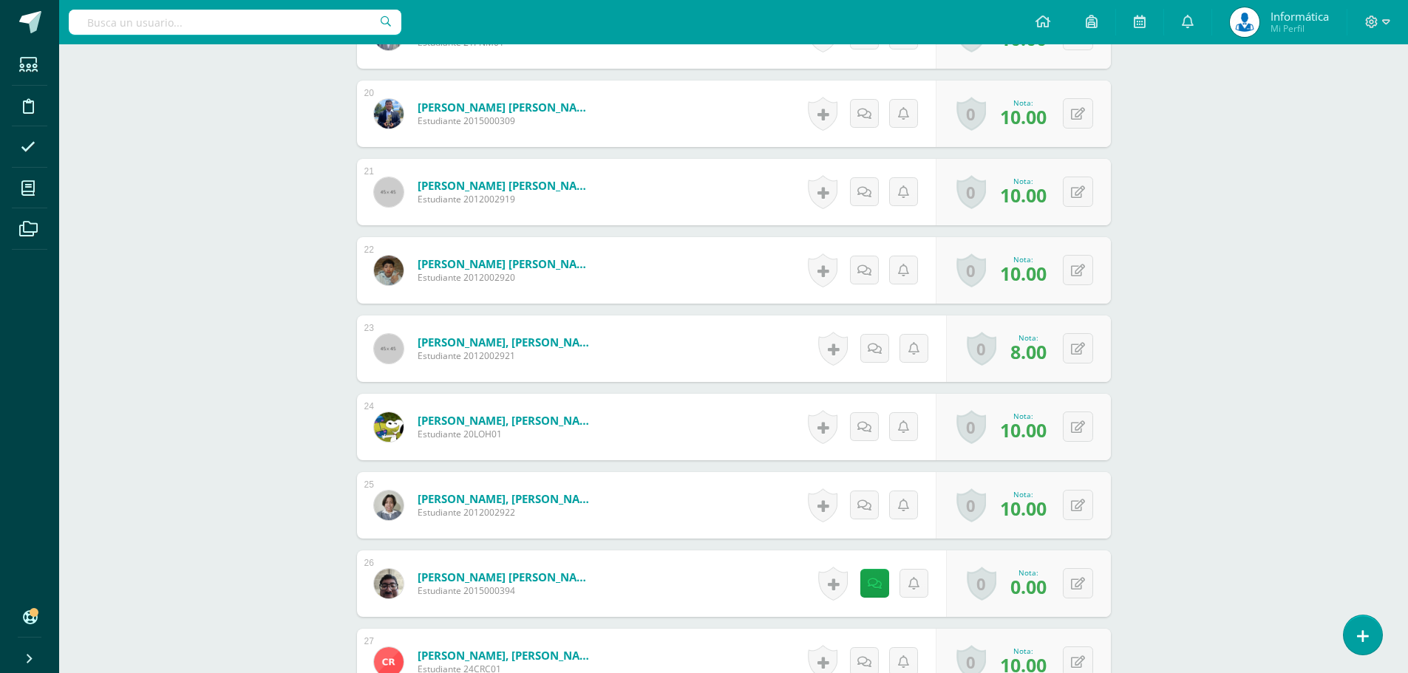
scroll to position [1995, 0]
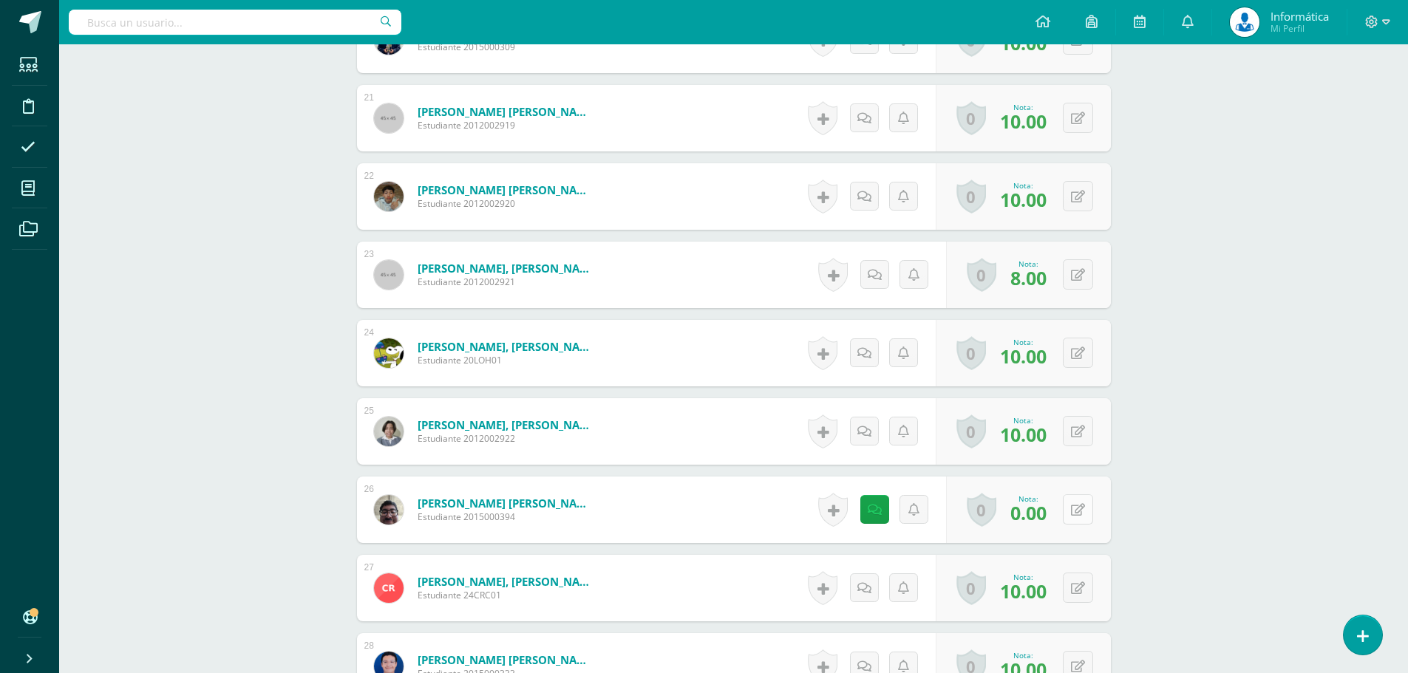
click at [1080, 510] on icon at bounding box center [1078, 510] width 14 height 13
type input "10"
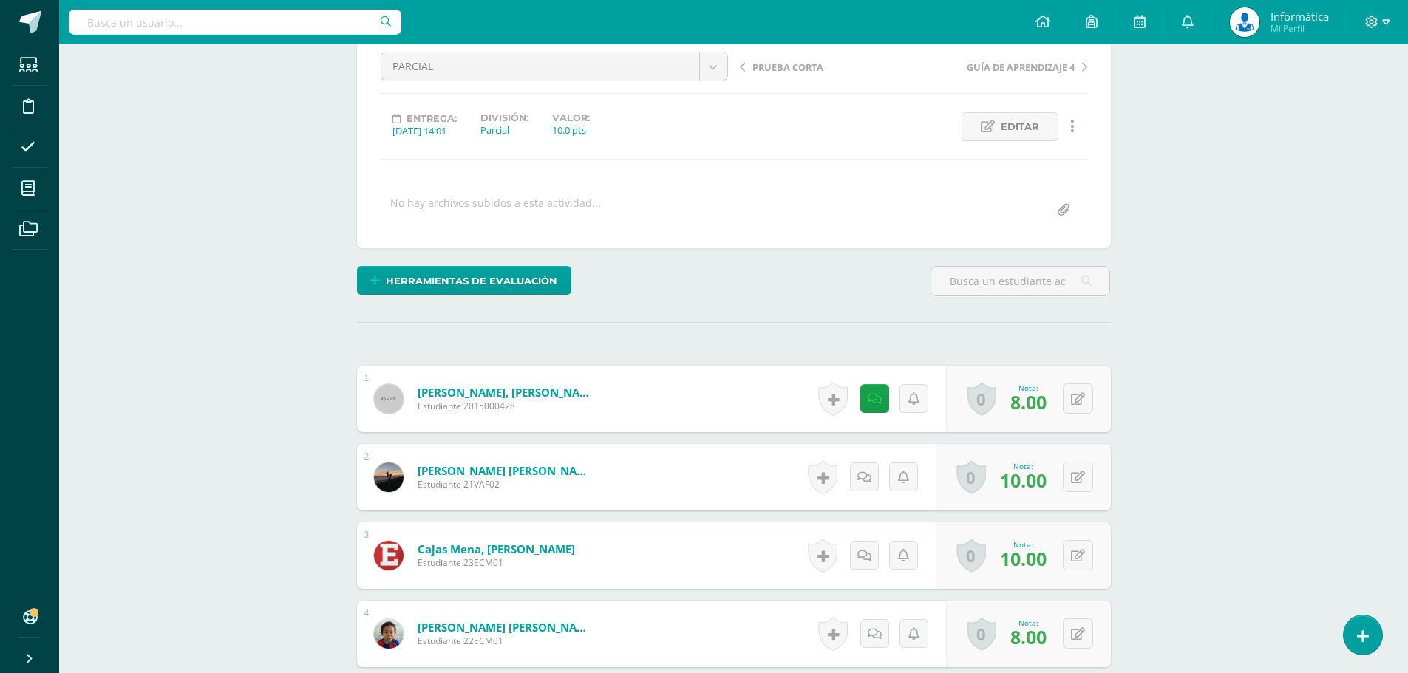
scroll to position [0, 0]
